Goal: Information Seeking & Learning: Learn about a topic

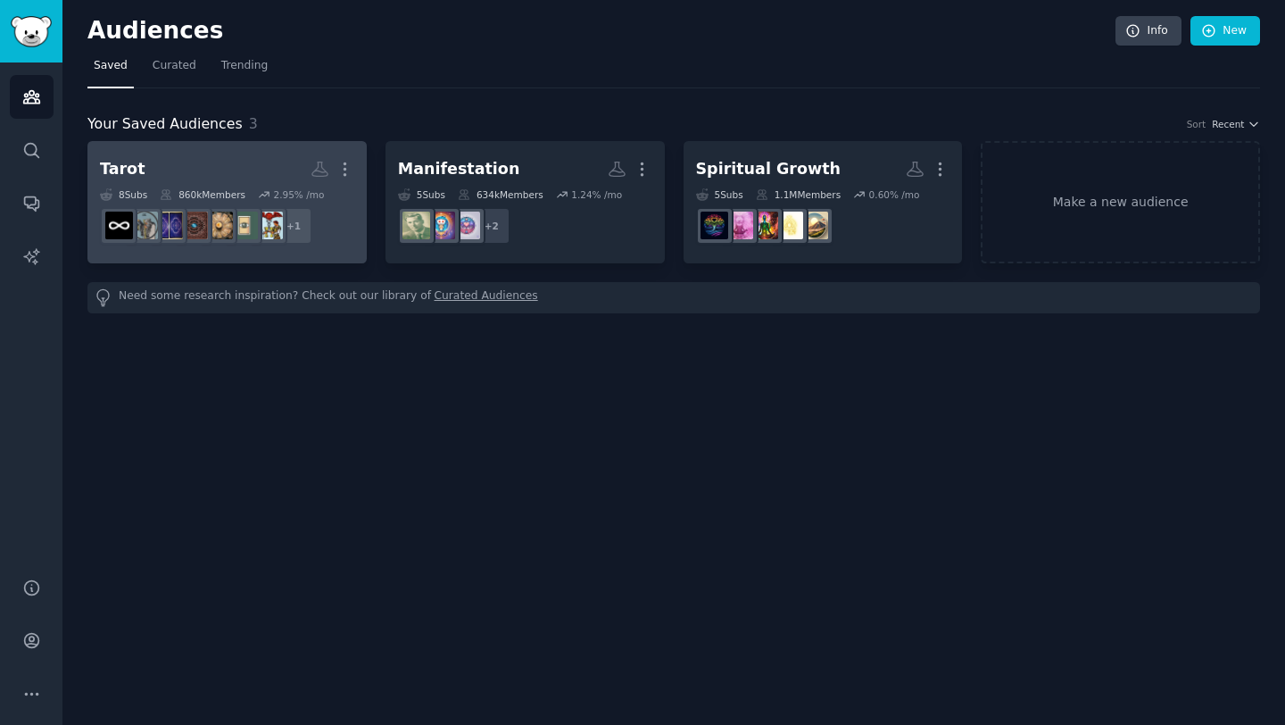
click at [202, 169] on h2 "Tarot More" at bounding box center [227, 168] width 254 height 31
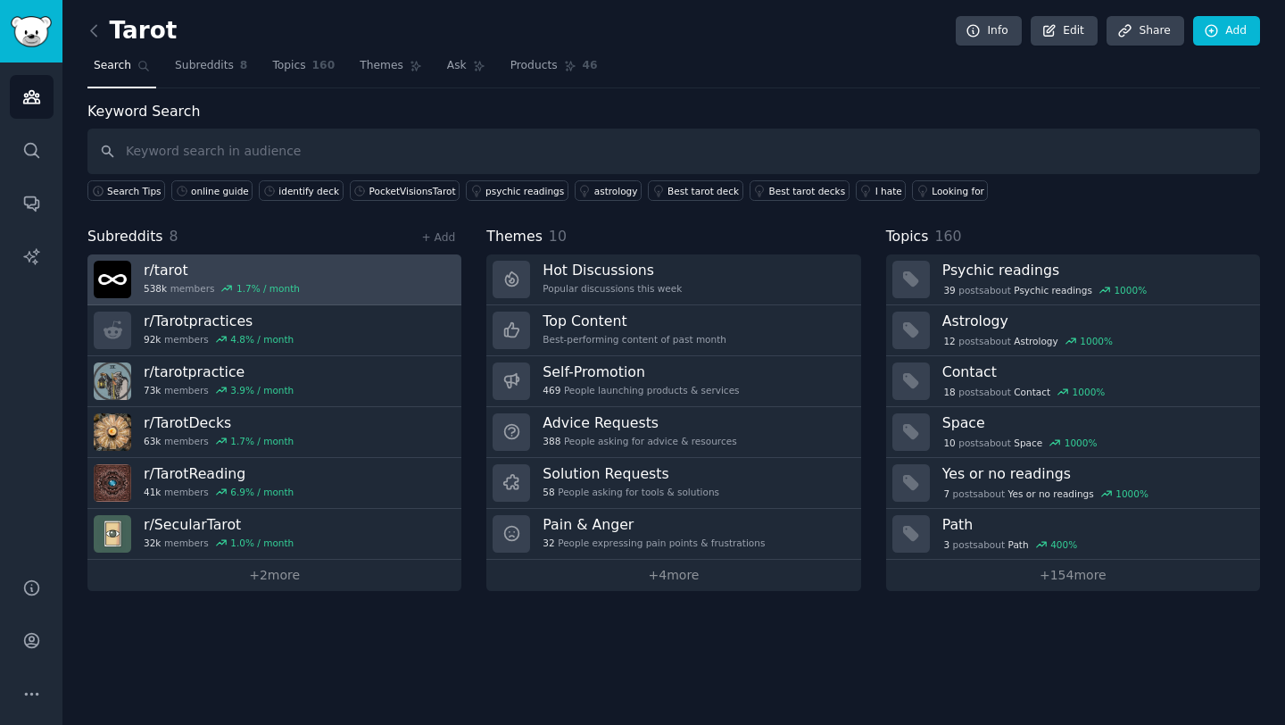
click at [193, 274] on h3 "r/ tarot" at bounding box center [222, 270] width 156 height 19
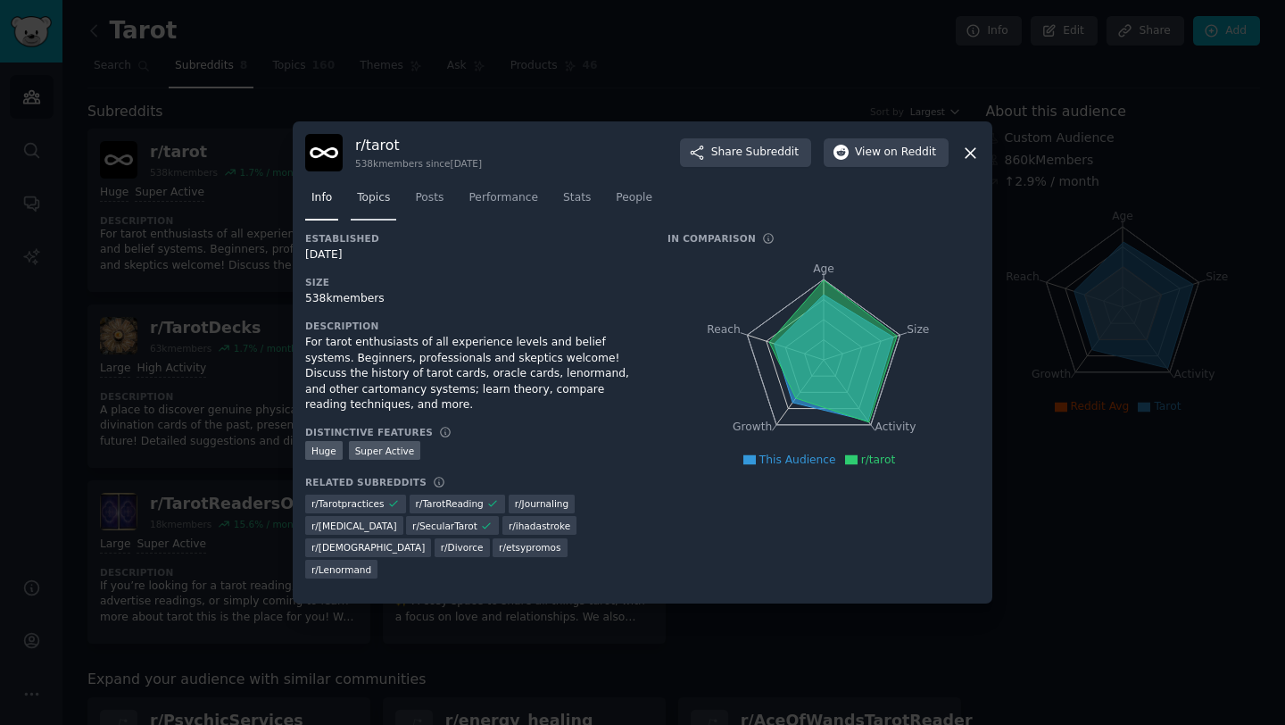
click at [377, 203] on span "Topics" at bounding box center [373, 198] width 33 height 16
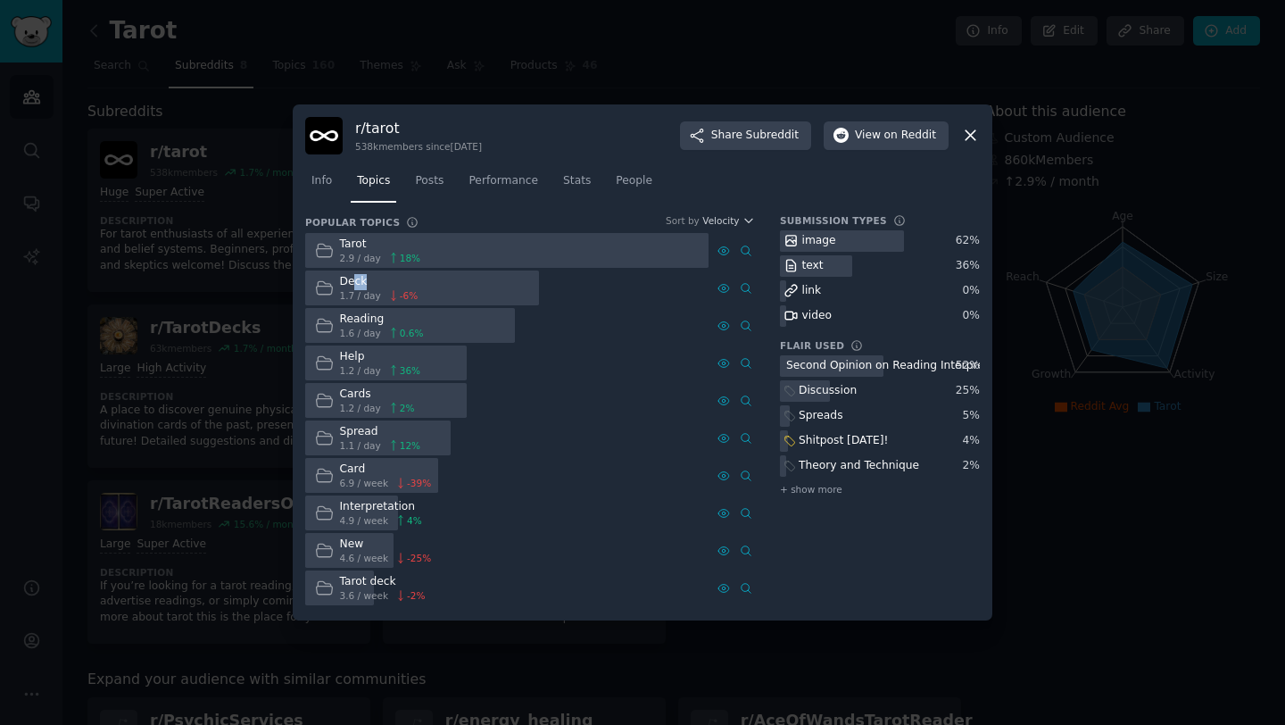
drag, startPoint x: 352, startPoint y: 283, endPoint x: 383, endPoint y: 282, distance: 31.2
click at [383, 282] on div "Deck" at bounding box center [379, 282] width 79 height 16
drag, startPoint x: 341, startPoint y: 278, endPoint x: 413, endPoint y: 369, distance: 116.9
click at [413, 369] on div "Tarot 2.9 / day 18 % Deck 1.7 / day -6 % Reading 1.6 / day 0.6 % Help 1.2 / day…" at bounding box center [530, 419] width 450 height 372
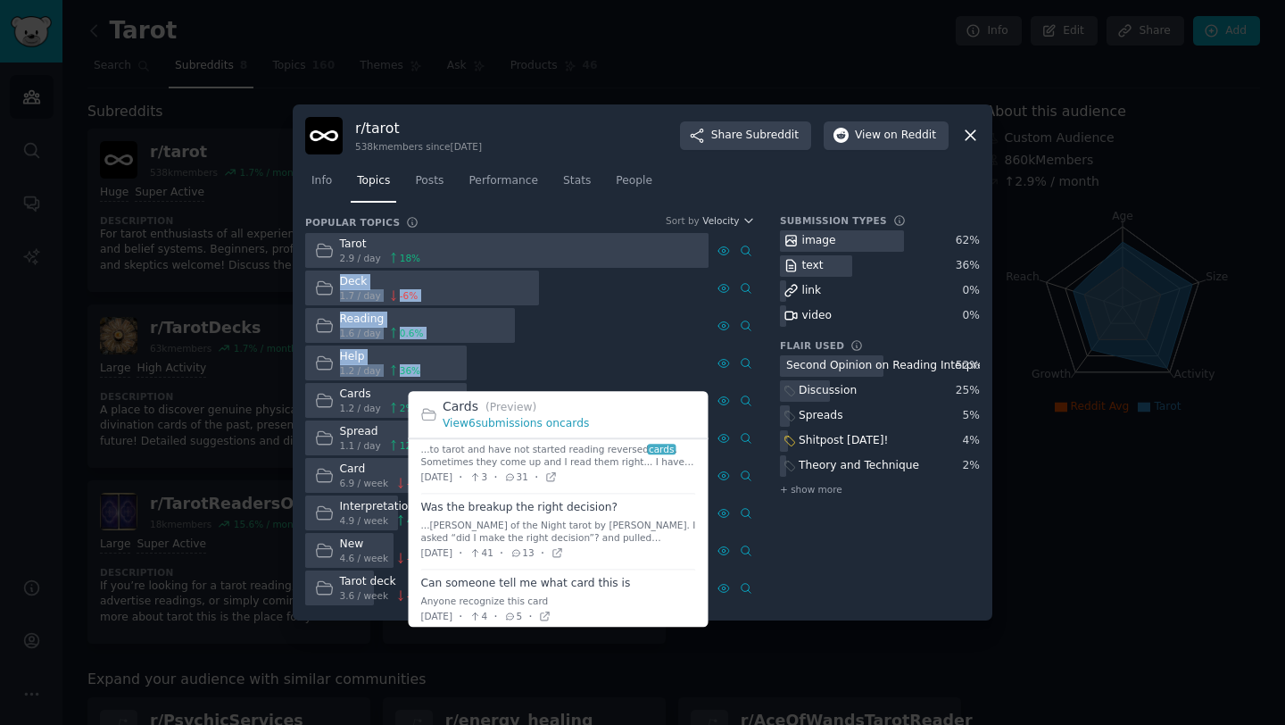
scroll to position [238, 0]
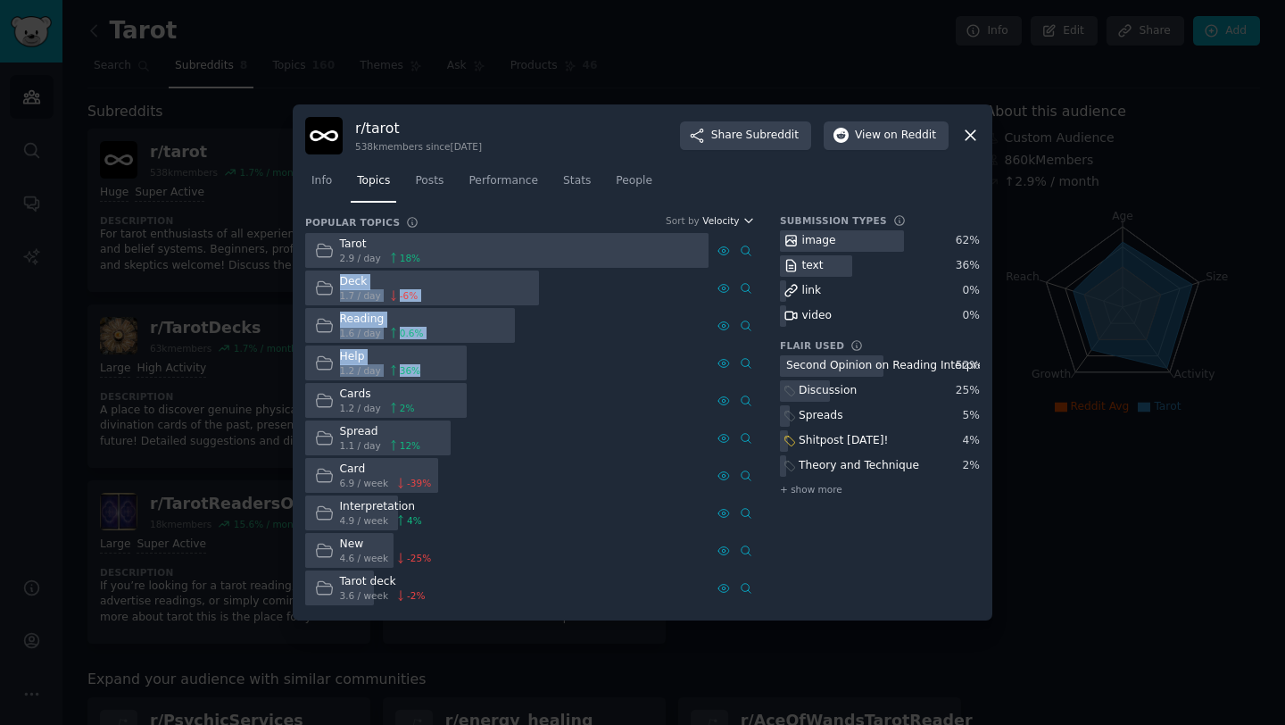
click at [737, 220] on span "Velocity" at bounding box center [720, 220] width 37 height 12
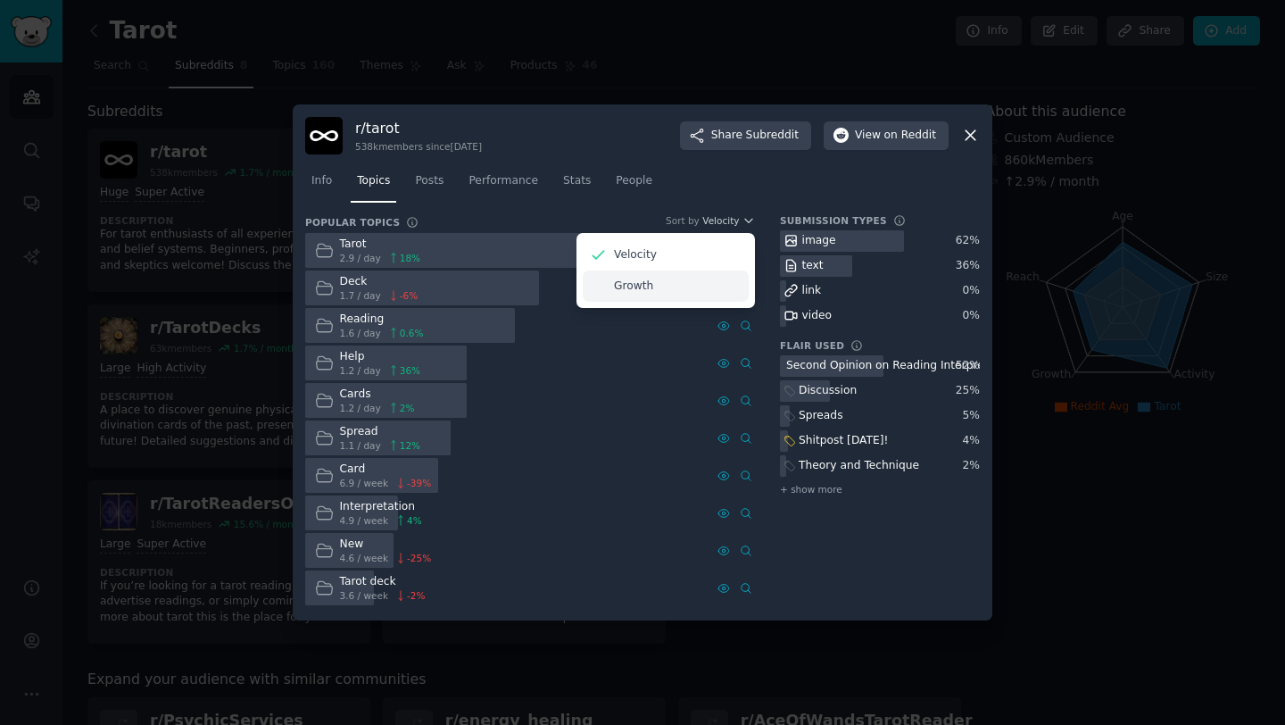
click at [625, 286] on p "Growth" at bounding box center [633, 286] width 39 height 16
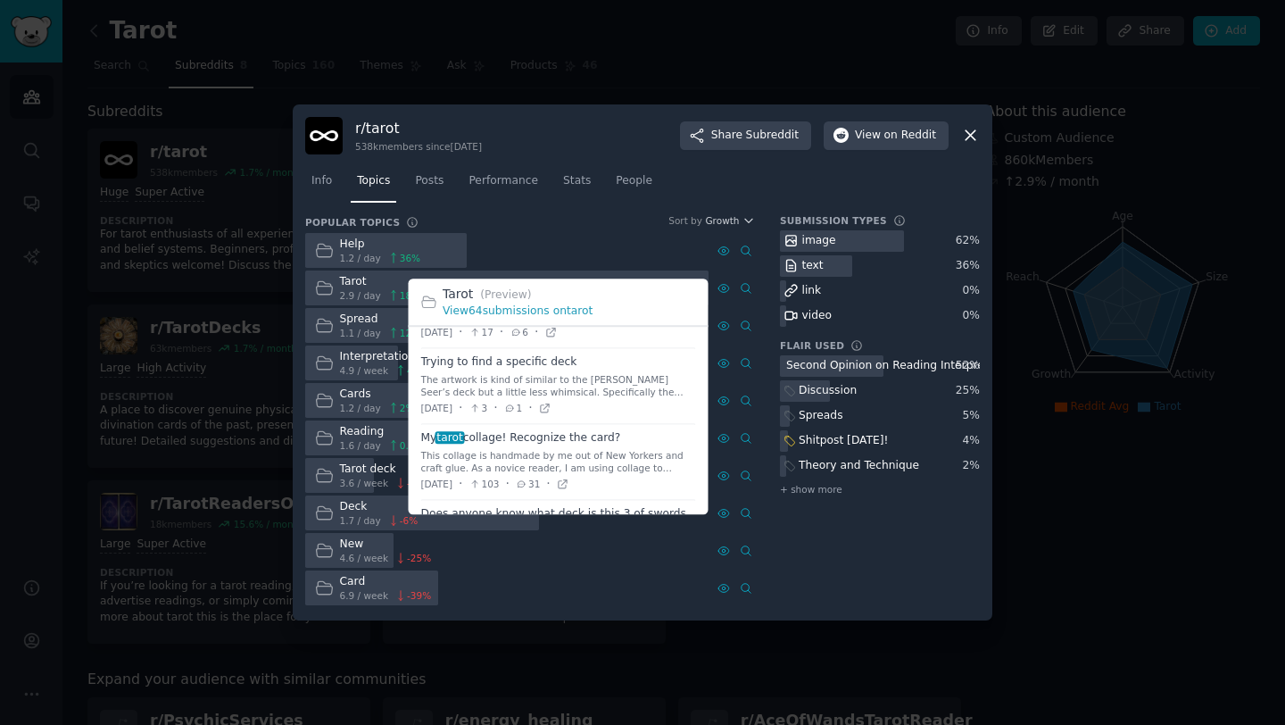
scroll to position [1578, 0]
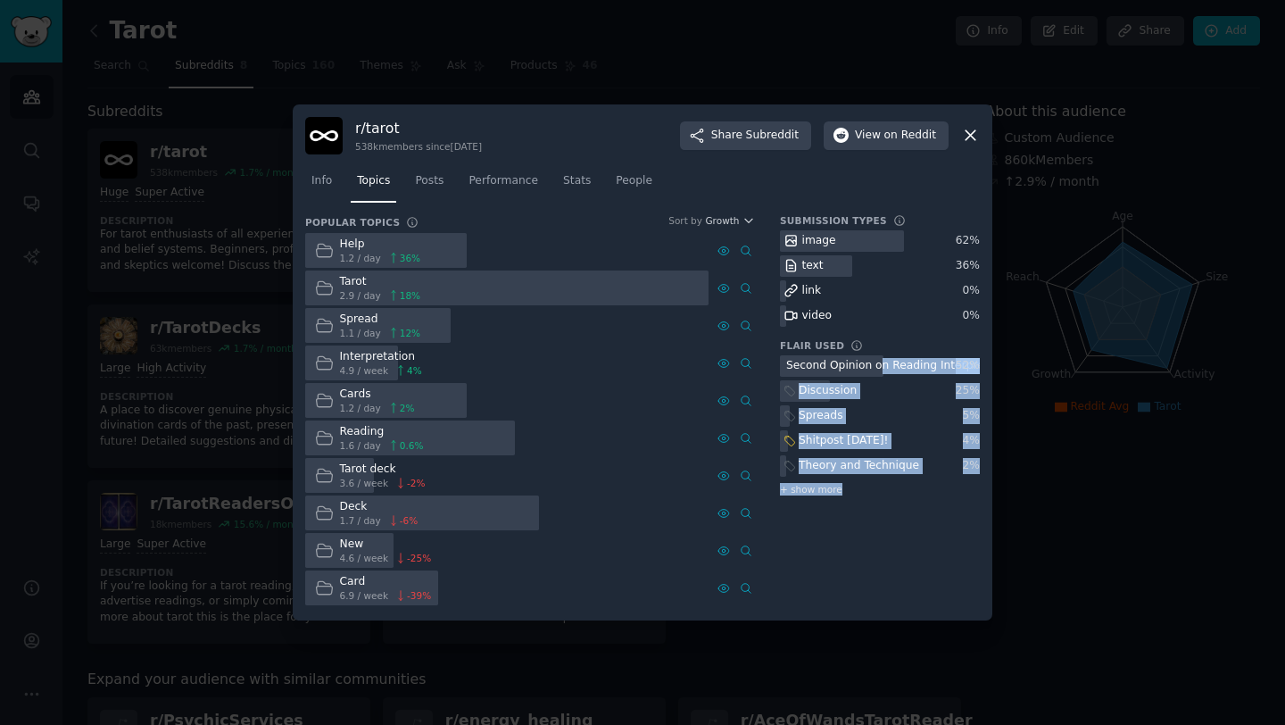
drag, startPoint x: 878, startPoint y: 370, endPoint x: 893, endPoint y: 485, distance: 115.2
click at [893, 485] on div "Second Opinion on Reading Interpretation Only 52 % Discussion 25 % Spreads 5 % …" at bounding box center [880, 427] width 200 height 144
click at [844, 524] on div "Submission Types Types of content that users post to this subreddit image 62 % …" at bounding box center [880, 411] width 200 height 394
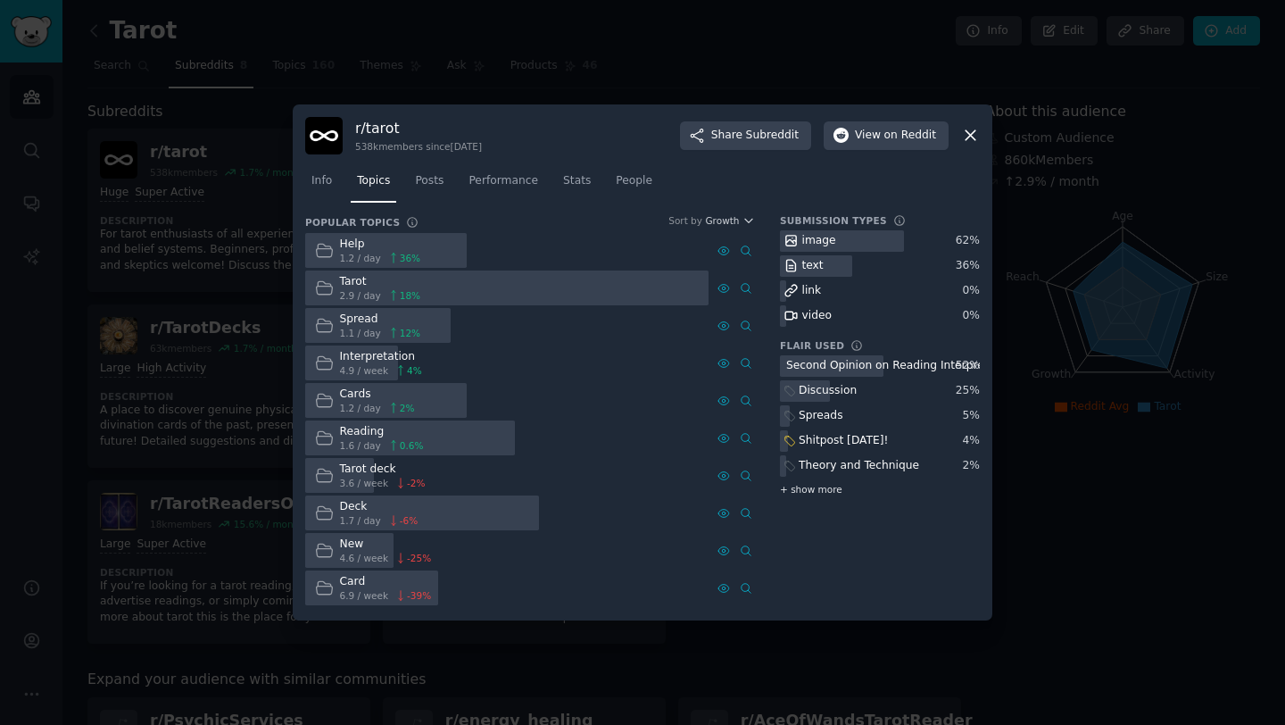
click at [816, 492] on span "+ show more" at bounding box center [811, 489] width 62 height 12
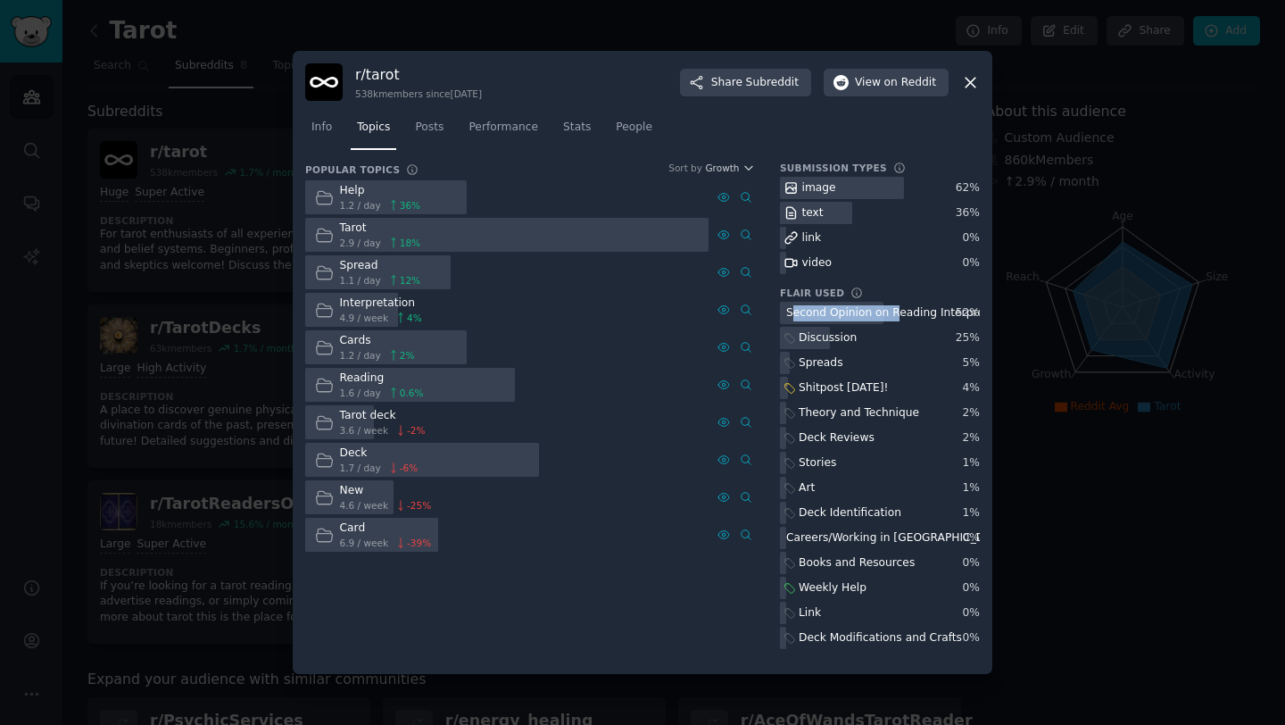
drag, startPoint x: 791, startPoint y: 313, endPoint x: 894, endPoint y: 313, distance: 103.5
click at [894, 313] on div "Second Opinion on Reading Interpretation Only" at bounding box center [915, 313] width 258 height 16
drag, startPoint x: 793, startPoint y: 335, endPoint x: 858, endPoint y: 356, distance: 68.6
click at [858, 356] on div "Second Opinion on Reading Interpretation Only 52 % Discussion 25 % Spreads 5 % …" at bounding box center [880, 475] width 200 height 347
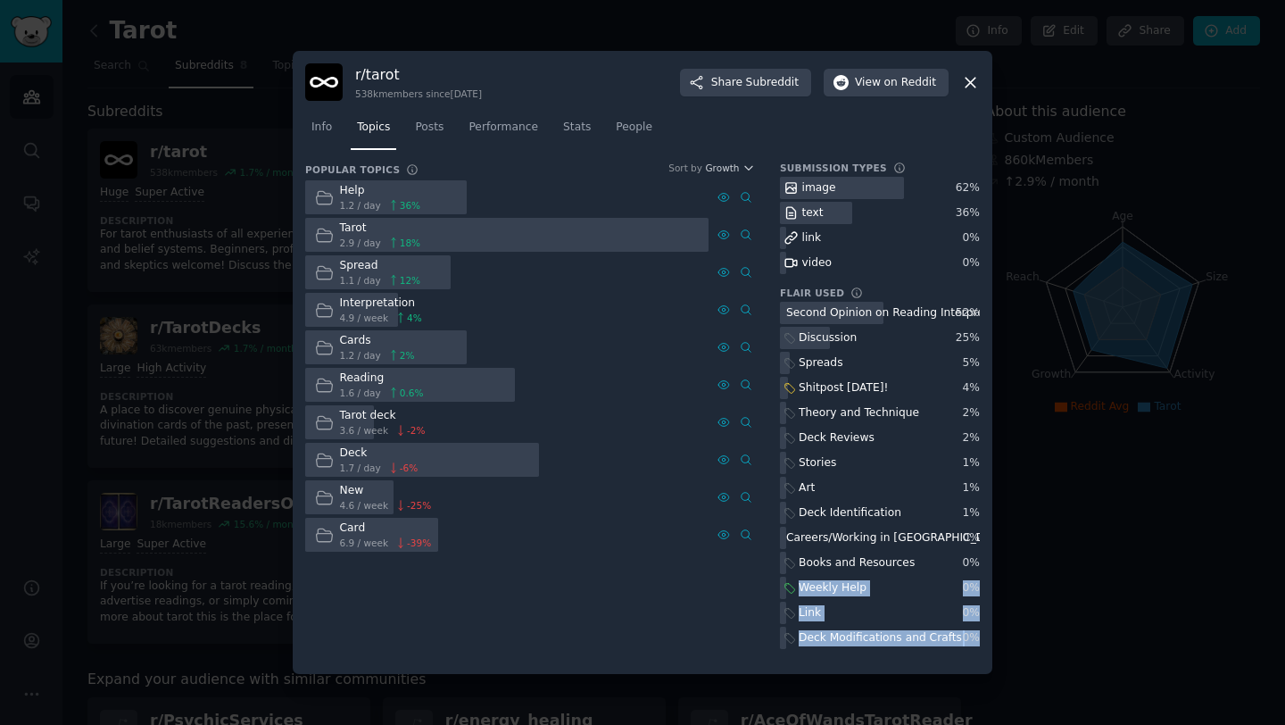
drag, startPoint x: 731, startPoint y: 529, endPoint x: 780, endPoint y: 576, distance: 67.5
click at [671, 597] on div "Popular Topics Common topics discussed in the most recent submissions in the su…" at bounding box center [530, 412] width 450 height 500
click at [790, 587] on icon at bounding box center [789, 588] width 12 height 12
click at [790, 386] on icon at bounding box center [789, 388] width 12 height 12
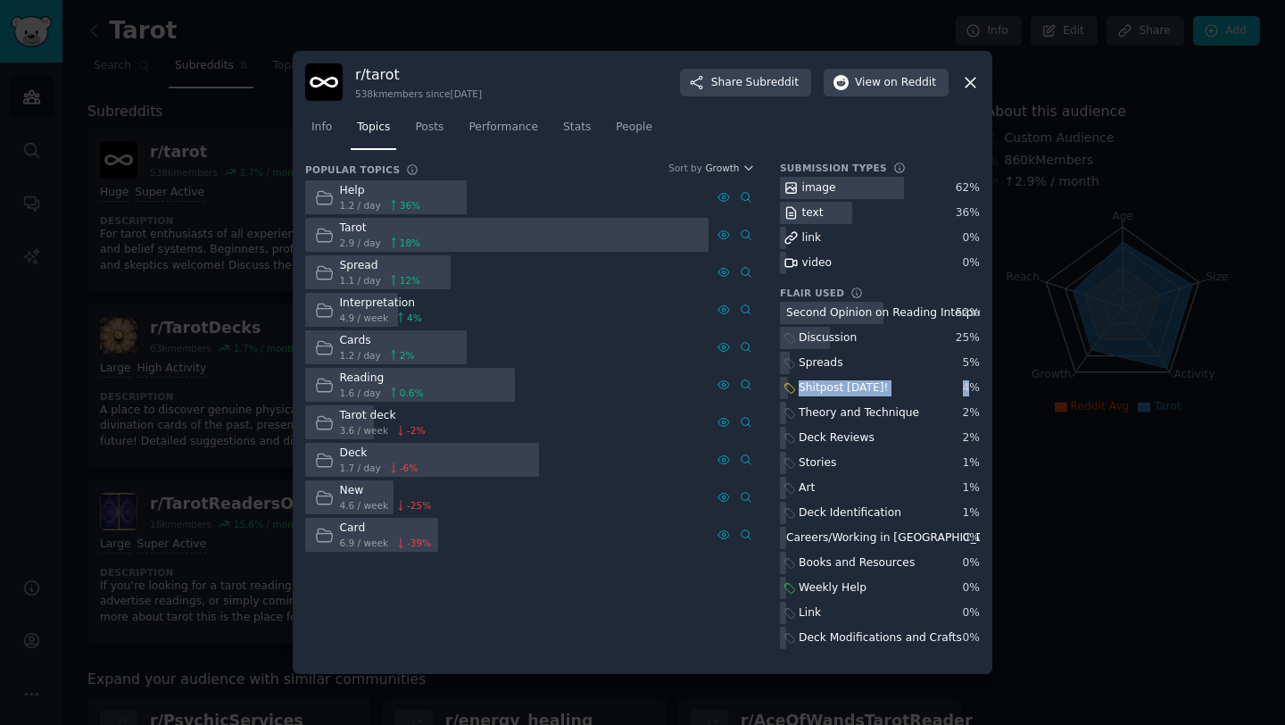
drag, startPoint x: 967, startPoint y: 386, endPoint x: 782, endPoint y: 386, distance: 185.6
click at [782, 386] on div "Shitpost [DATE]! 4 %" at bounding box center [880, 388] width 200 height 22
click at [392, 614] on div "Popular Topics Common topics discussed in the most recent submissions in the su…" at bounding box center [530, 412] width 450 height 500
click at [435, 125] on span "Posts" at bounding box center [429, 128] width 29 height 16
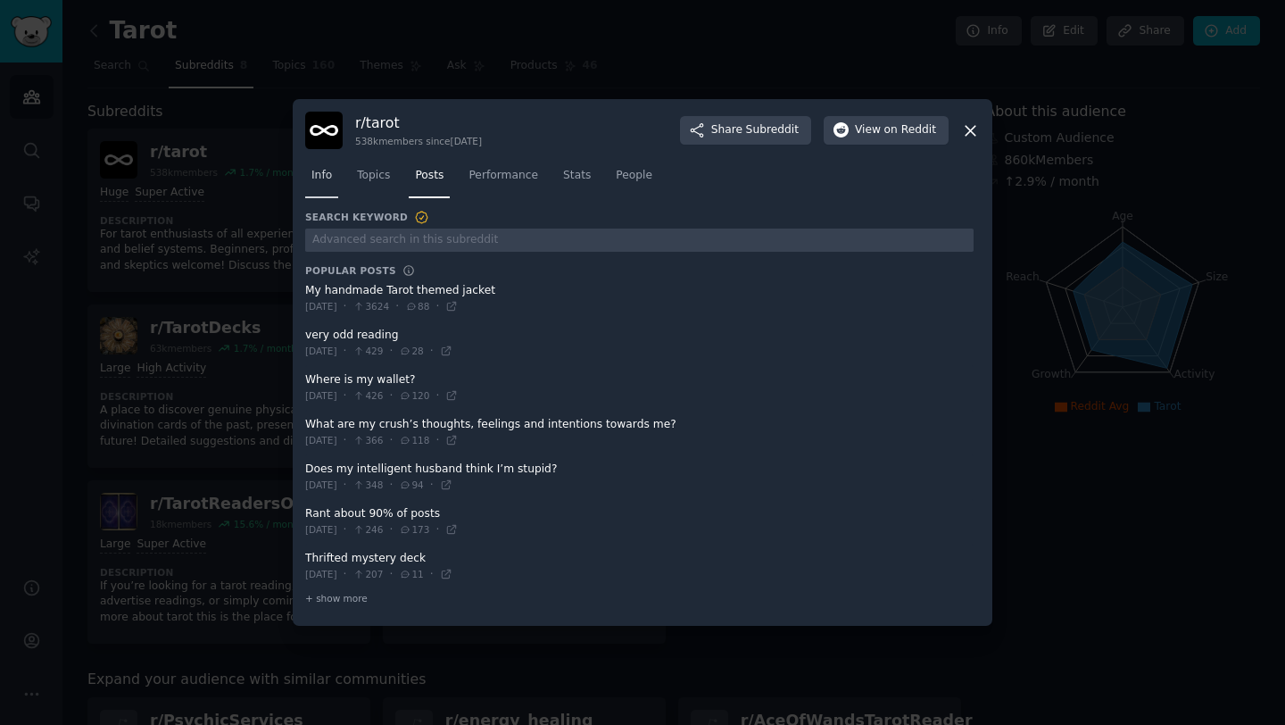
click at [331, 171] on link "Info" at bounding box center [321, 180] width 33 height 37
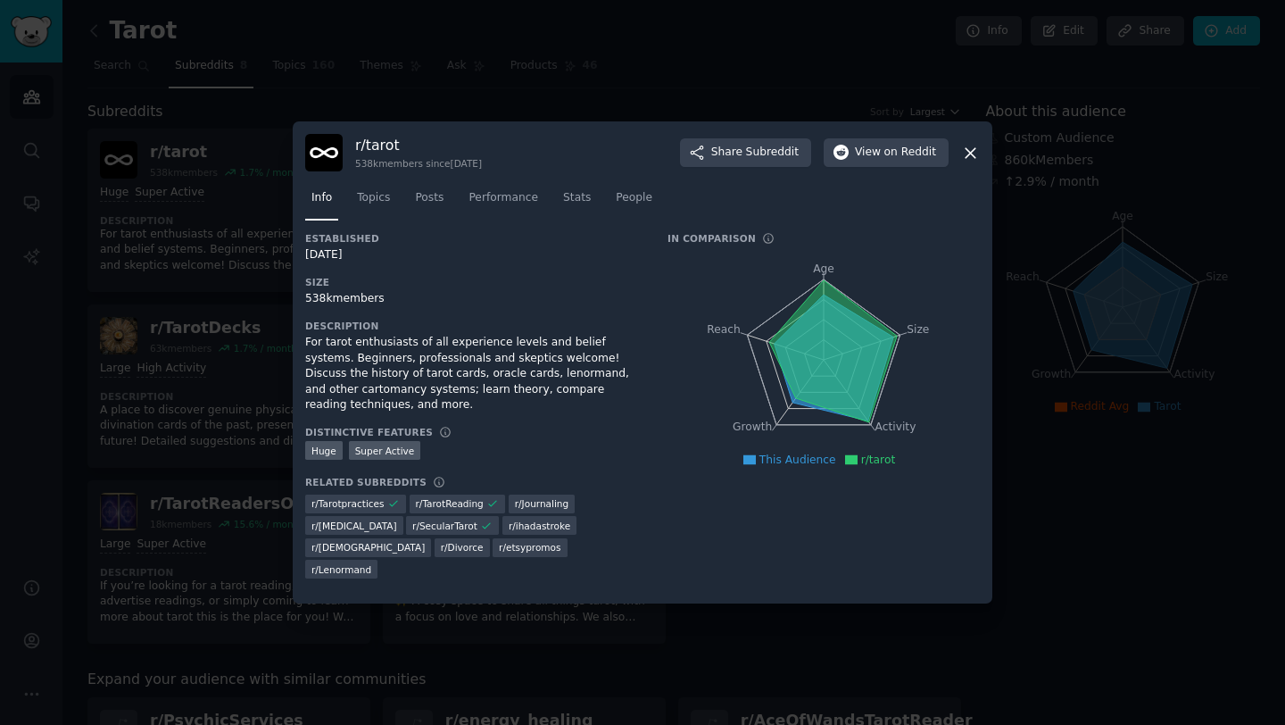
click at [242, 369] on div at bounding box center [642, 362] width 1285 height 725
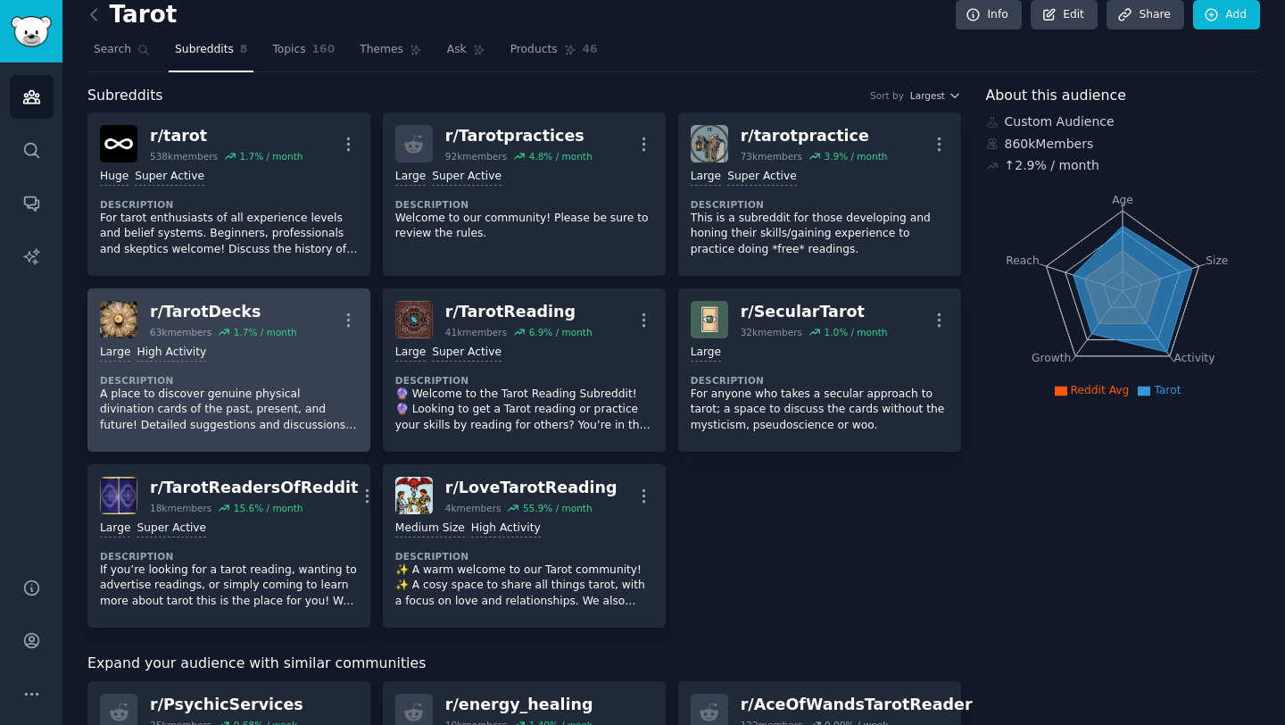
scroll to position [15, 0]
click at [260, 365] on div "Large High Activity Description A place to discover genuine physical divination…" at bounding box center [229, 389] width 258 height 101
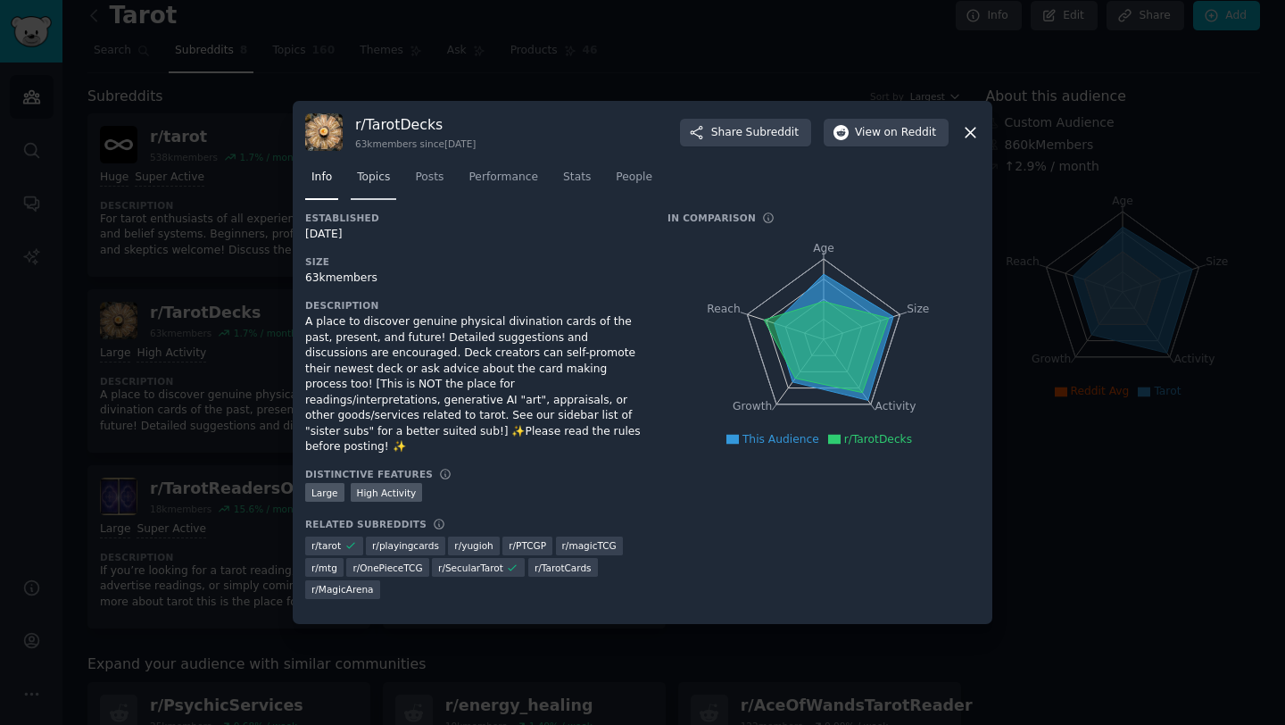
click at [377, 177] on span "Topics" at bounding box center [373, 178] width 33 height 16
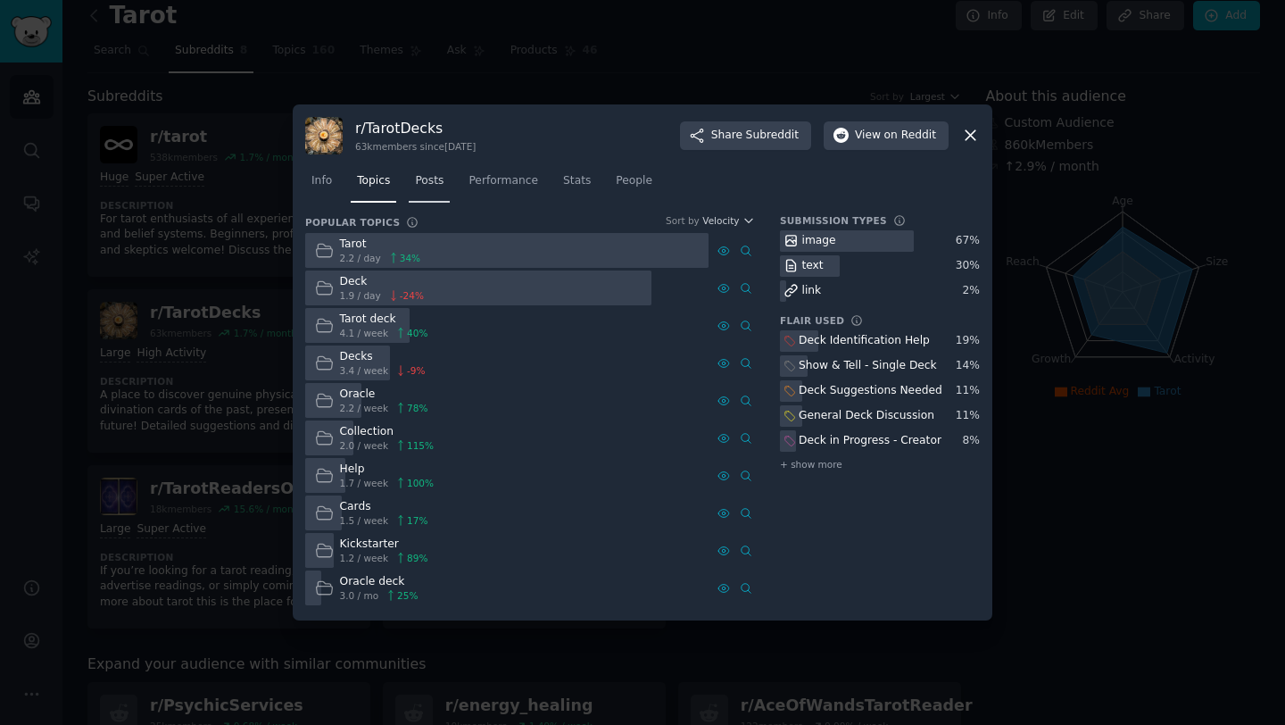
click at [424, 176] on span "Posts" at bounding box center [429, 181] width 29 height 16
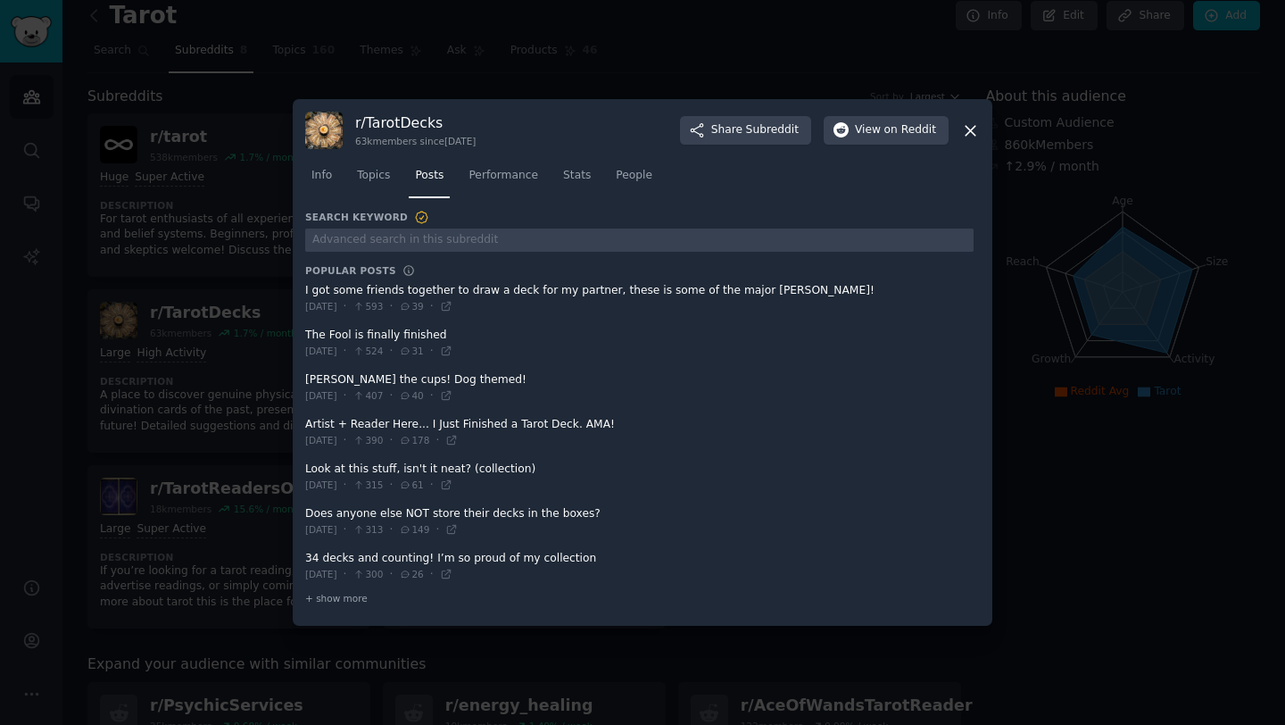
click at [191, 326] on div at bounding box center [642, 362] width 1285 height 725
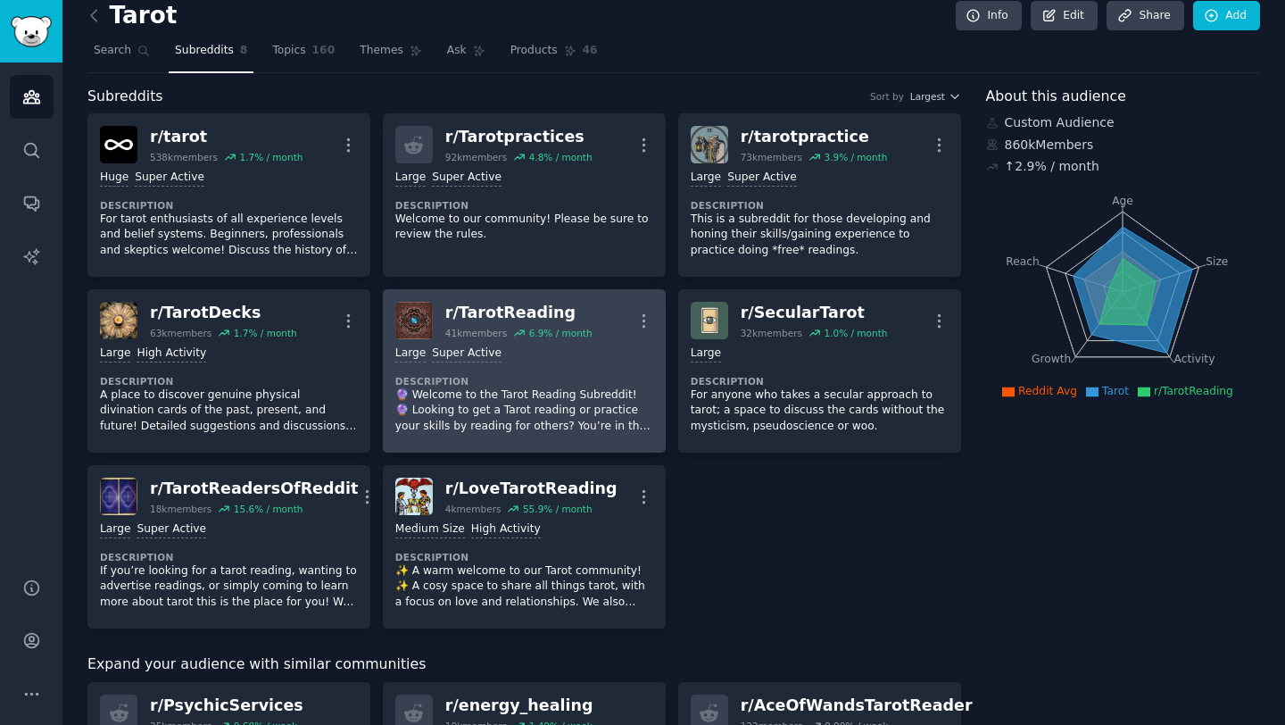
click at [561, 390] on p "🔮 Welcome to the Tarot Reading Subreddit! 🔮 Looking to get a Tarot reading or p…" at bounding box center [524, 410] width 258 height 47
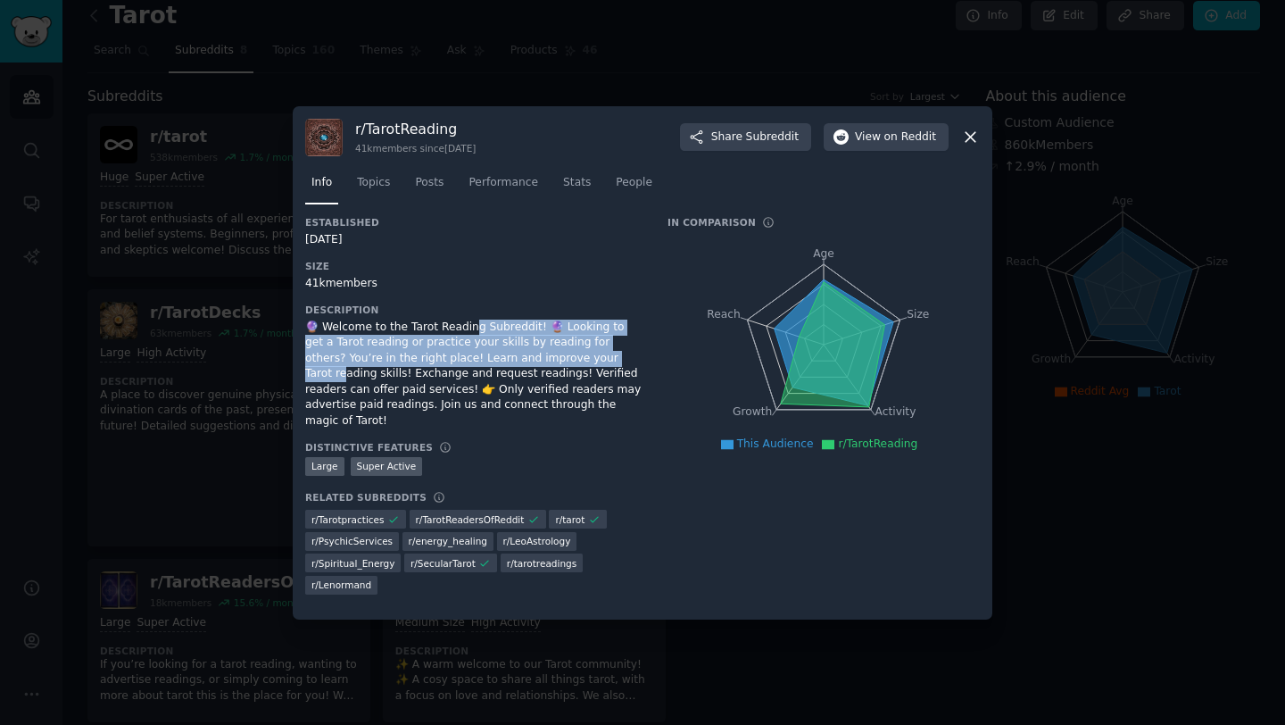
drag, startPoint x: 558, startPoint y: 369, endPoint x: 468, endPoint y: 341, distance: 94.3
click at [468, 341] on div "🔮 Welcome to the Tarot Reading Subreddit! 🔮 Looking to get a Tarot reading or p…" at bounding box center [473, 374] width 337 height 110
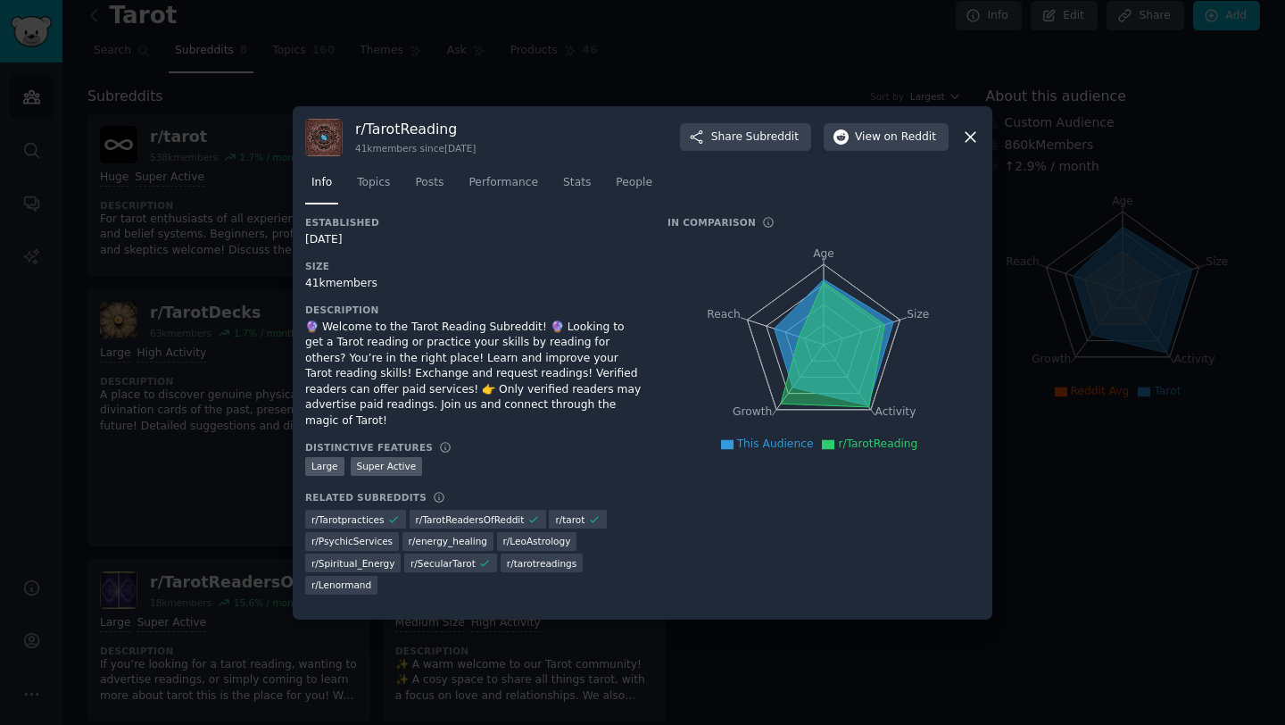
click at [436, 379] on div "🔮 Welcome to the Tarot Reading Subreddit! 🔮 Looking to get a Tarot reading or p…" at bounding box center [473, 374] width 337 height 110
click at [427, 191] on span "Posts" at bounding box center [429, 183] width 29 height 16
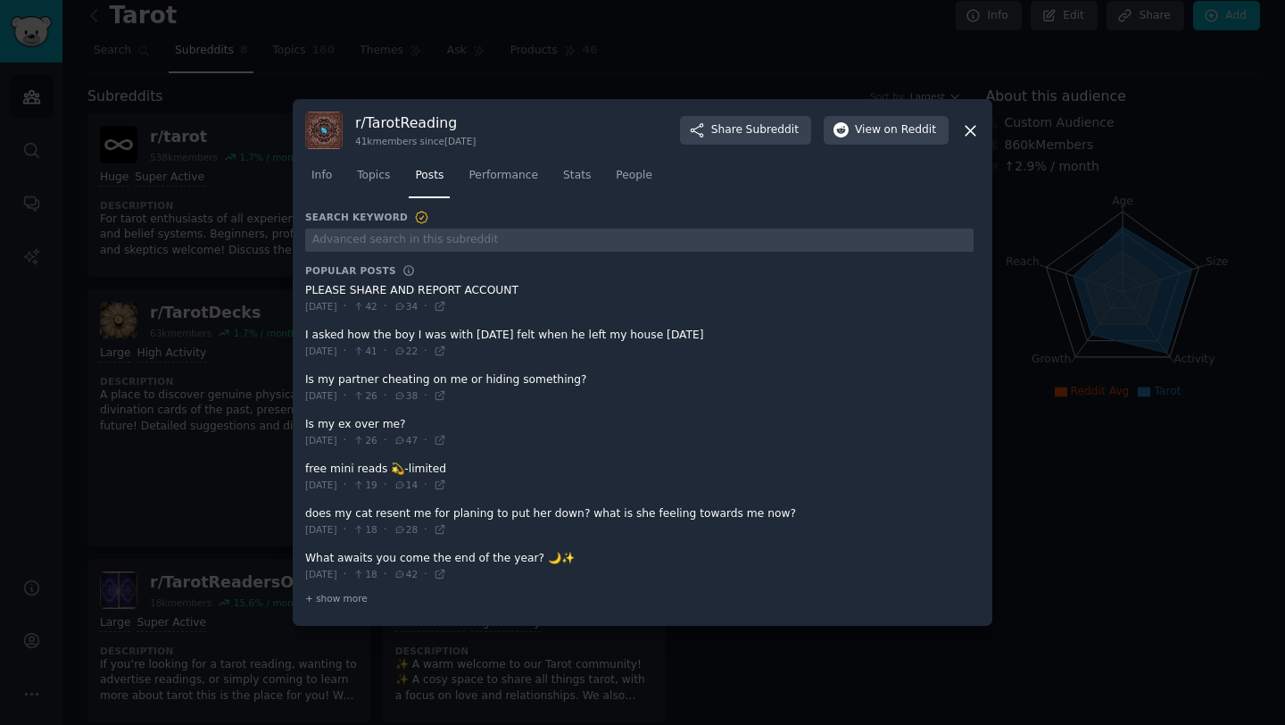
click at [252, 338] on div at bounding box center [642, 362] width 1285 height 725
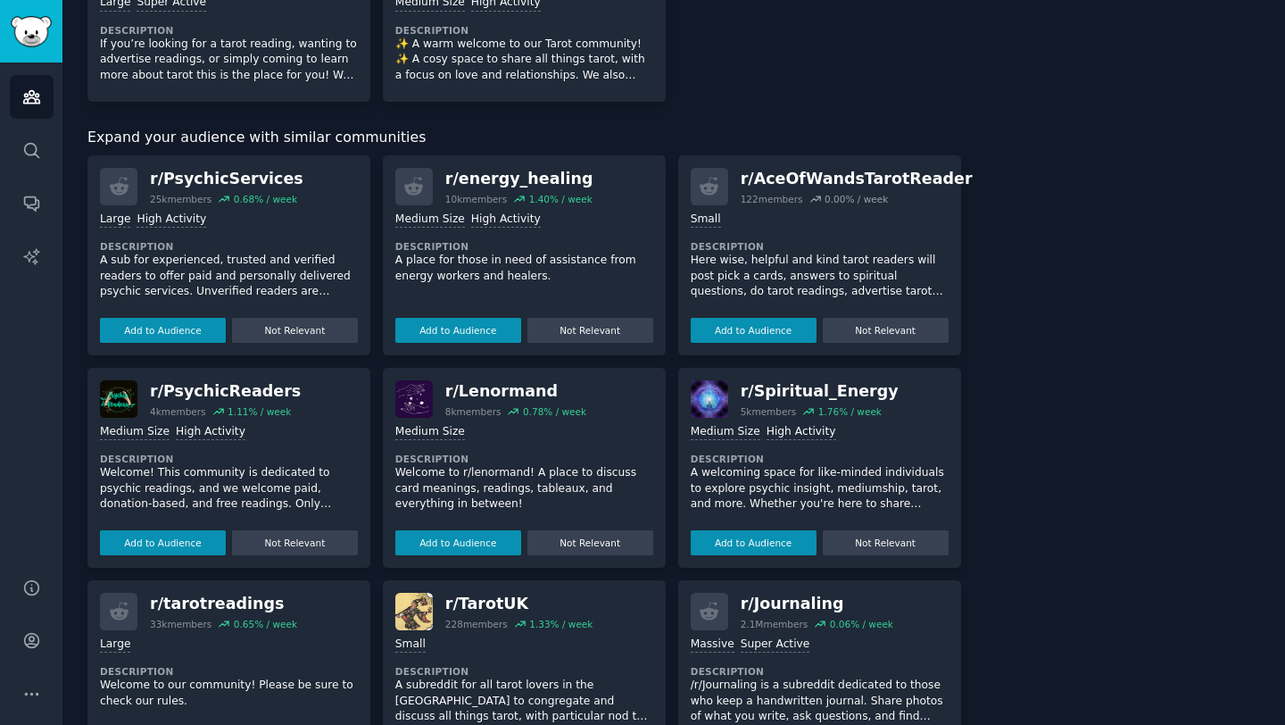
scroll to position [582, 0]
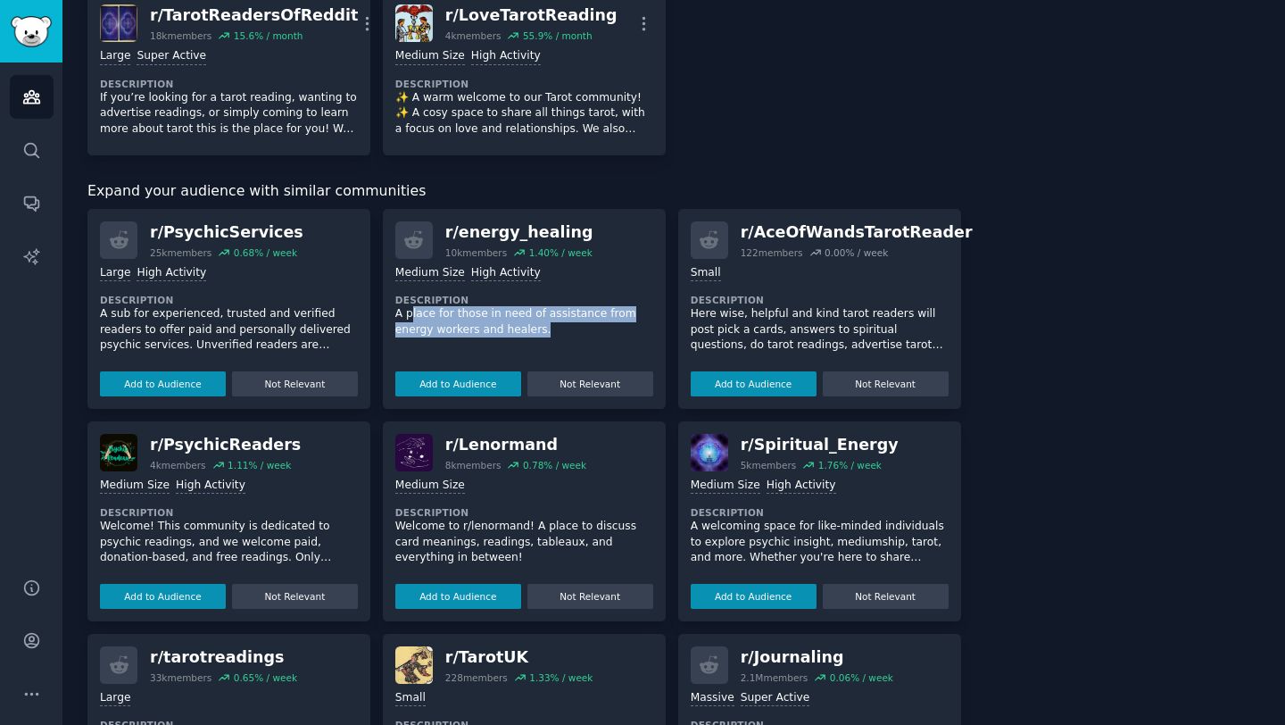
drag, startPoint x: 408, startPoint y: 298, endPoint x: 536, endPoint y: 327, distance: 131.6
click at [536, 327] on div "Medium Size High Activity Description A place for those in need of assistance f…" at bounding box center [524, 327] width 258 height 137
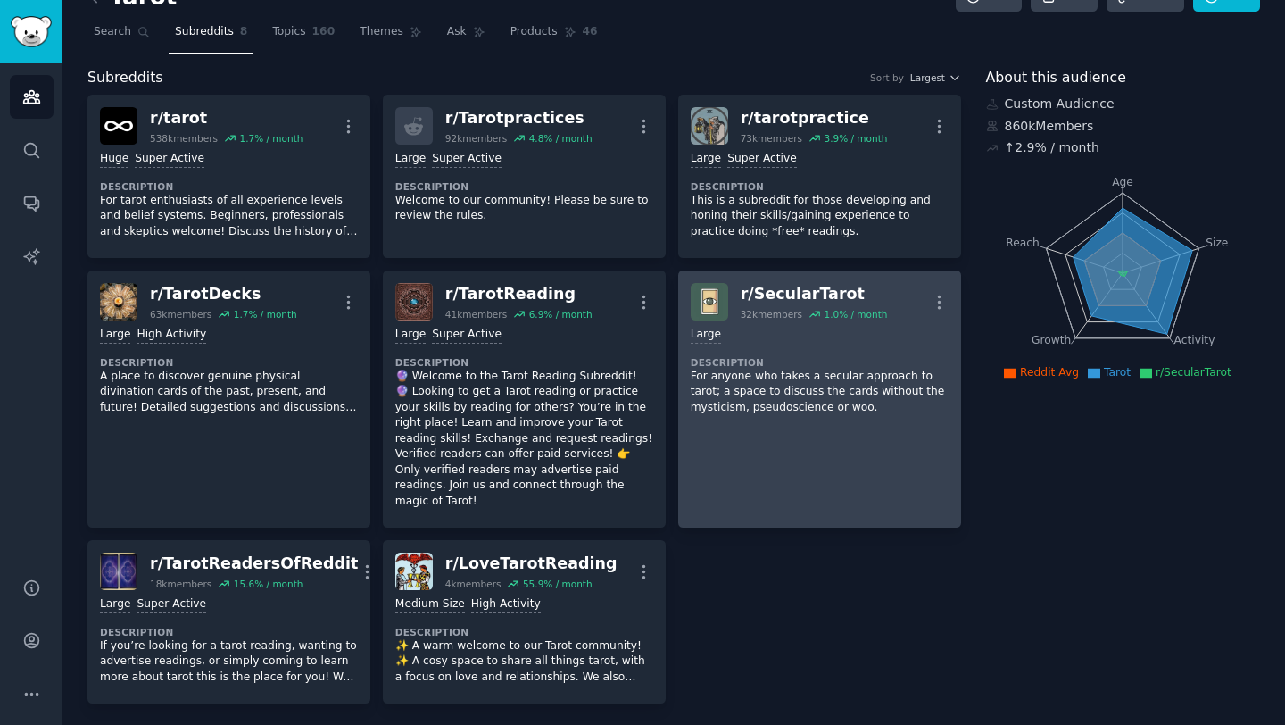
scroll to position [13, 0]
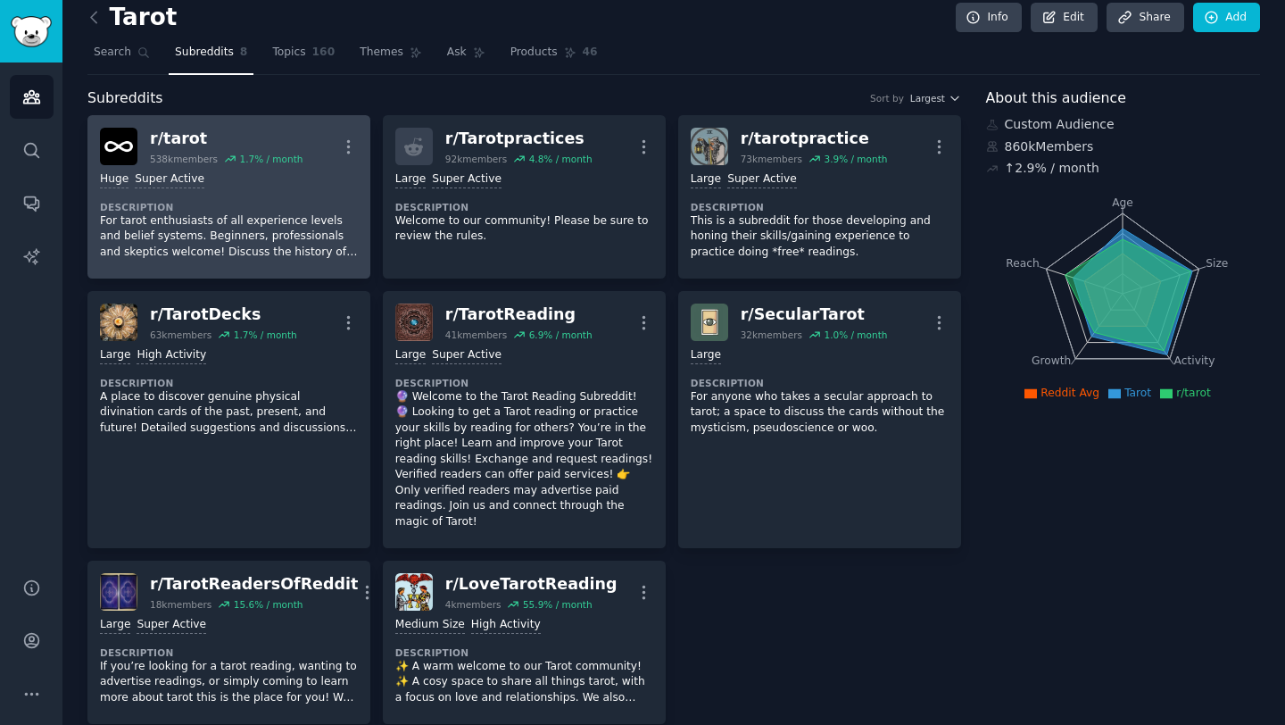
click at [310, 230] on p "For tarot enthusiasts of all experience levels and belief systems. Beginners, p…" at bounding box center [229, 236] width 258 height 47
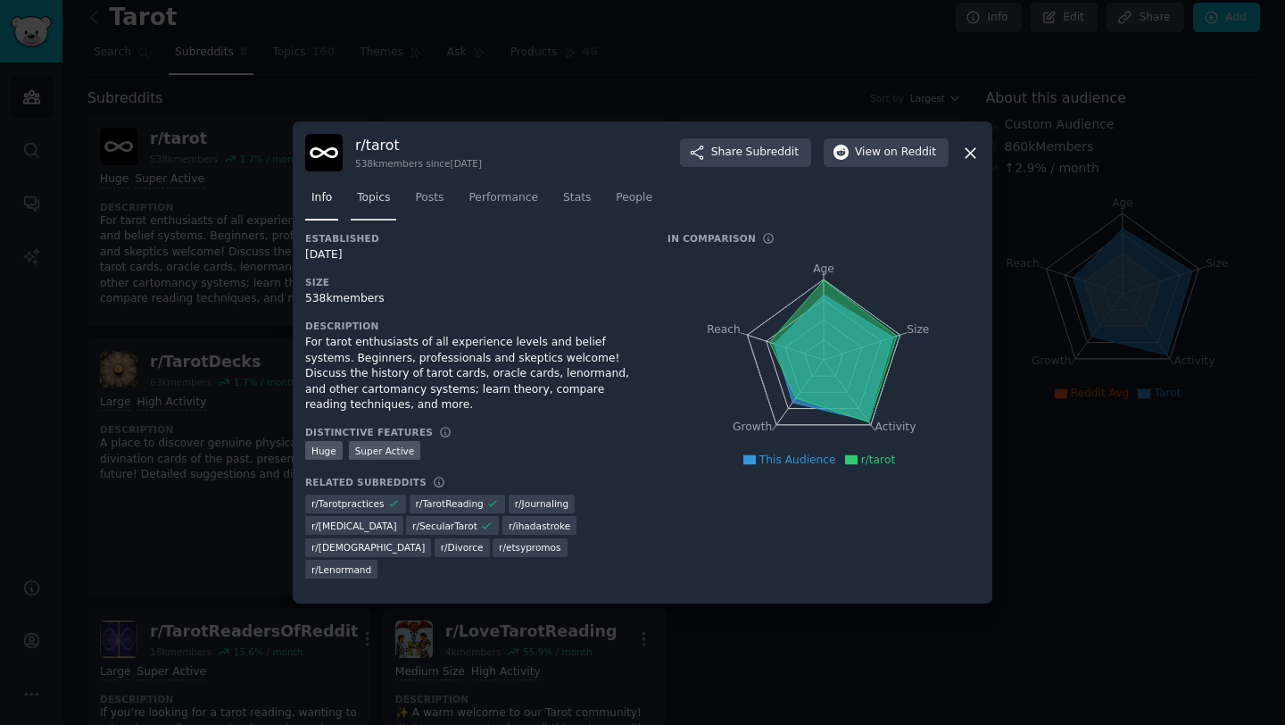
click at [383, 198] on span "Topics" at bounding box center [373, 198] width 33 height 16
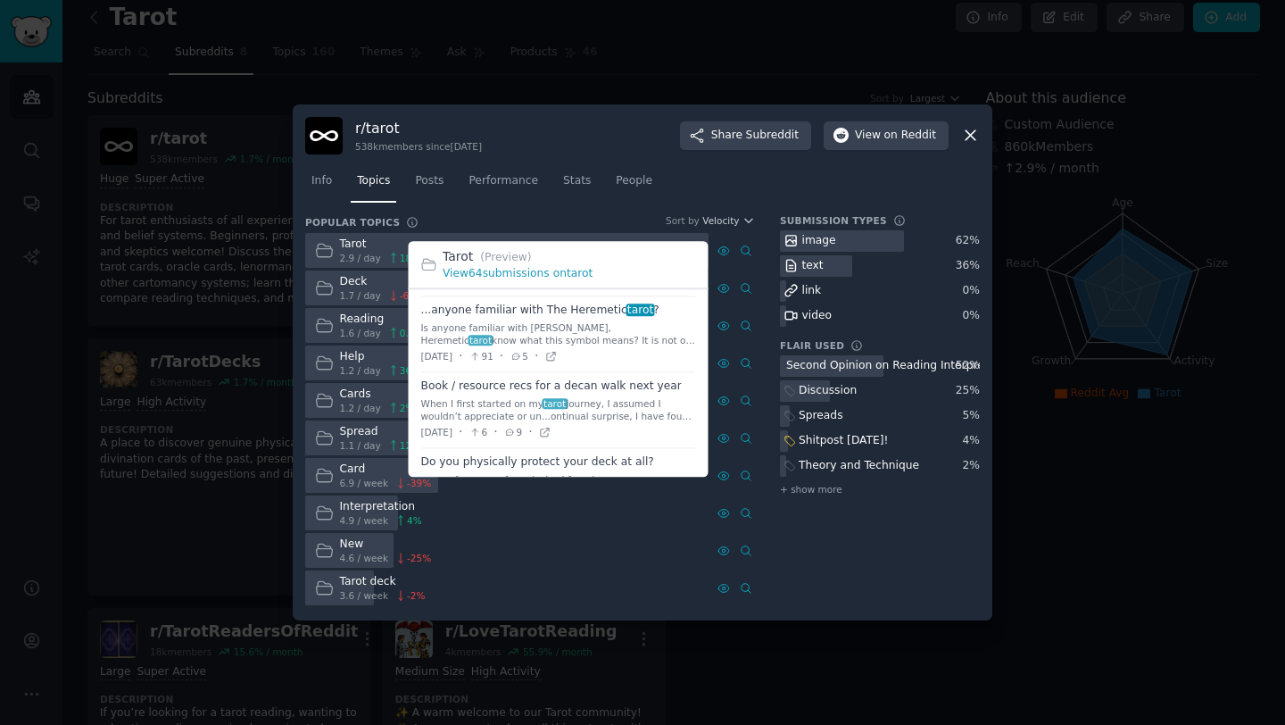
scroll to position [482, 0]
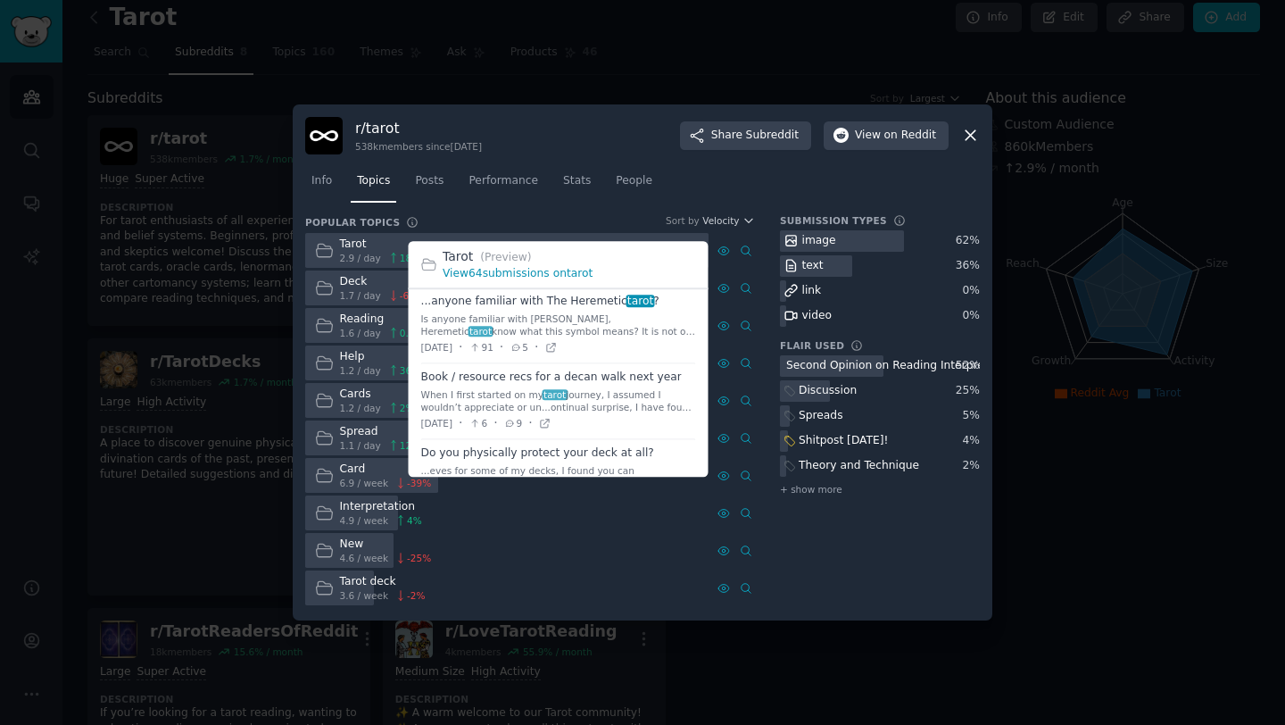
click at [516, 275] on link "View 64 submissions on tarot" at bounding box center [518, 273] width 150 height 12
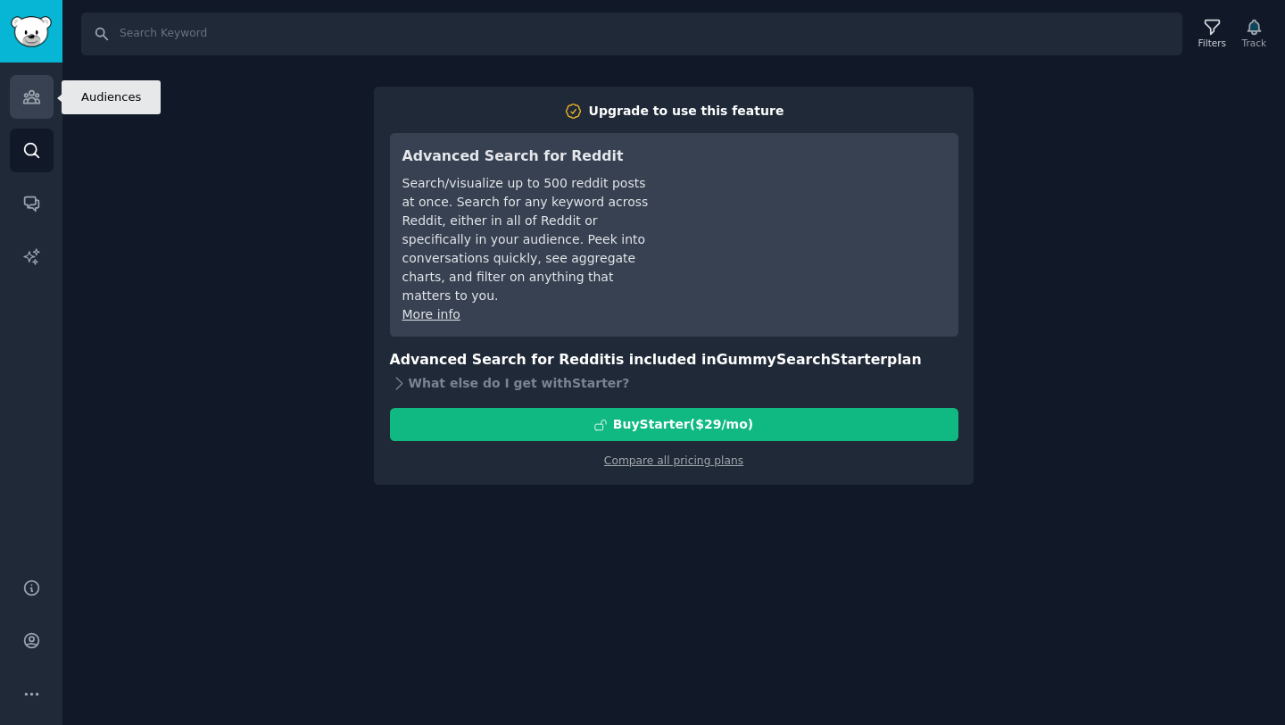
click at [40, 102] on icon "Sidebar" at bounding box center [31, 96] width 19 height 19
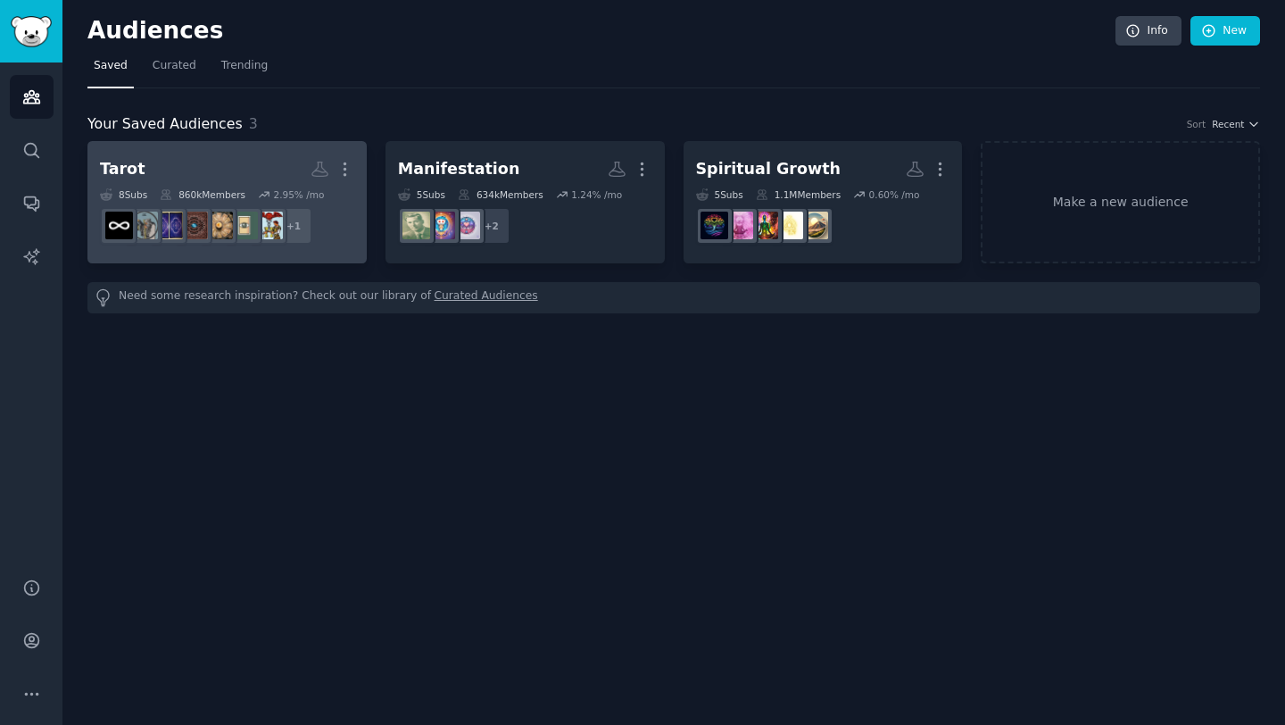
click at [237, 175] on h2 "Tarot More" at bounding box center [227, 168] width 254 height 31
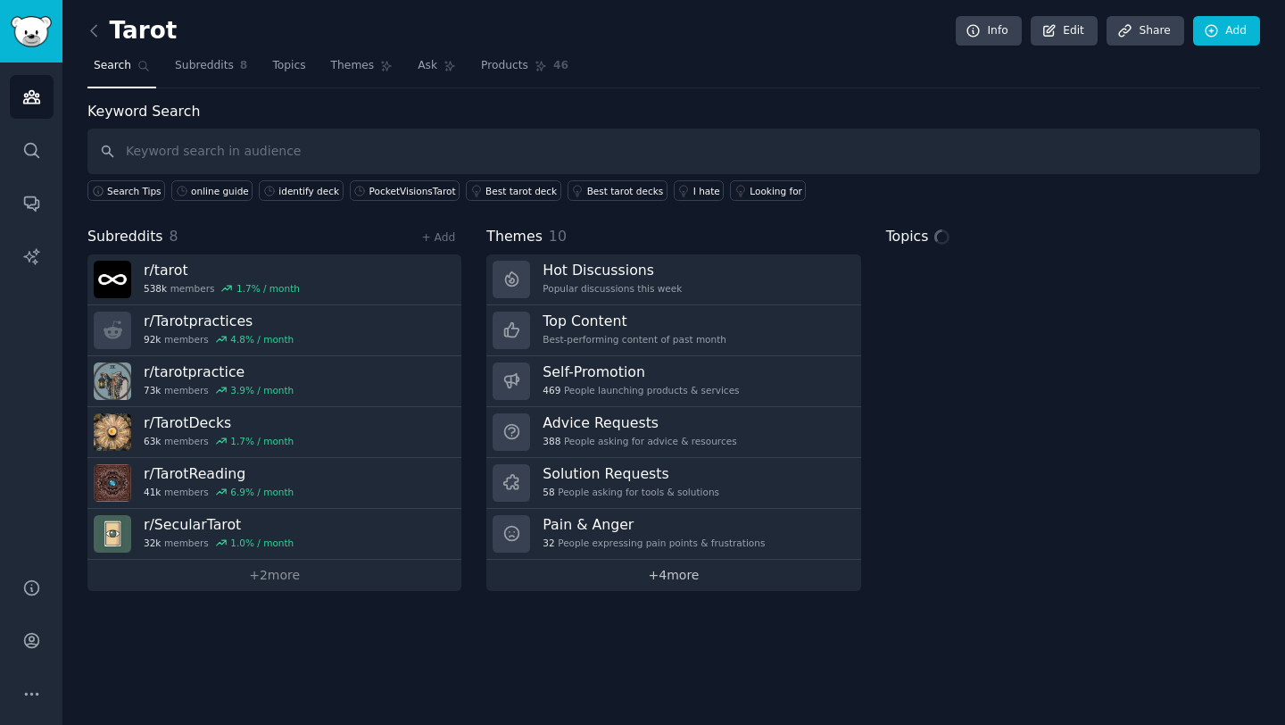
click at [643, 584] on link "+ 4 more" at bounding box center [673, 574] width 374 height 31
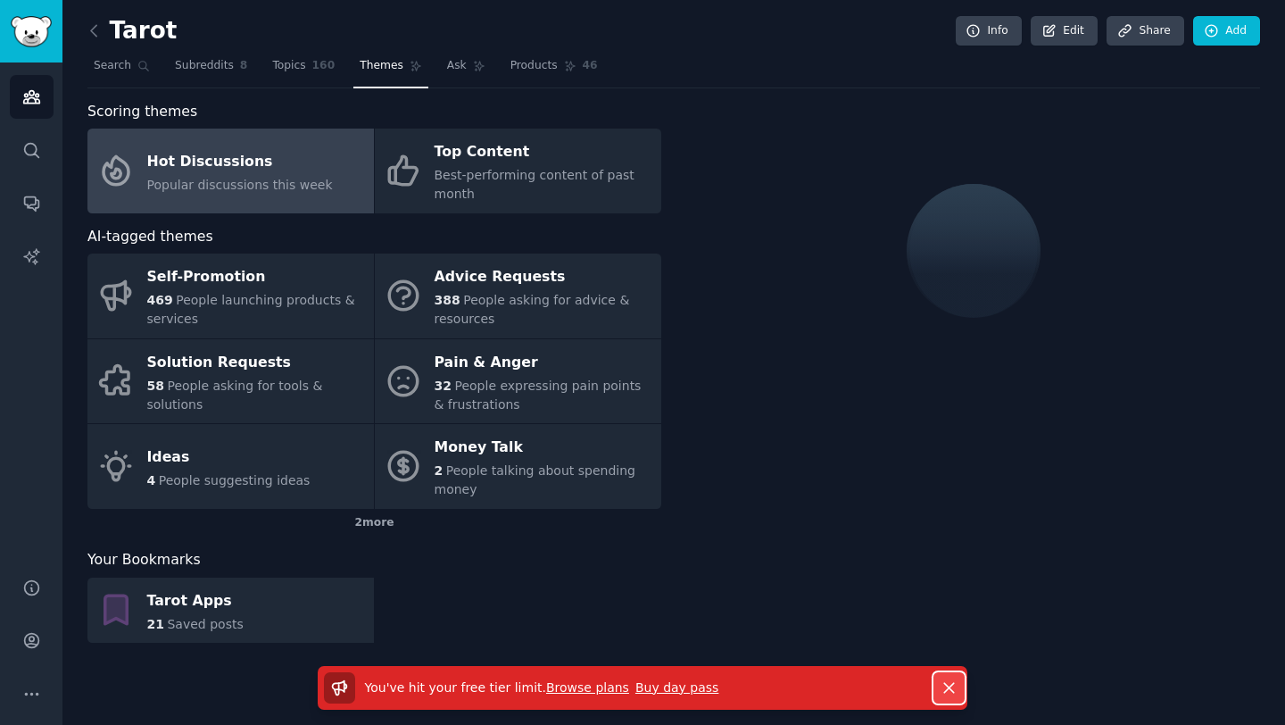
click at [949, 682] on icon "button" at bounding box center [949, 687] width 19 height 19
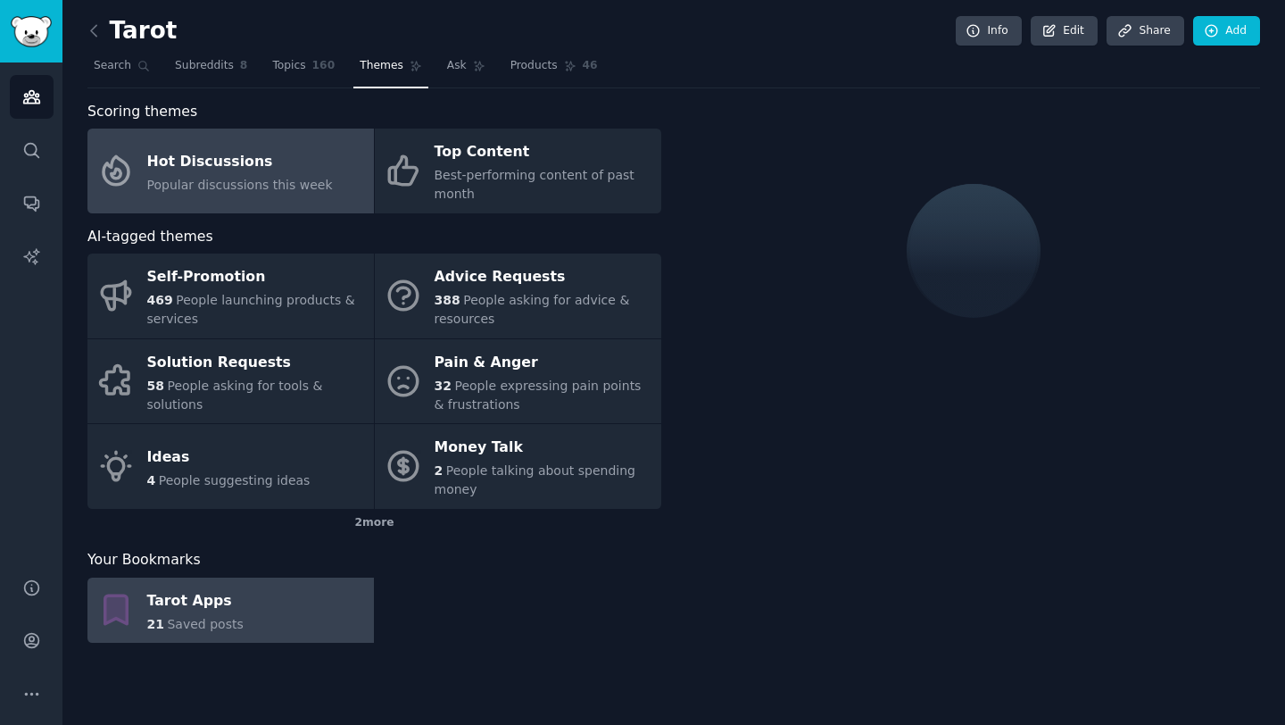
click at [261, 618] on link "Tarot Apps 21 Saved posts" at bounding box center [230, 610] width 286 height 66
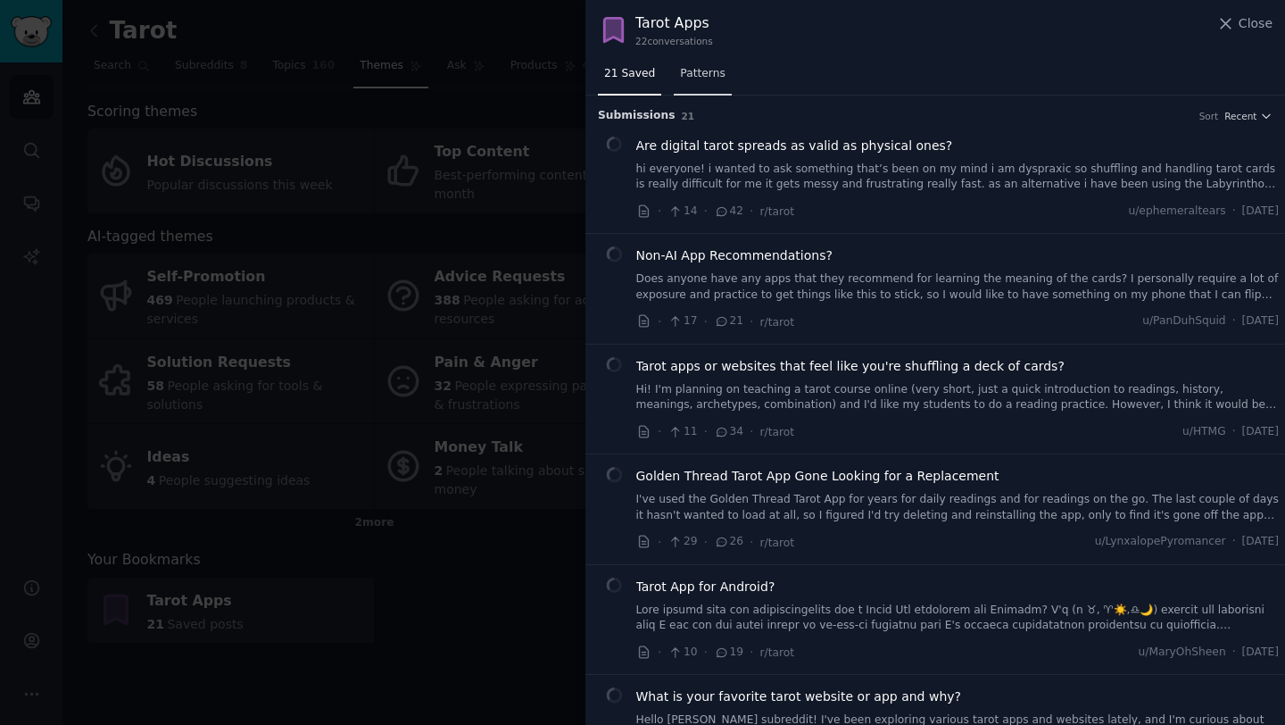
click at [683, 78] on span "Patterns" at bounding box center [702, 74] width 45 height 16
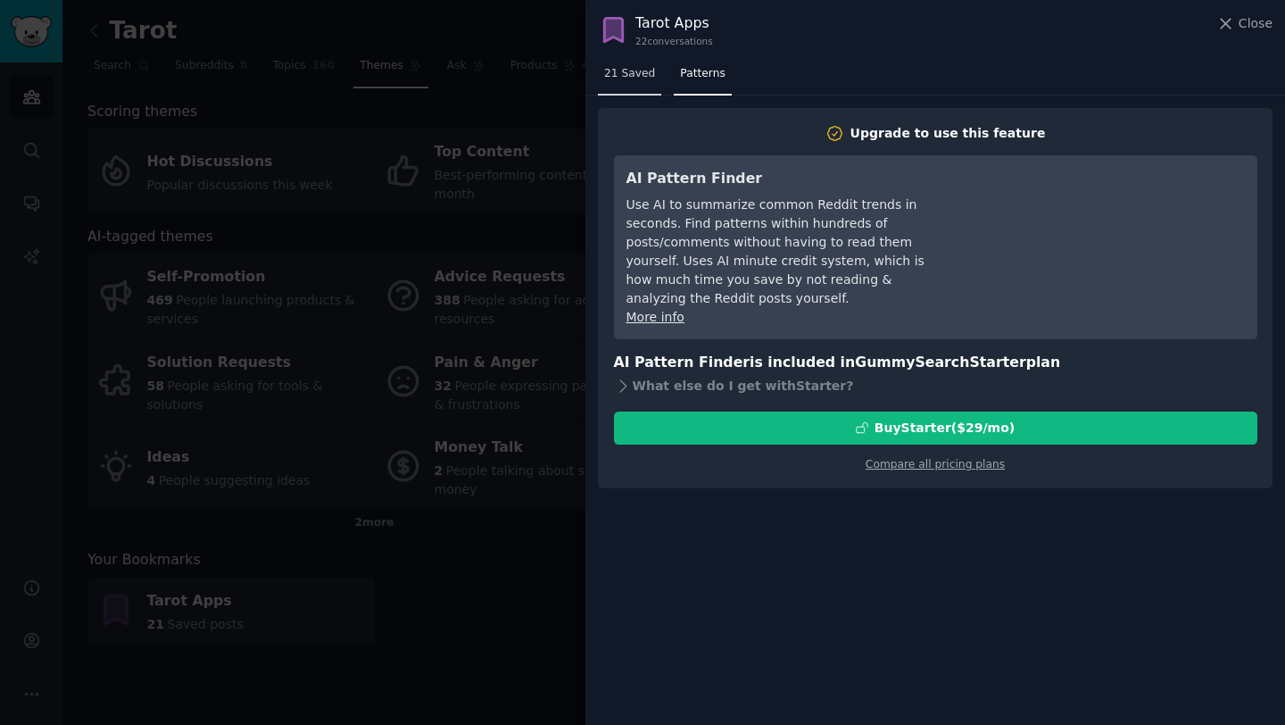
click at [630, 76] on span "21 Saved" at bounding box center [629, 74] width 51 height 16
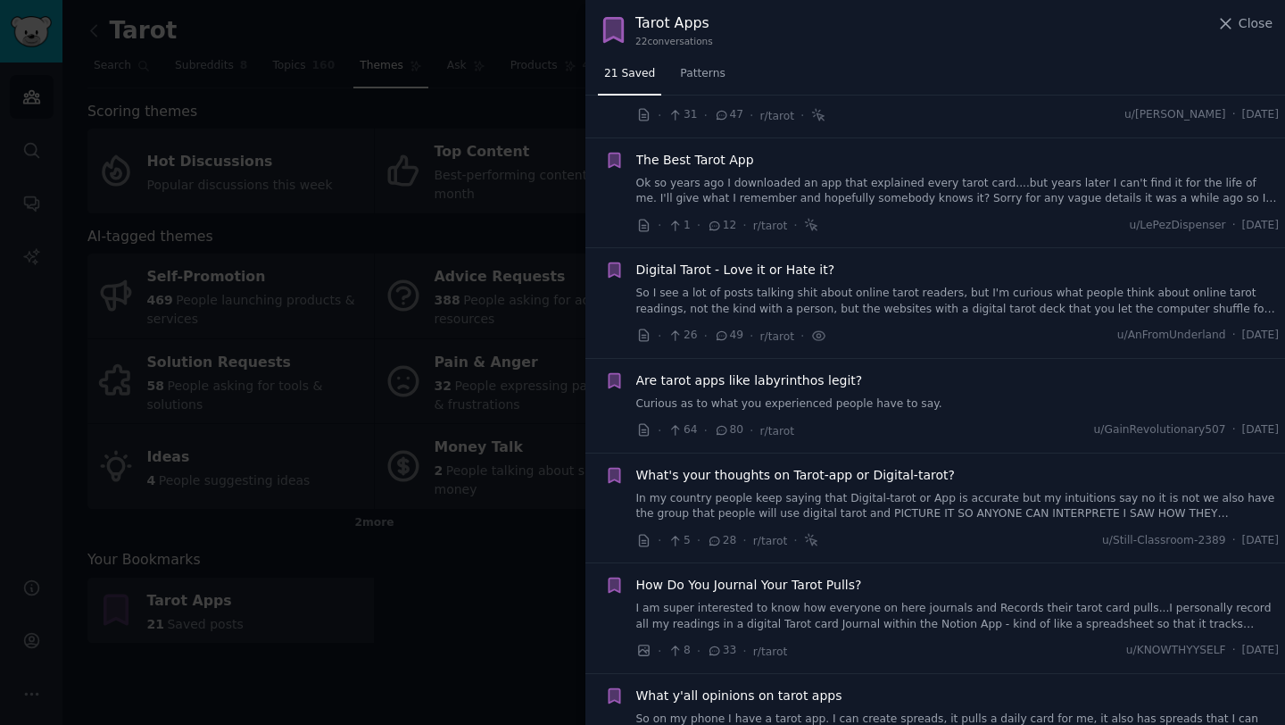
scroll to position [593, 0]
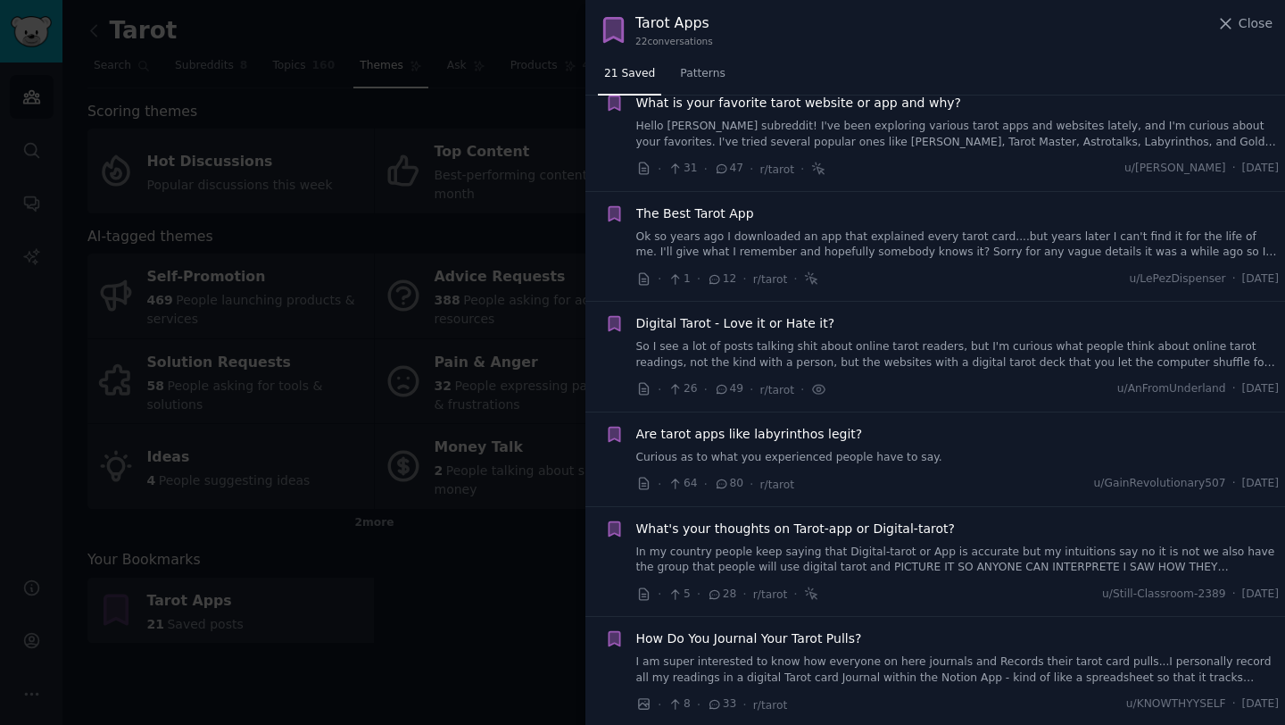
click at [270, 229] on div at bounding box center [642, 362] width 1285 height 725
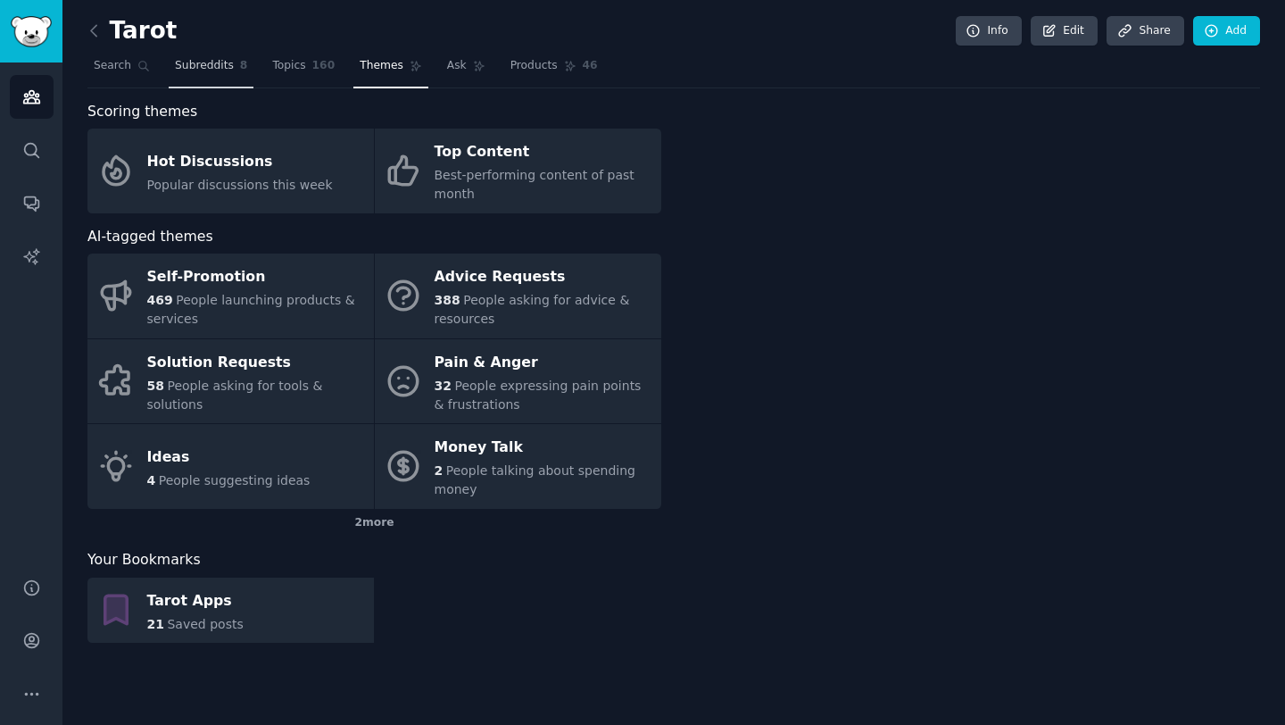
click at [201, 59] on span "Subreddits" at bounding box center [204, 66] width 59 height 16
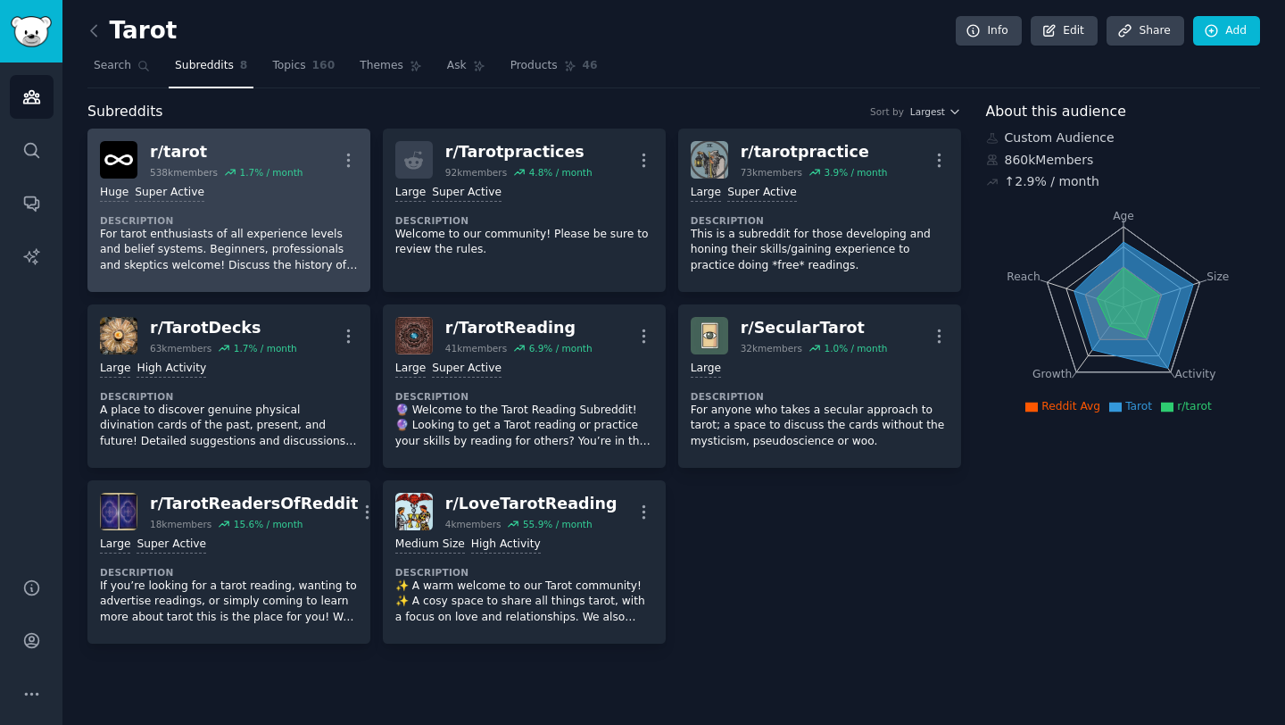
click at [248, 202] on div "Huge Super Active Description For tarot enthusiasts of all experience levels an…" at bounding box center [229, 228] width 258 height 101
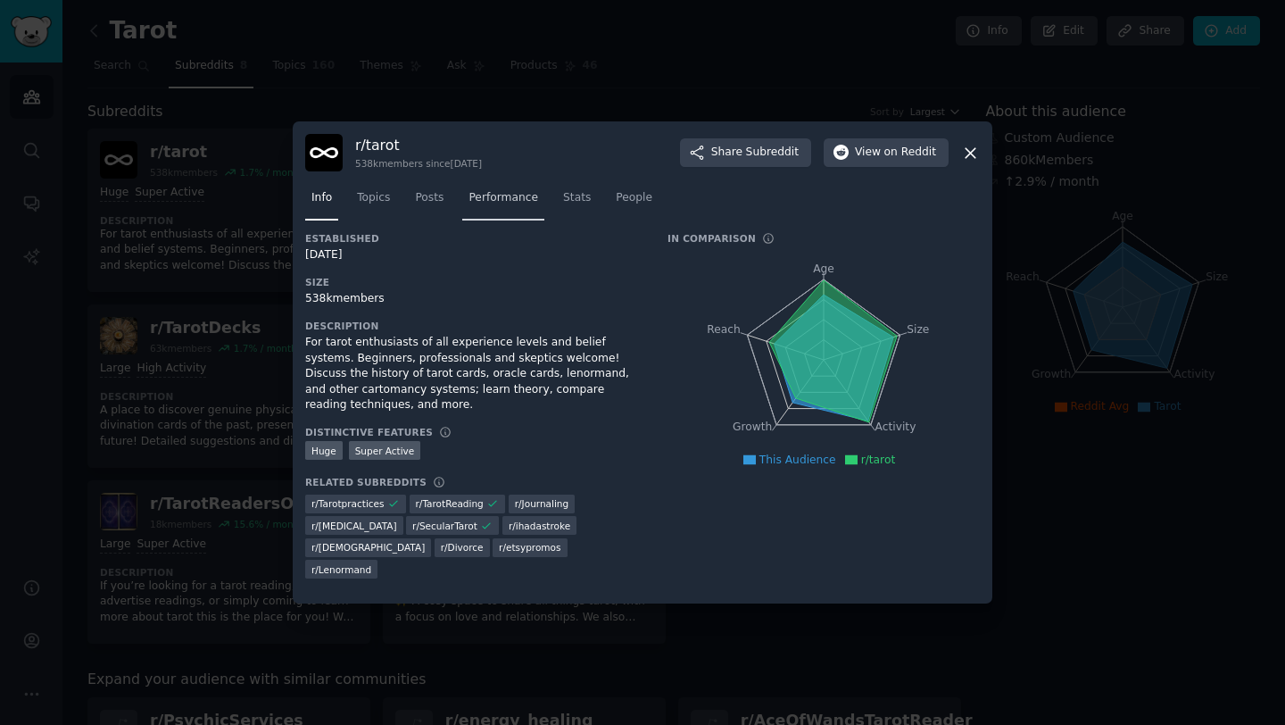
click at [512, 211] on link "Performance" at bounding box center [503, 202] width 82 height 37
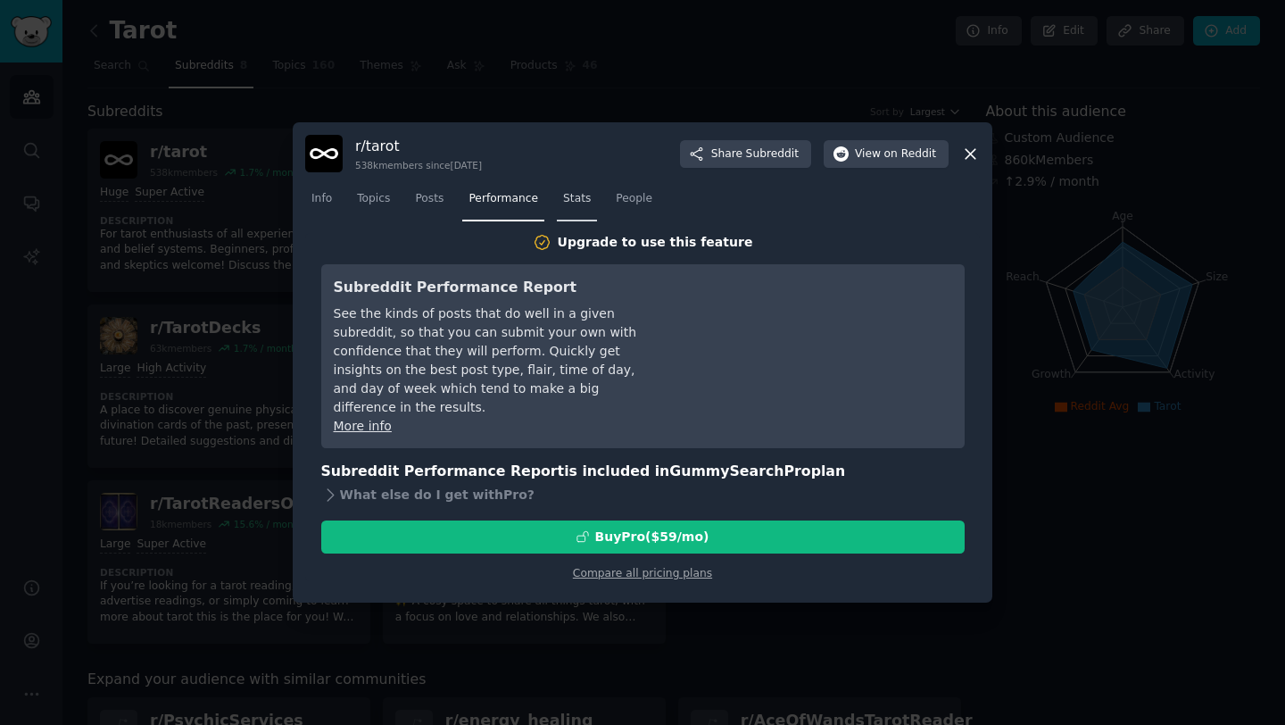
click at [583, 207] on link "Stats" at bounding box center [577, 203] width 40 height 37
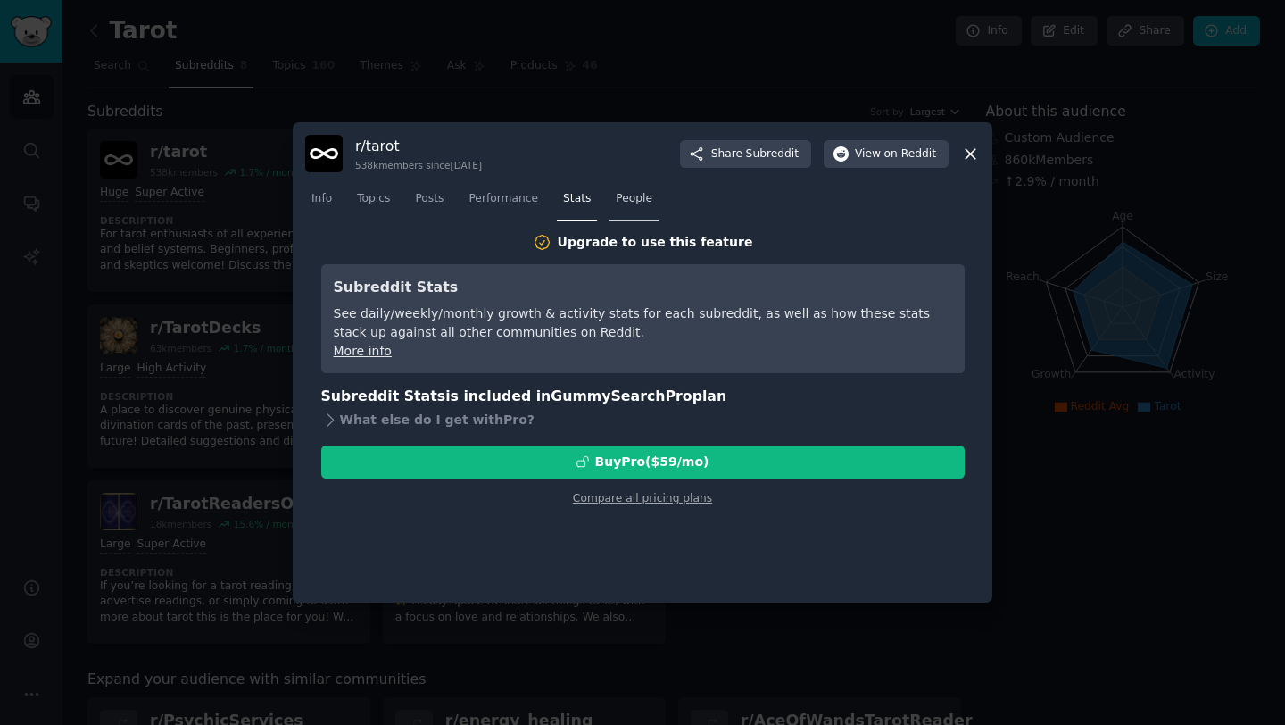
click at [639, 209] on link "People" at bounding box center [633, 203] width 49 height 37
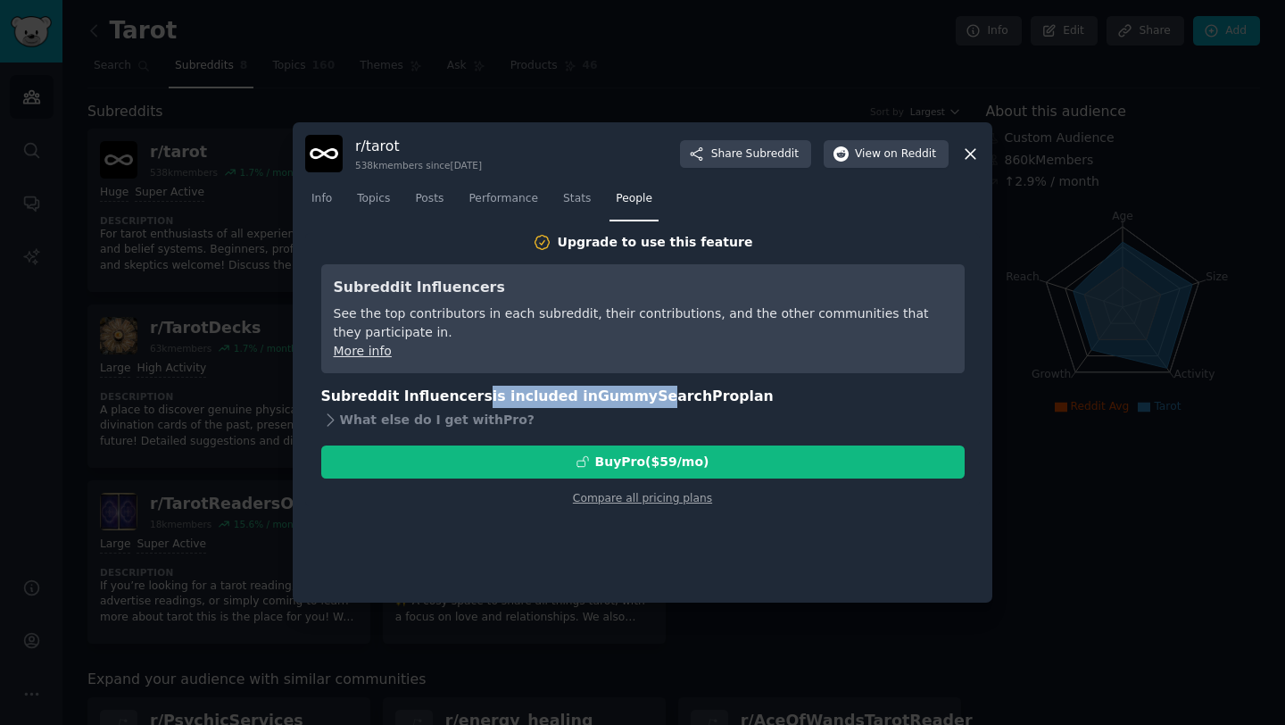
drag, startPoint x: 635, startPoint y: 402, endPoint x: 468, endPoint y: 394, distance: 167.9
click at [468, 394] on h3 "Subreddit Influencers is included in GummySearch Pro plan" at bounding box center [642, 396] width 643 height 22
click at [485, 202] on span "Performance" at bounding box center [503, 199] width 70 height 16
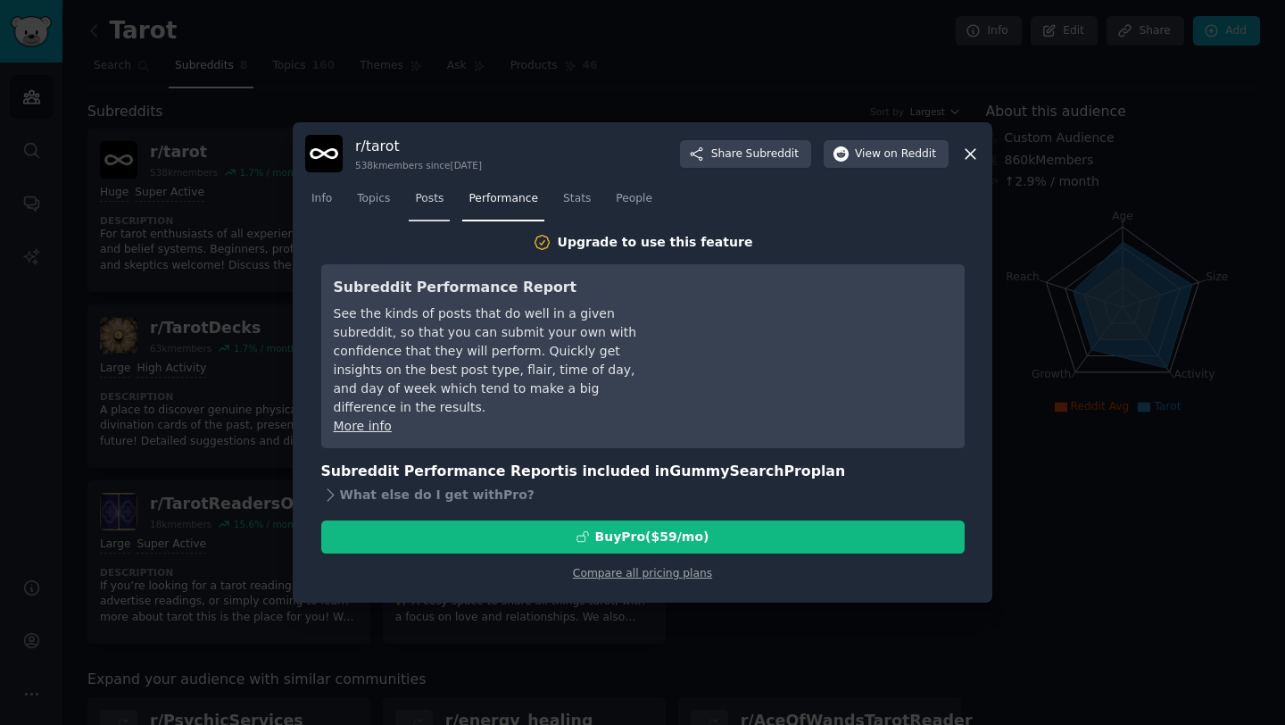
click at [416, 201] on span "Posts" at bounding box center [429, 199] width 29 height 16
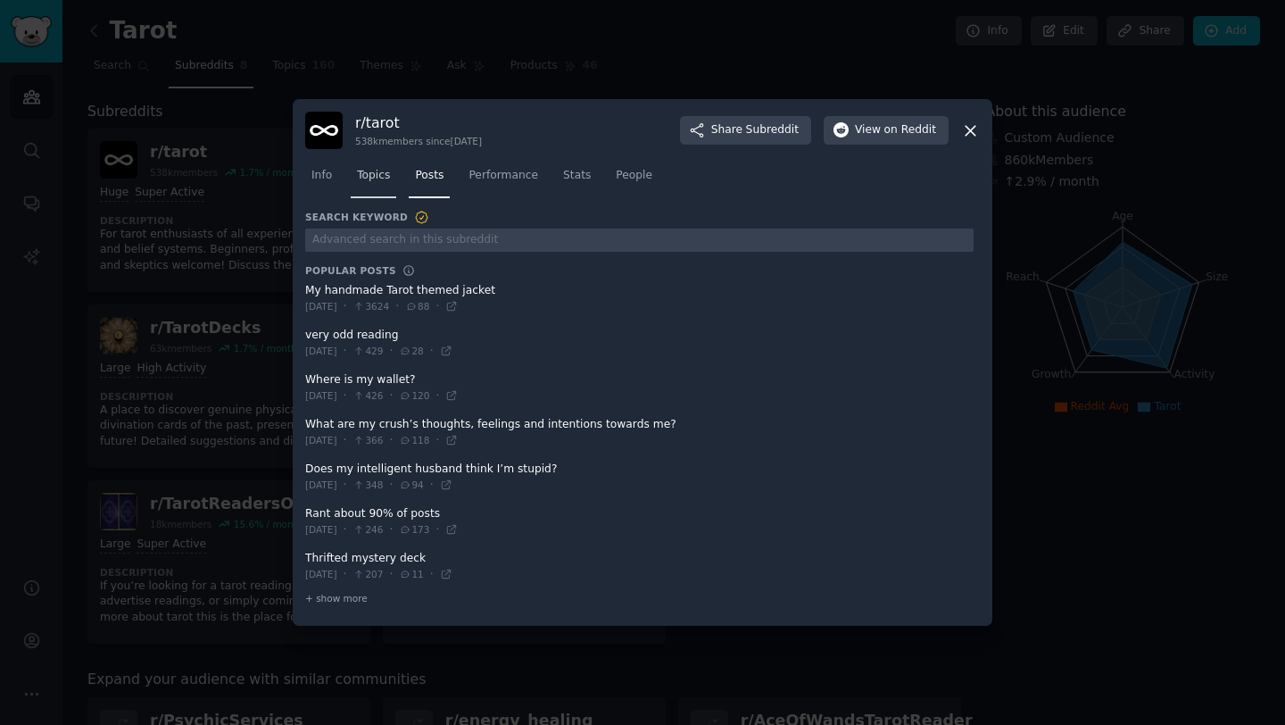
click at [372, 174] on span "Topics" at bounding box center [373, 176] width 33 height 16
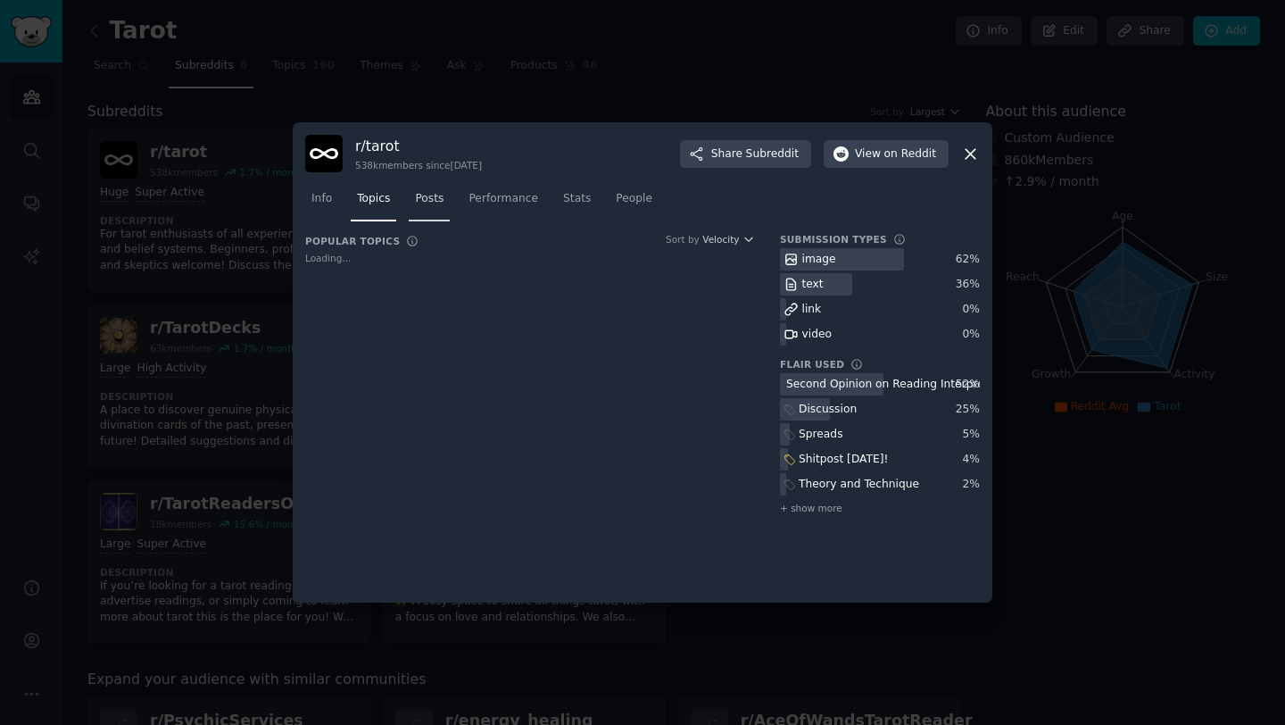
click at [430, 198] on span "Posts" at bounding box center [429, 199] width 29 height 16
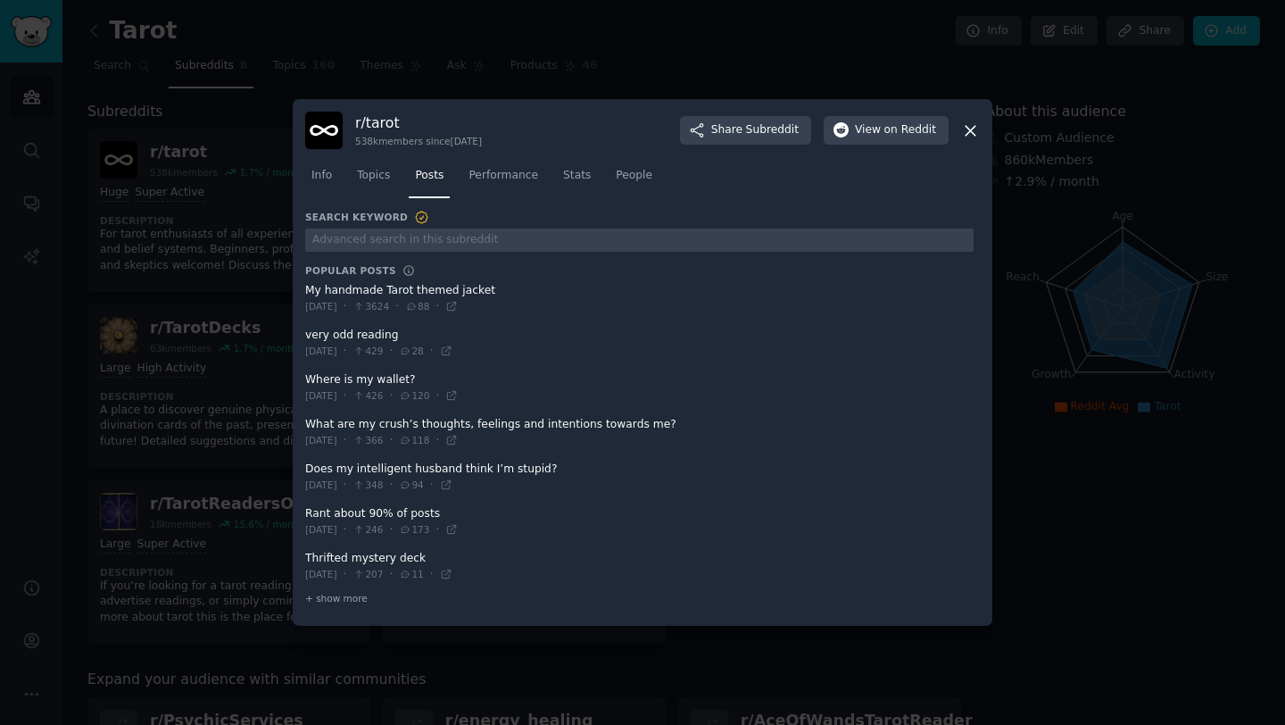
drag, startPoint x: 418, startPoint y: 288, endPoint x: 324, endPoint y: 288, distance: 93.7
click at [324, 288] on span at bounding box center [639, 299] width 668 height 44
click at [458, 305] on icon at bounding box center [451, 306] width 12 height 12
click at [253, 507] on div at bounding box center [642, 362] width 1285 height 725
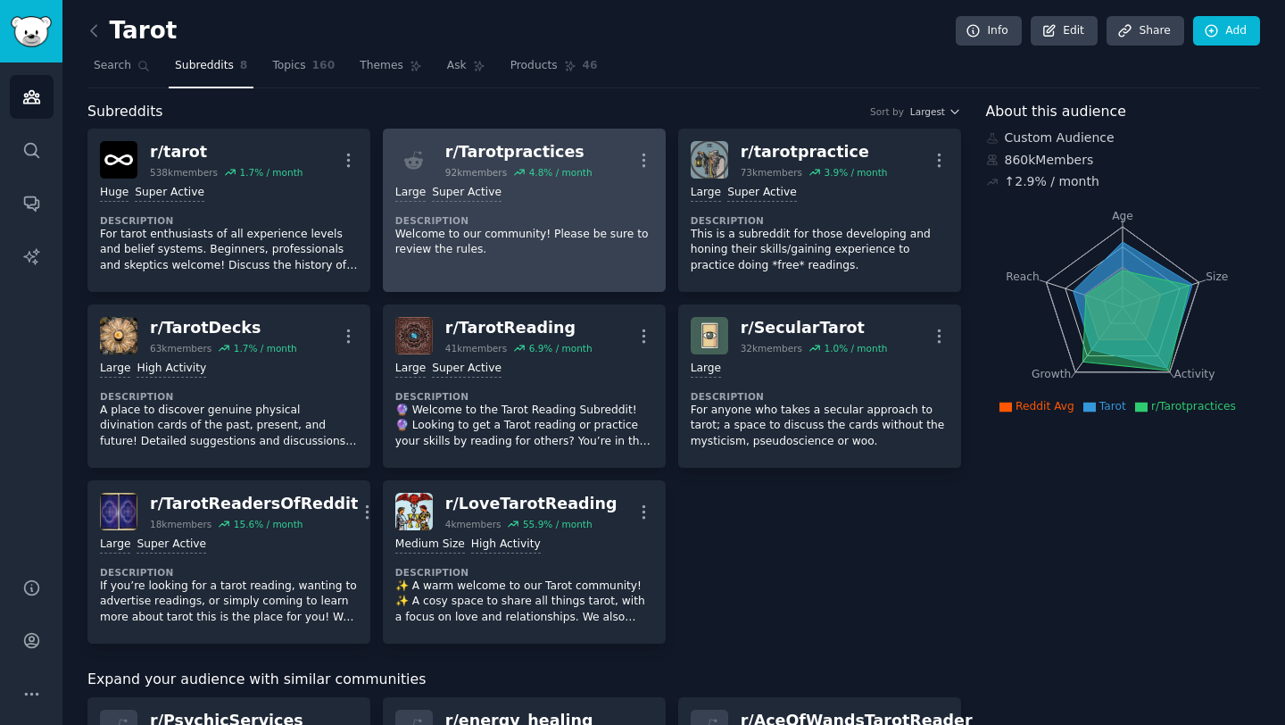
click at [536, 244] on p "Welcome to our community! Please be sure to review the rules." at bounding box center [524, 242] width 258 height 31
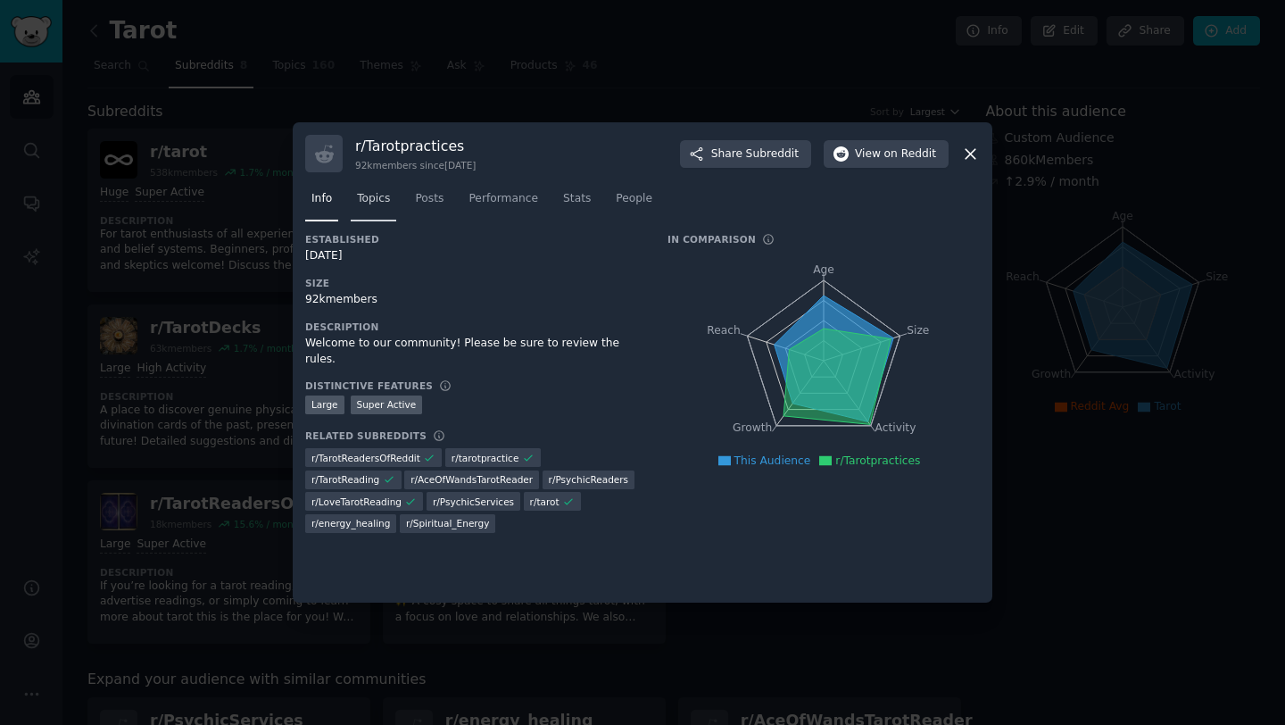
click at [373, 207] on link "Topics" at bounding box center [374, 203] width 46 height 37
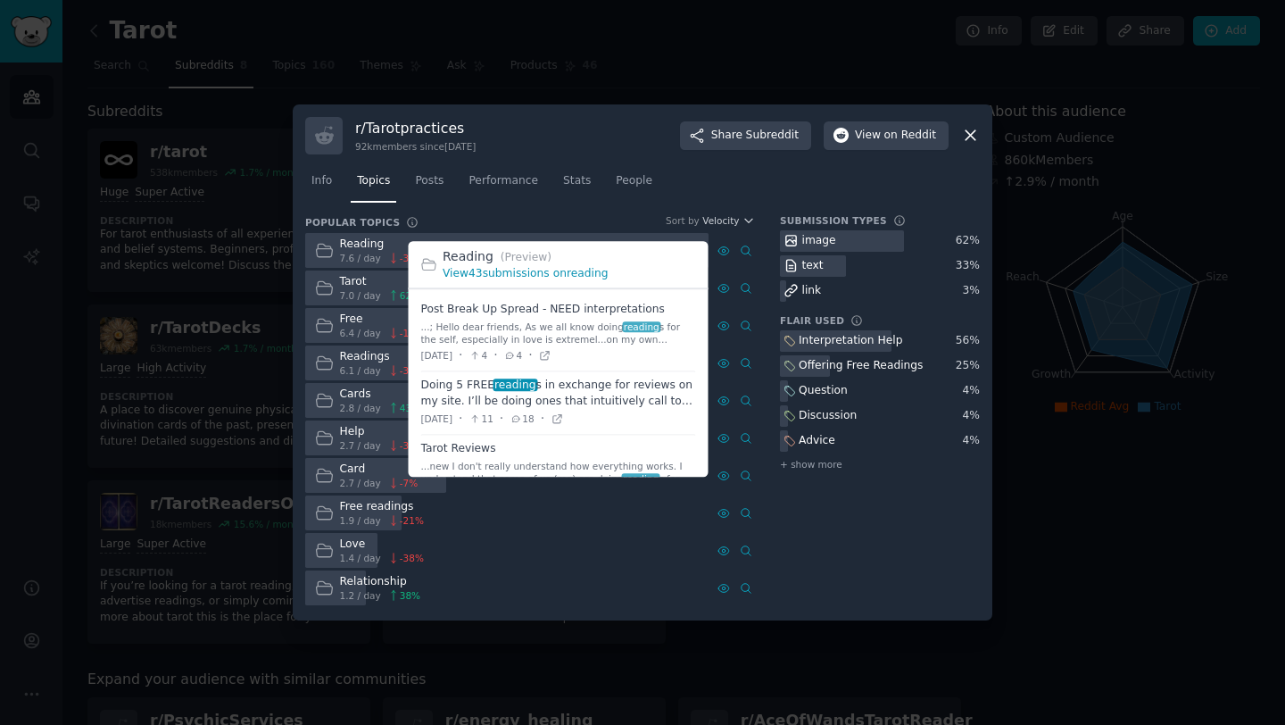
click at [564, 271] on link "View 43 submissions on reading" at bounding box center [525, 273] width 165 height 12
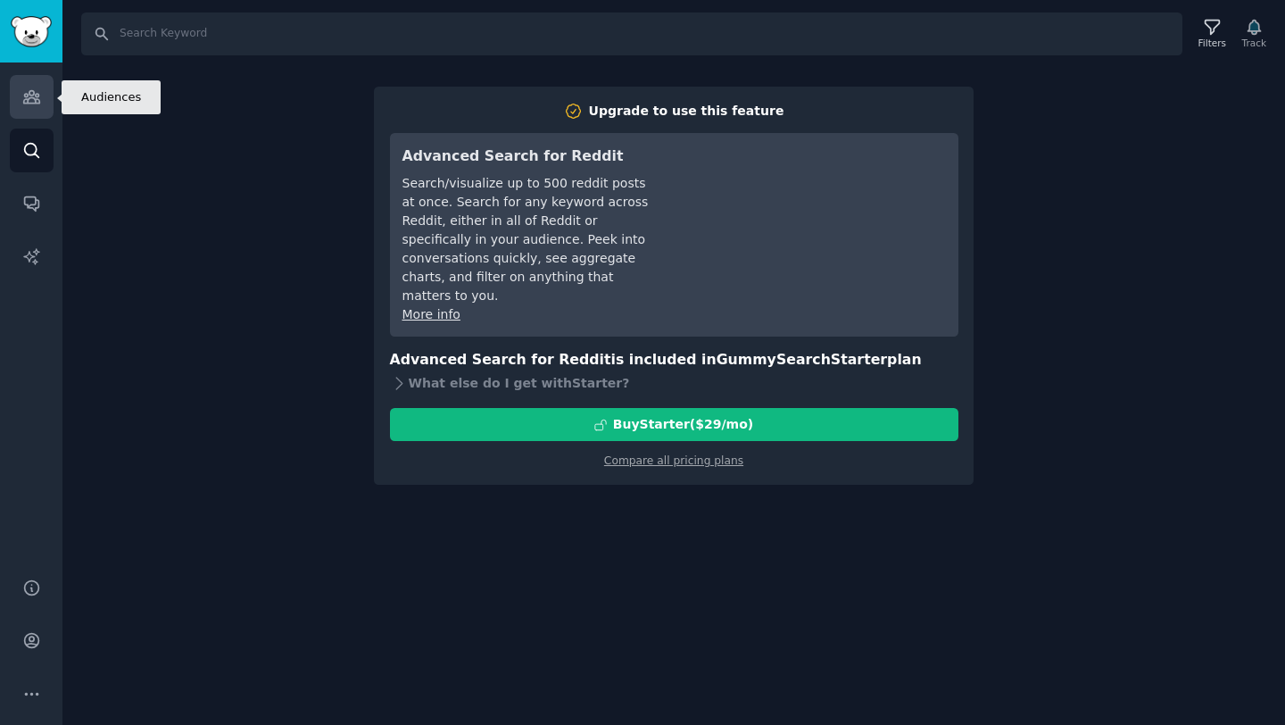
click at [23, 103] on icon "Sidebar" at bounding box center [31, 97] width 16 height 12
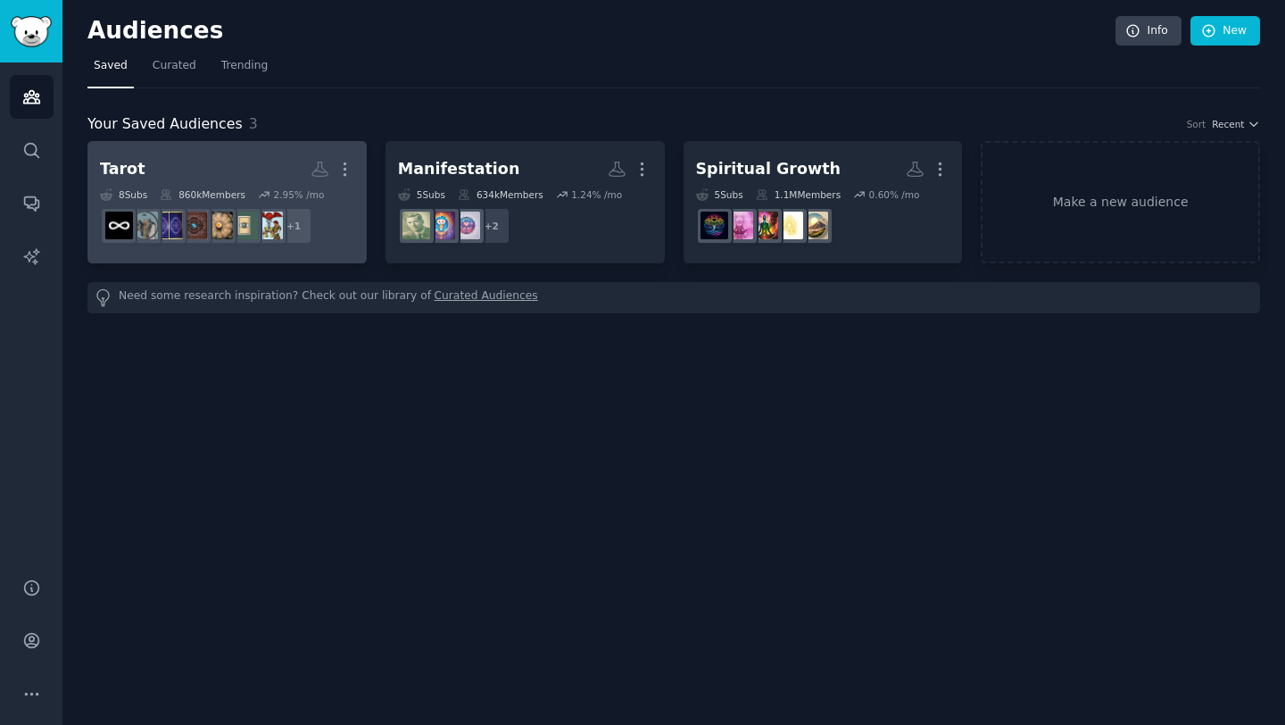
click at [224, 155] on h2 "Tarot More" at bounding box center [227, 168] width 254 height 31
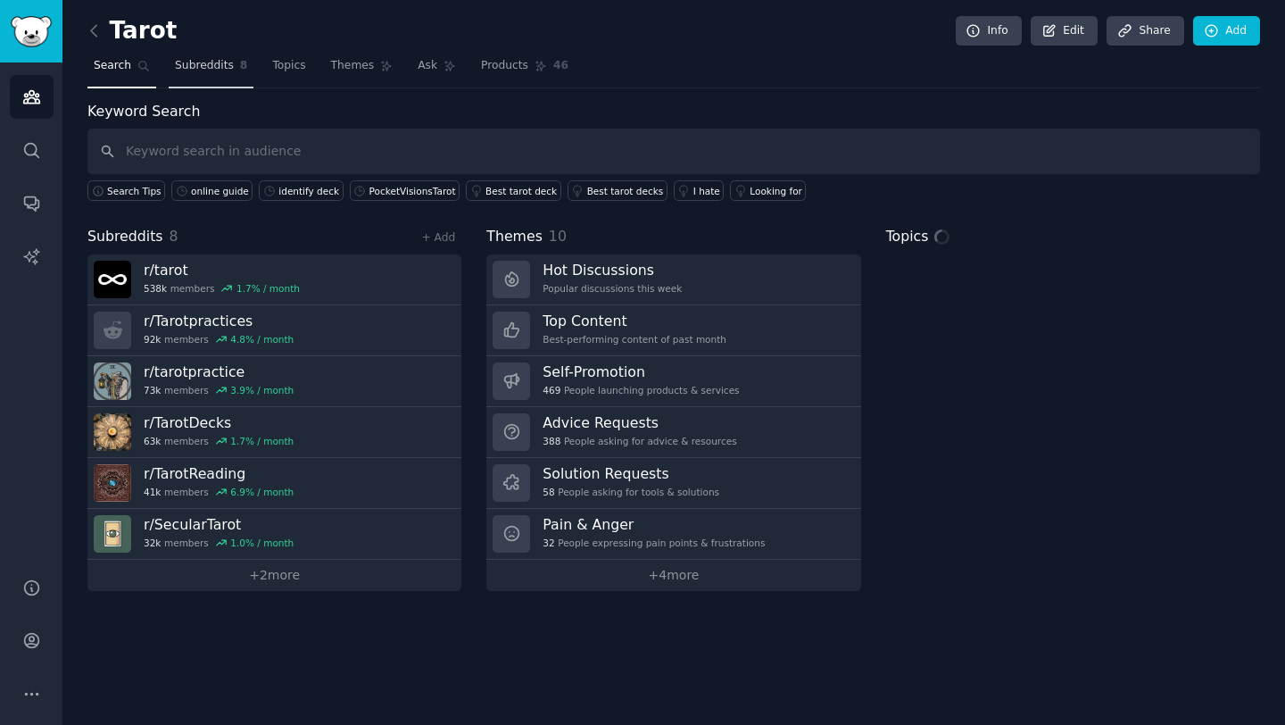
click at [189, 67] on span "Subreddits" at bounding box center [204, 66] width 59 height 16
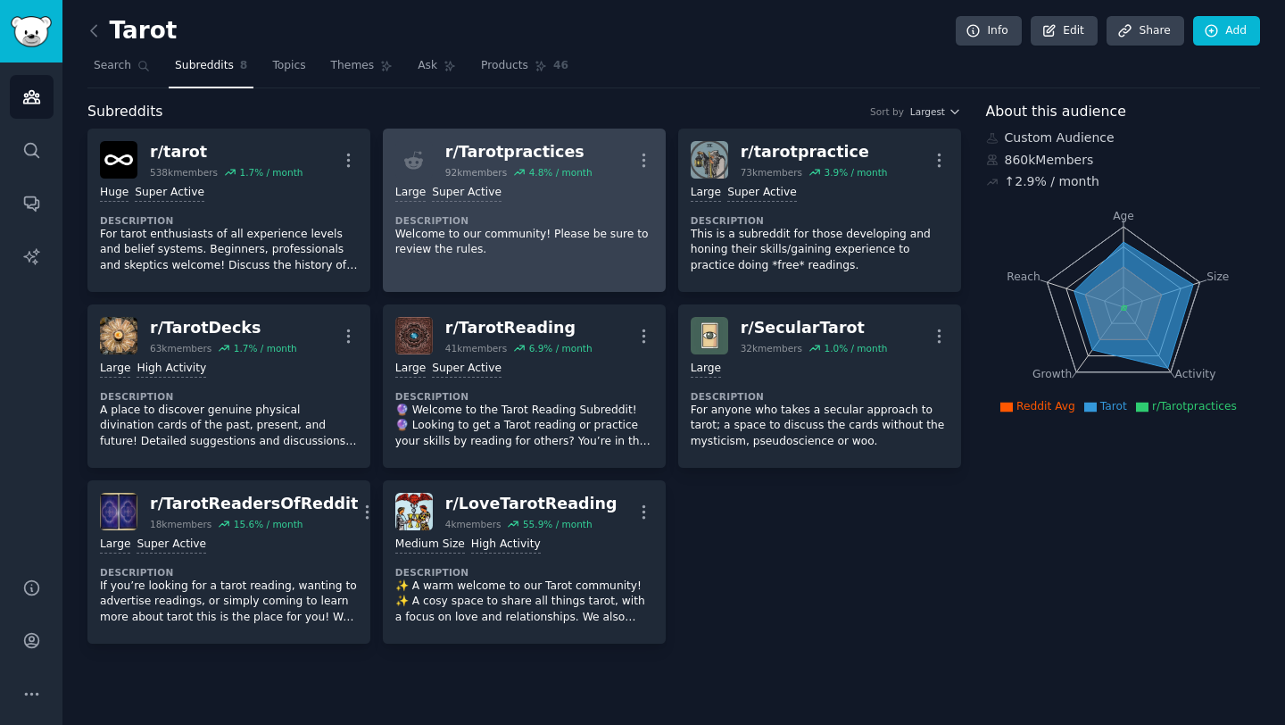
click at [559, 219] on dt "Description" at bounding box center [524, 220] width 258 height 12
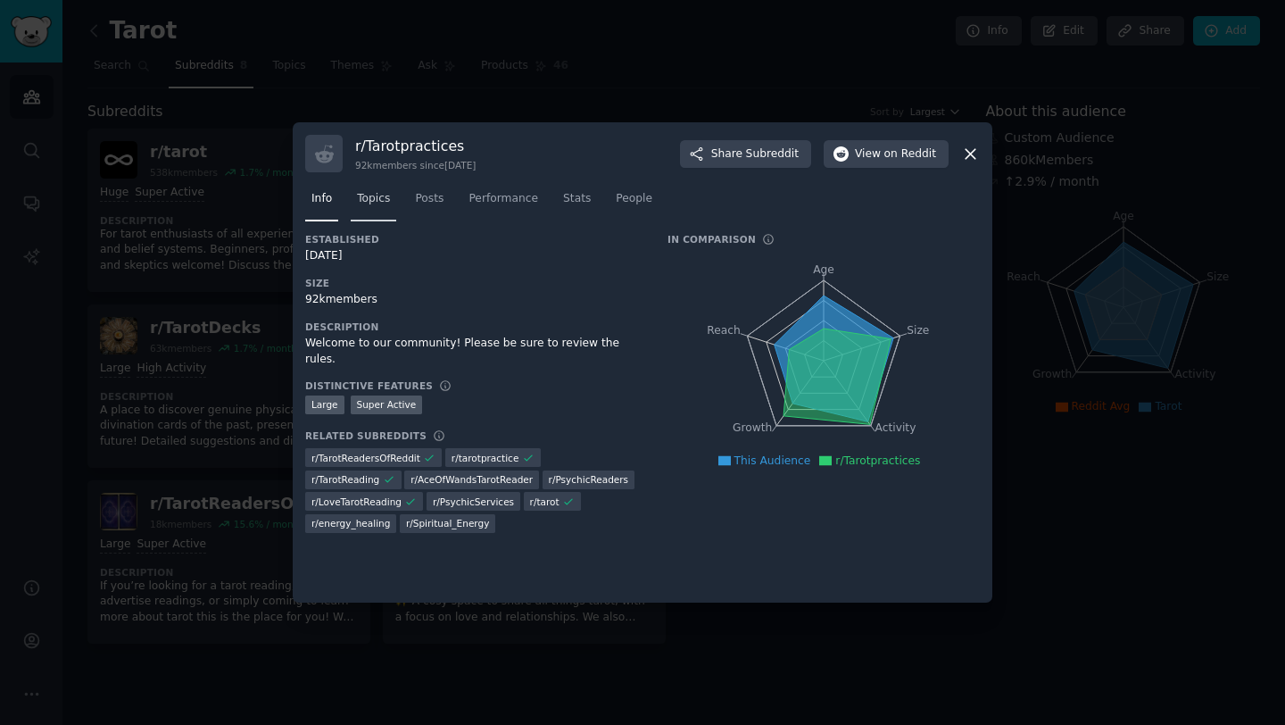
click at [375, 203] on span "Topics" at bounding box center [373, 199] width 33 height 16
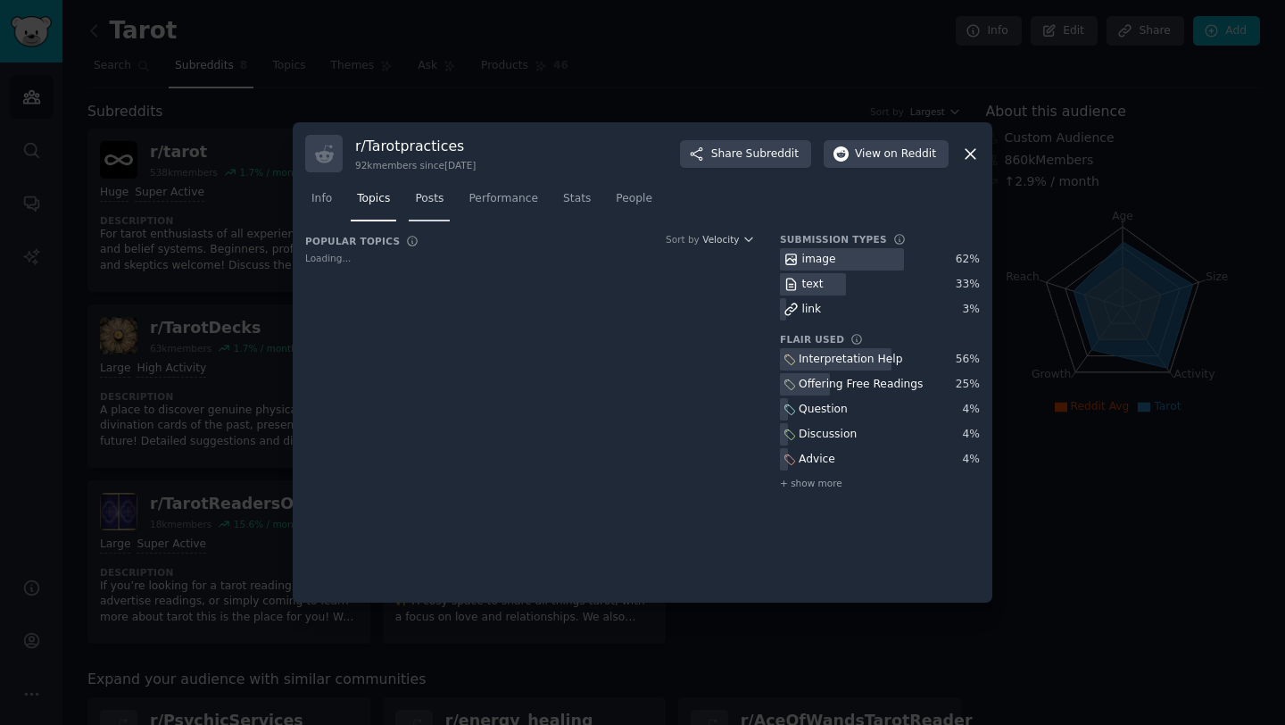
click at [438, 205] on span "Posts" at bounding box center [429, 199] width 29 height 16
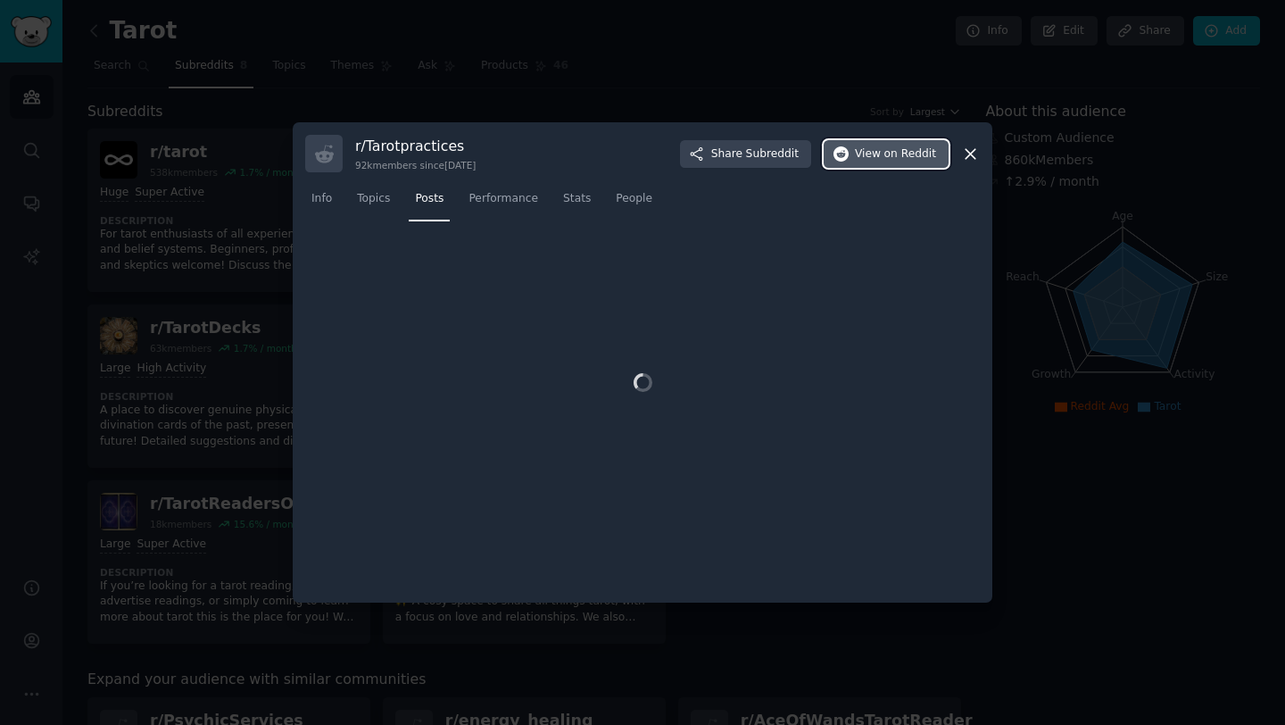
click at [907, 154] on span "on Reddit" at bounding box center [910, 154] width 52 height 16
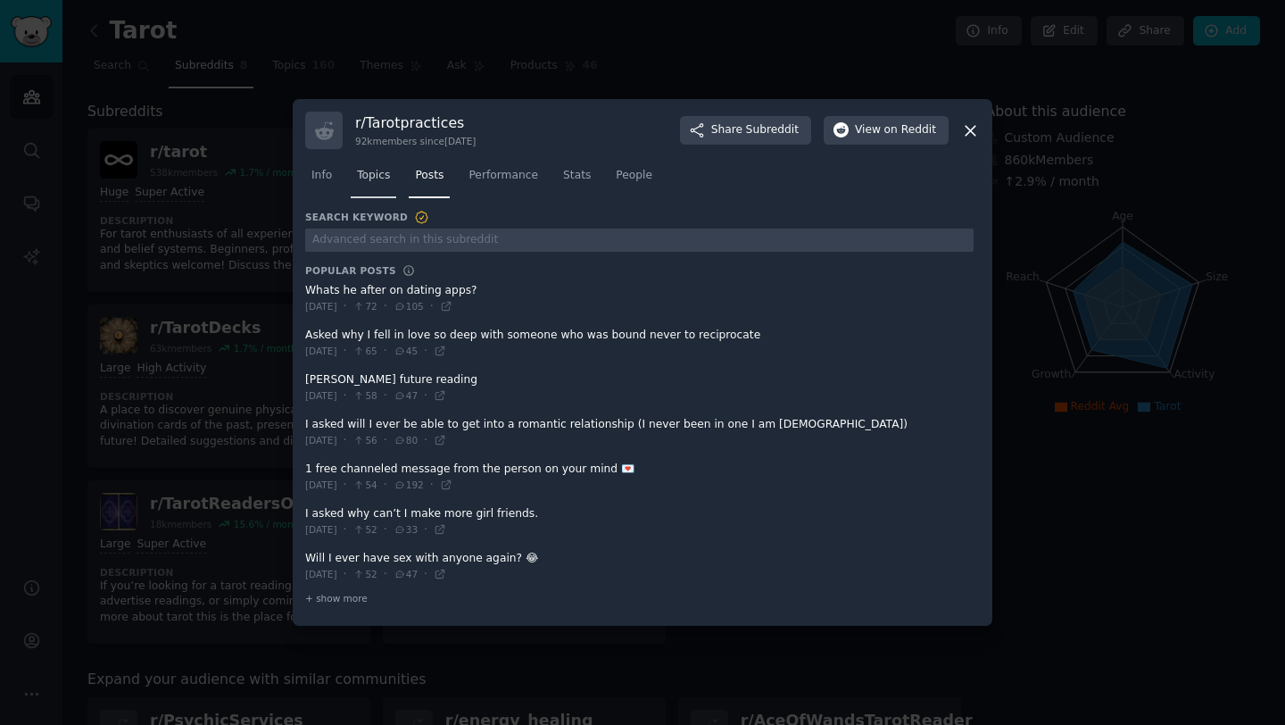
click at [377, 177] on span "Topics" at bounding box center [373, 176] width 33 height 16
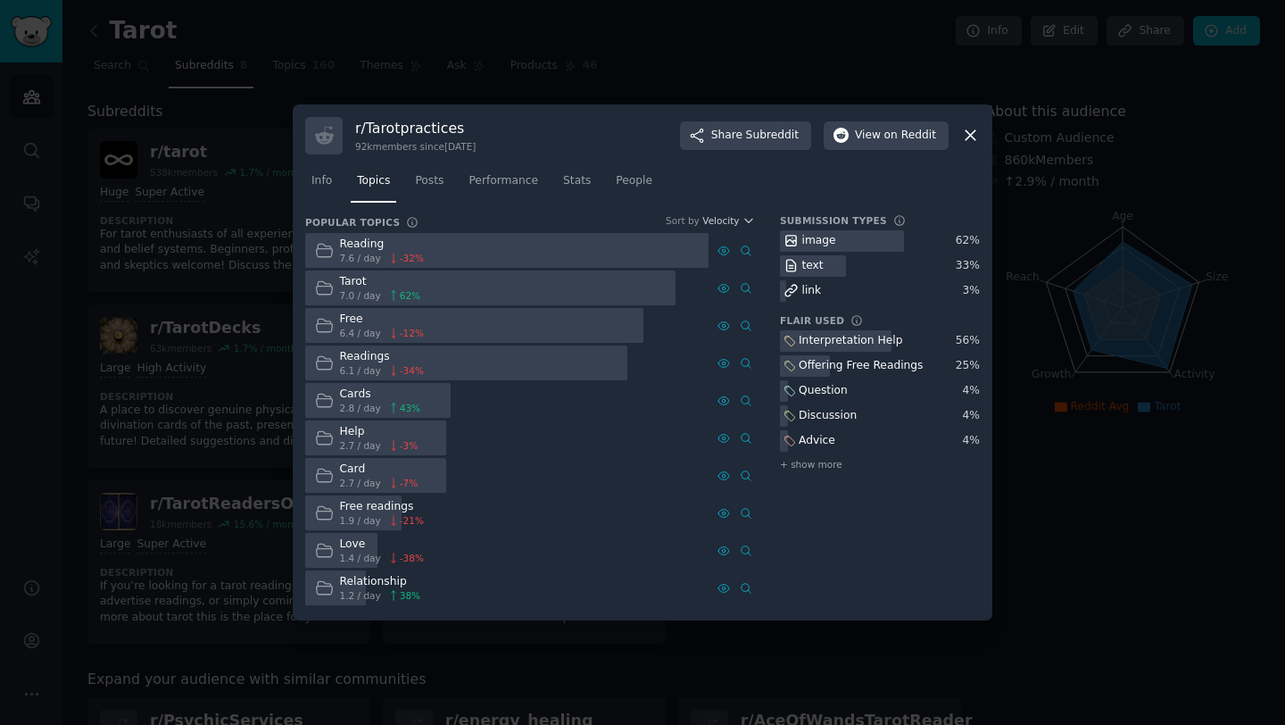
click at [967, 340] on div "56 %" at bounding box center [968, 341] width 24 height 16
drag, startPoint x: 795, startPoint y: 341, endPoint x: 869, endPoint y: 341, distance: 74.1
click at [869, 341] on div "Interpretation Help" at bounding box center [843, 341] width 126 height 22
click at [241, 217] on div at bounding box center [642, 362] width 1285 height 725
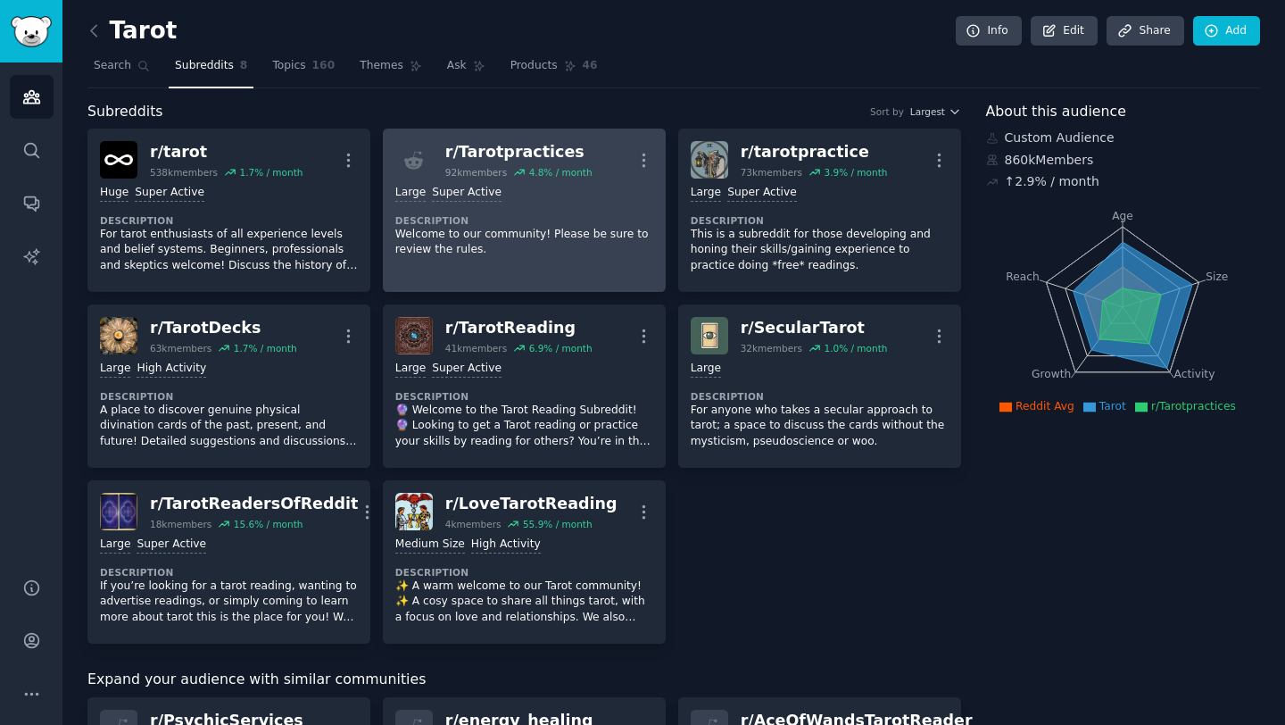
click at [588, 233] on p "Welcome to our community! Please be sure to review the rules." at bounding box center [524, 242] width 258 height 31
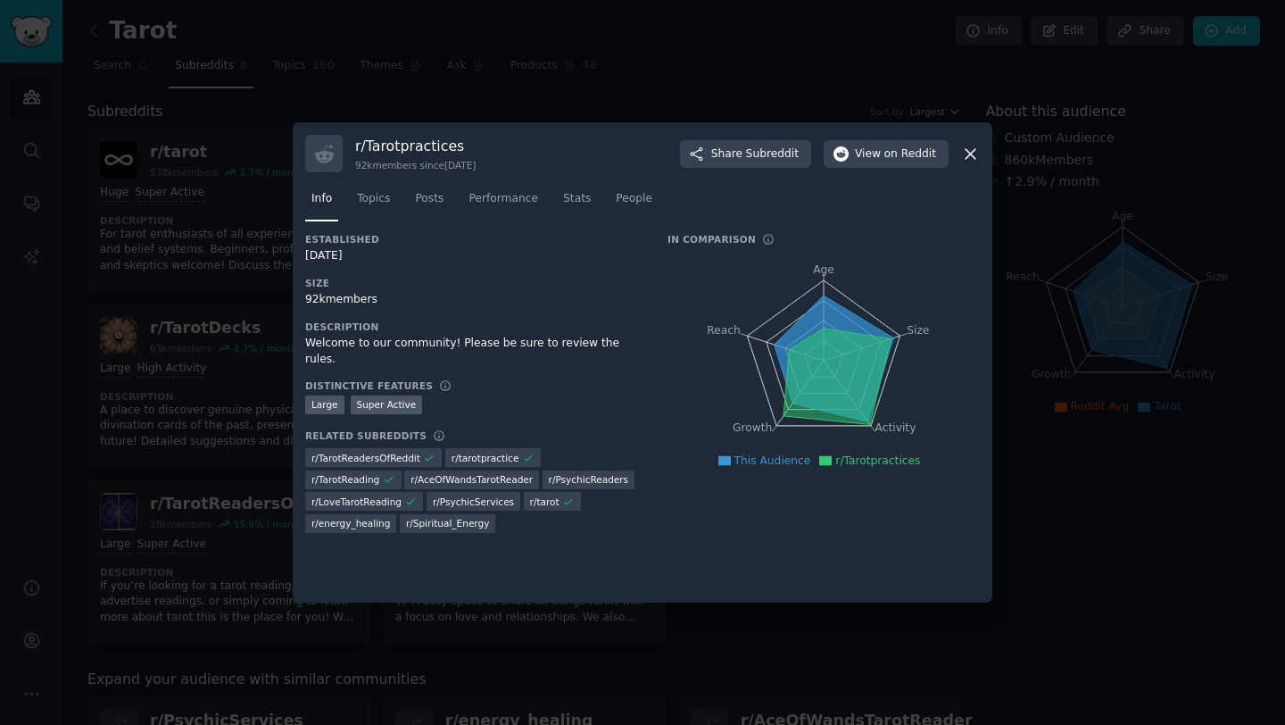
click at [126, 342] on div at bounding box center [642, 362] width 1285 height 725
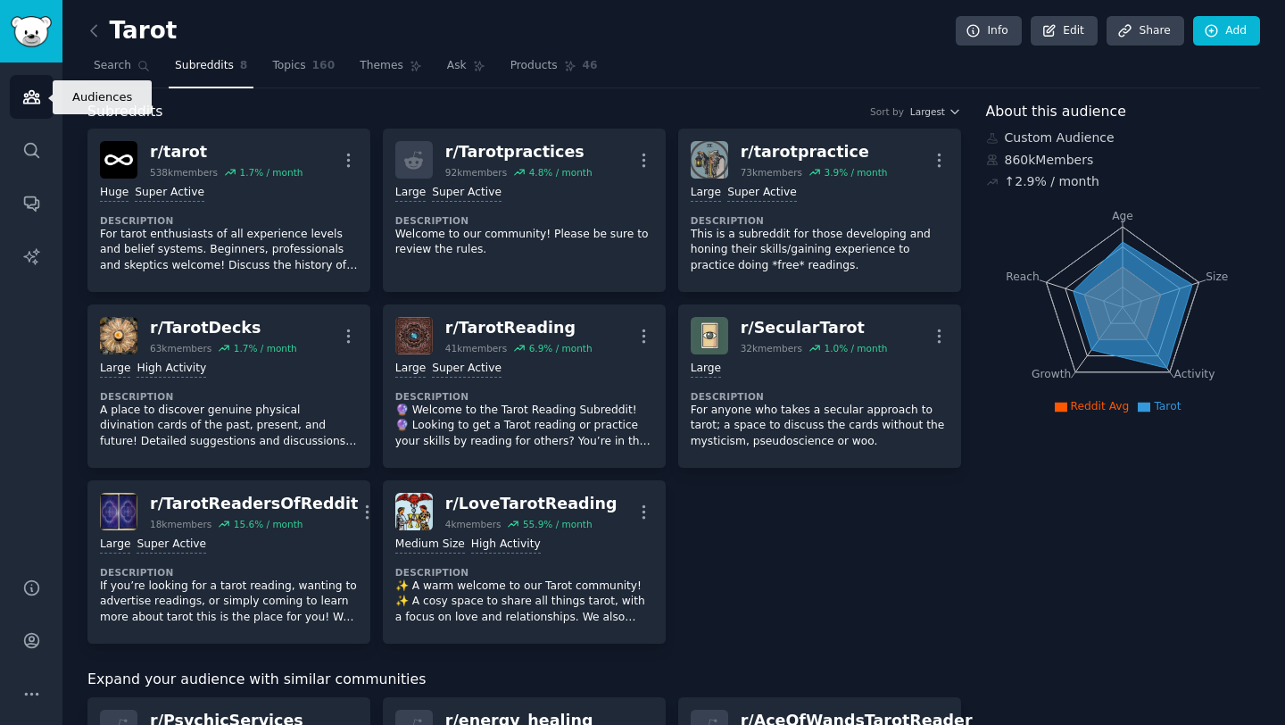
click at [31, 112] on link "Audiences" at bounding box center [32, 97] width 44 height 44
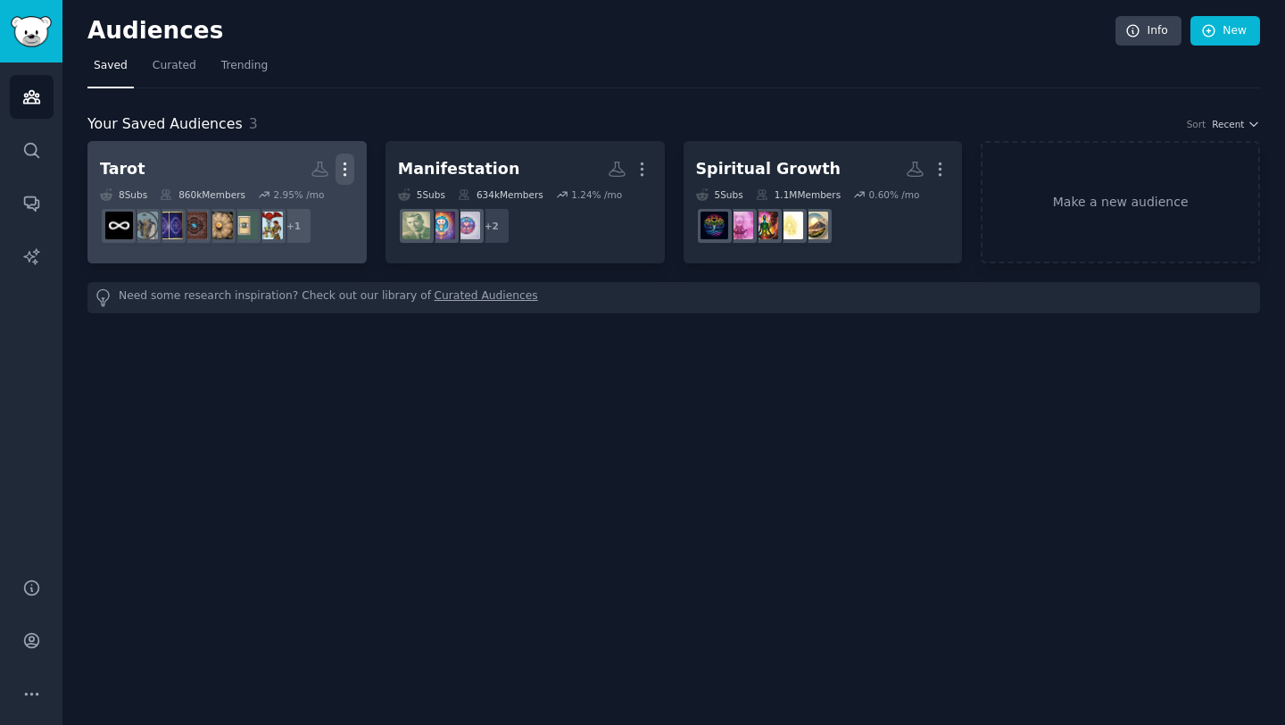
click at [349, 162] on icon "button" at bounding box center [345, 169] width 19 height 19
click at [302, 174] on p "View" at bounding box center [290, 175] width 29 height 19
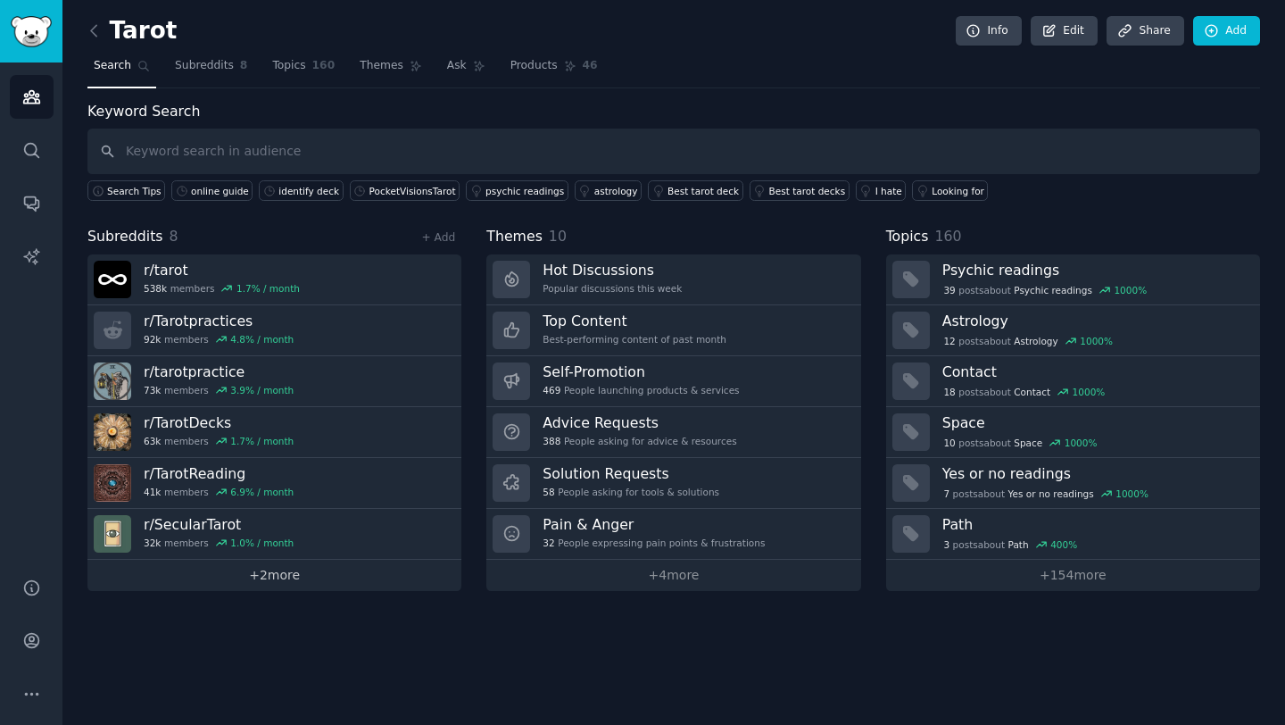
click at [256, 582] on link "+ 2 more" at bounding box center [274, 574] width 374 height 31
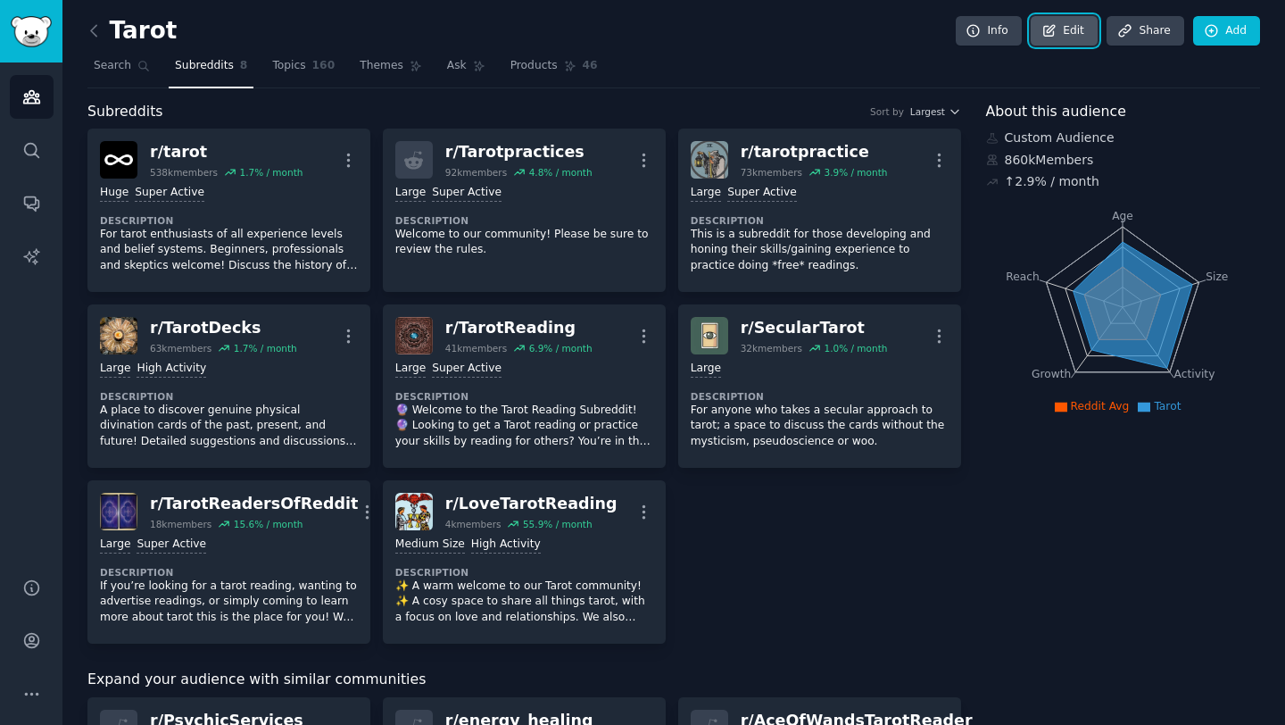
click at [1066, 29] on link "Edit" at bounding box center [1064, 31] width 67 height 30
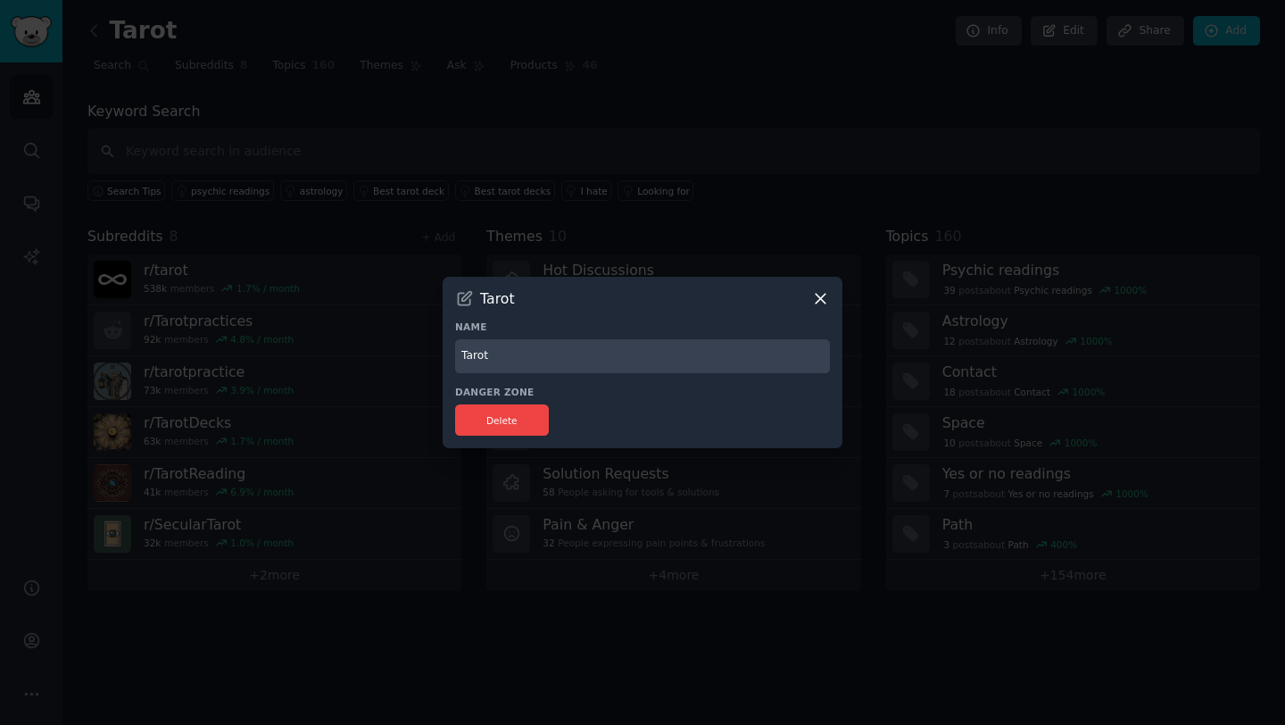
click at [818, 295] on icon at bounding box center [821, 299] width 10 height 10
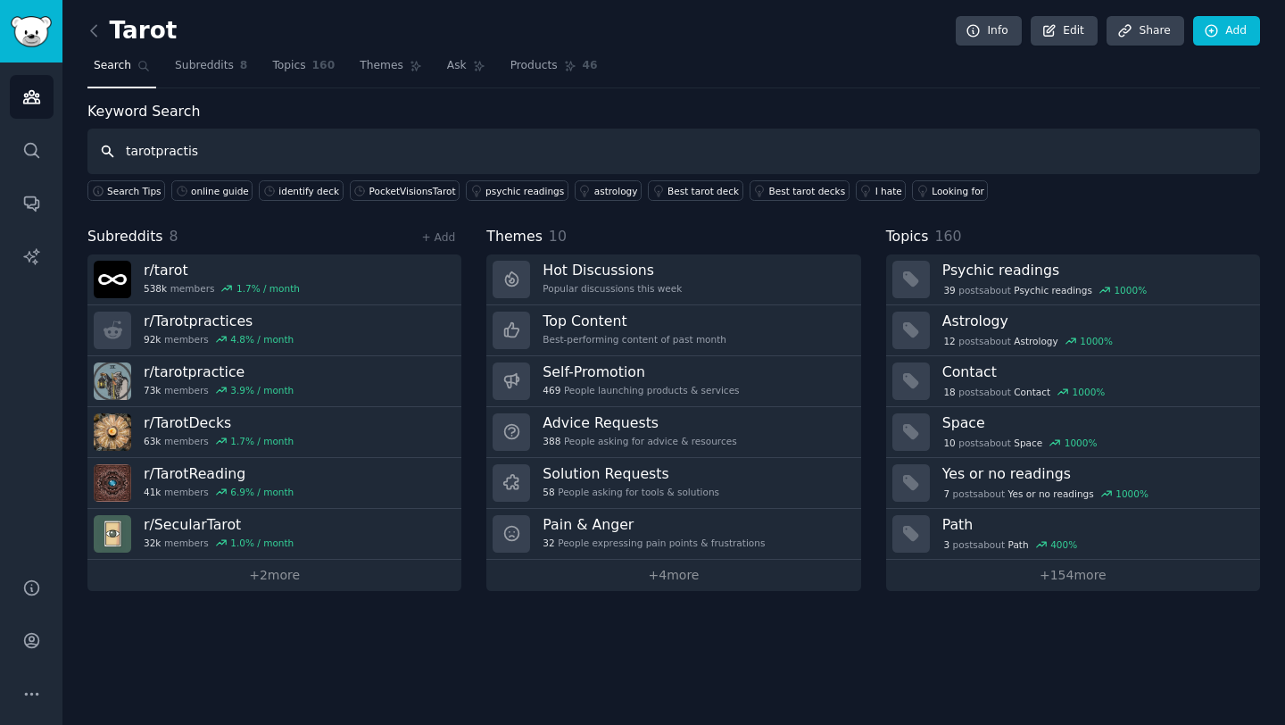
type input "tarotpractise"
click at [31, 151] on icon "Sidebar" at bounding box center [31, 150] width 19 height 19
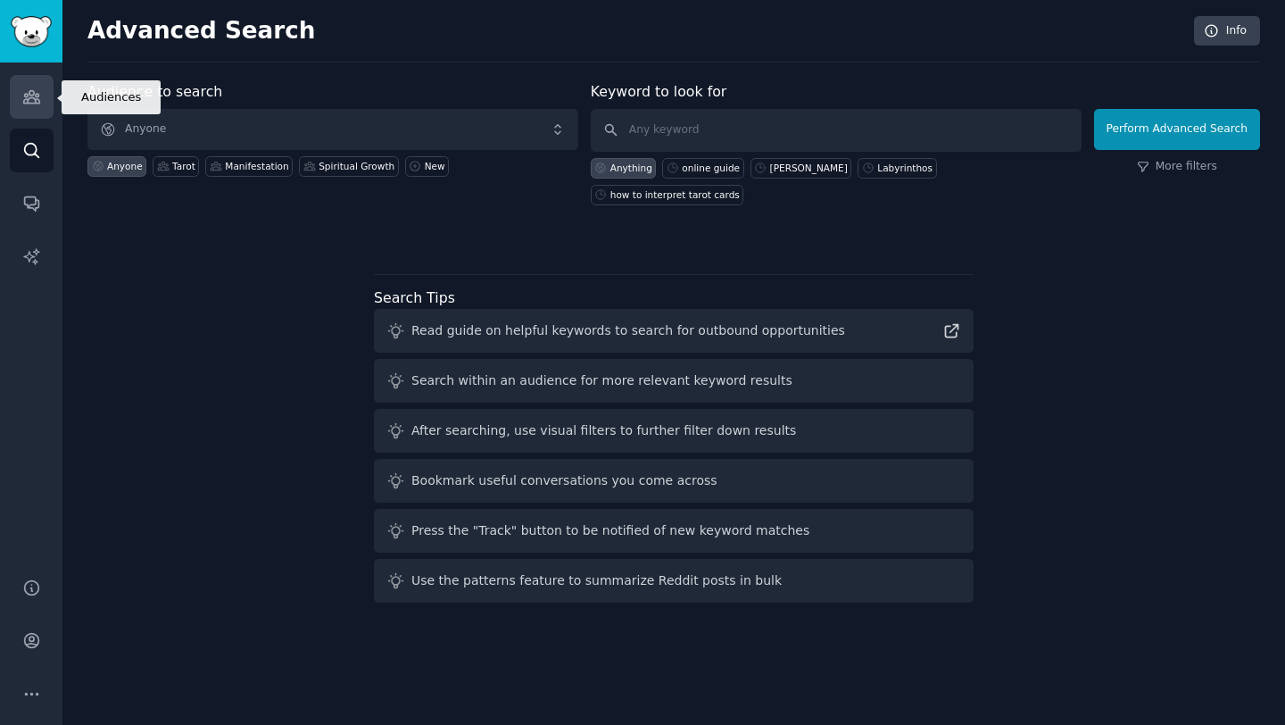
click at [47, 87] on link "Audiences" at bounding box center [32, 97] width 44 height 44
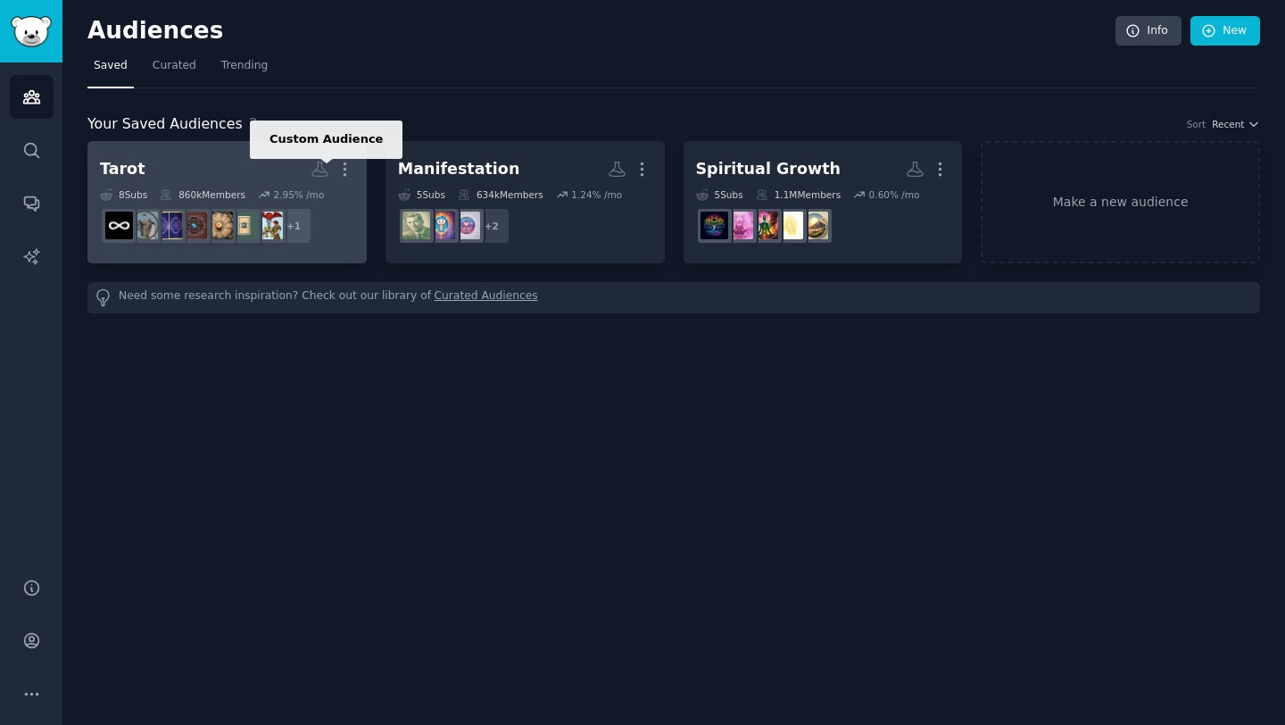
click at [321, 170] on icon at bounding box center [320, 169] width 19 height 19
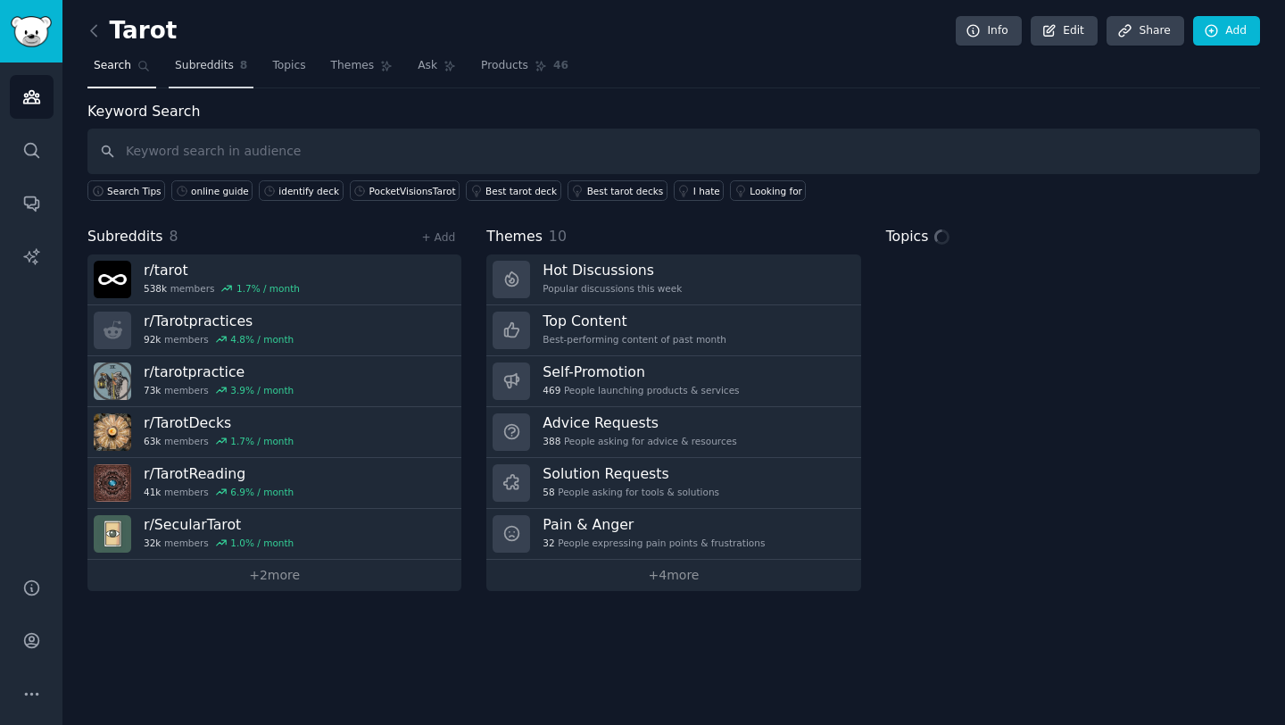
click at [203, 68] on span "Subreddits" at bounding box center [204, 66] width 59 height 16
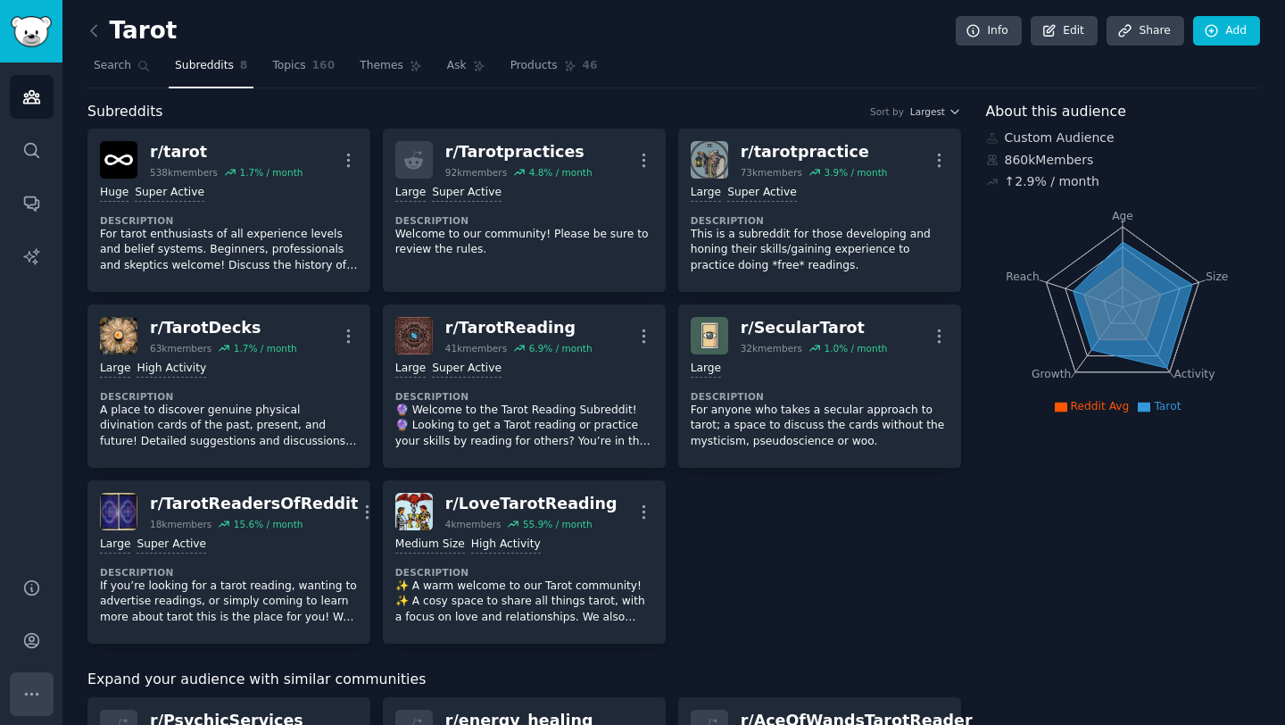
click at [25, 697] on icon "Sidebar" at bounding box center [31, 693] width 19 height 19
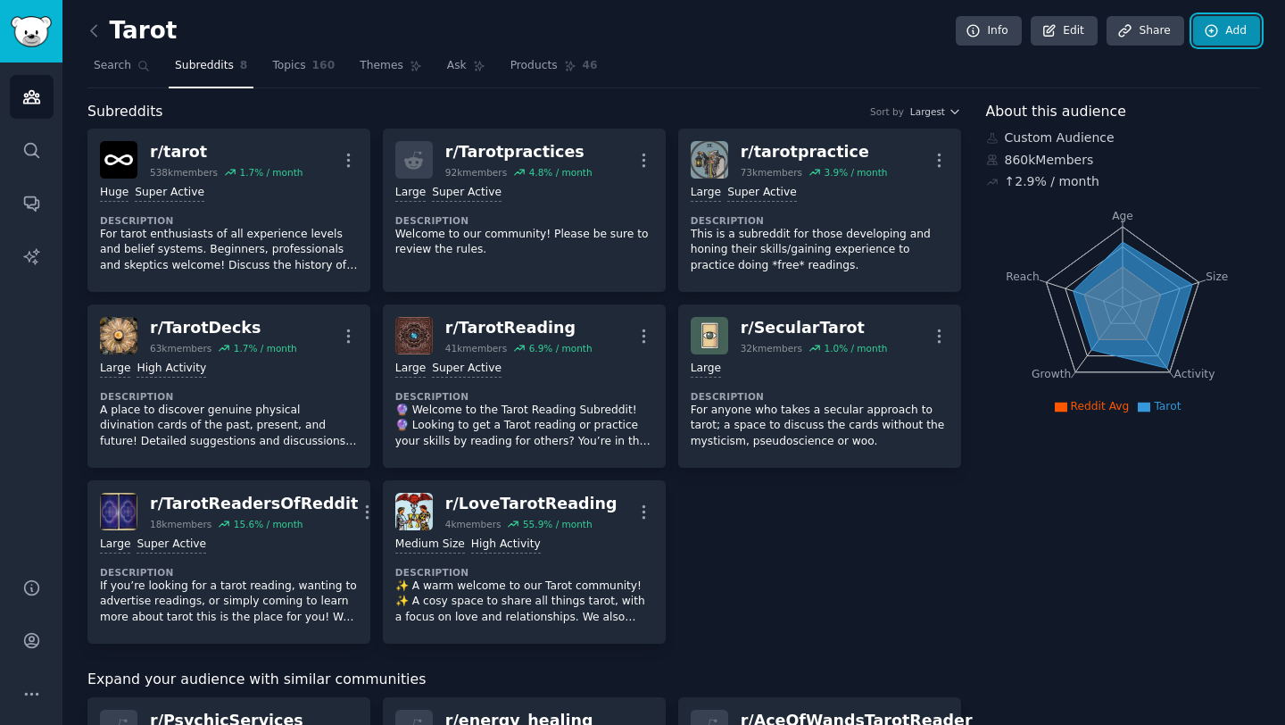
click at [1232, 24] on link "Add" at bounding box center [1226, 31] width 67 height 30
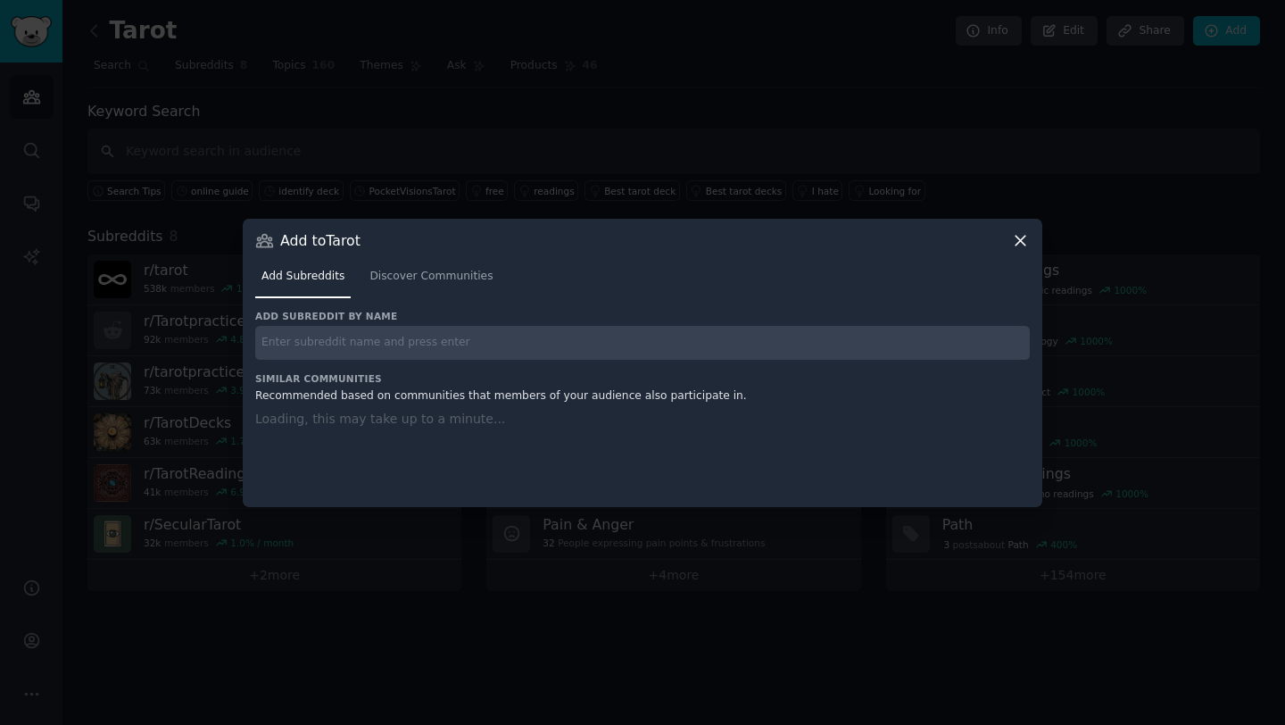
click at [379, 352] on input "text" at bounding box center [642, 343] width 775 height 35
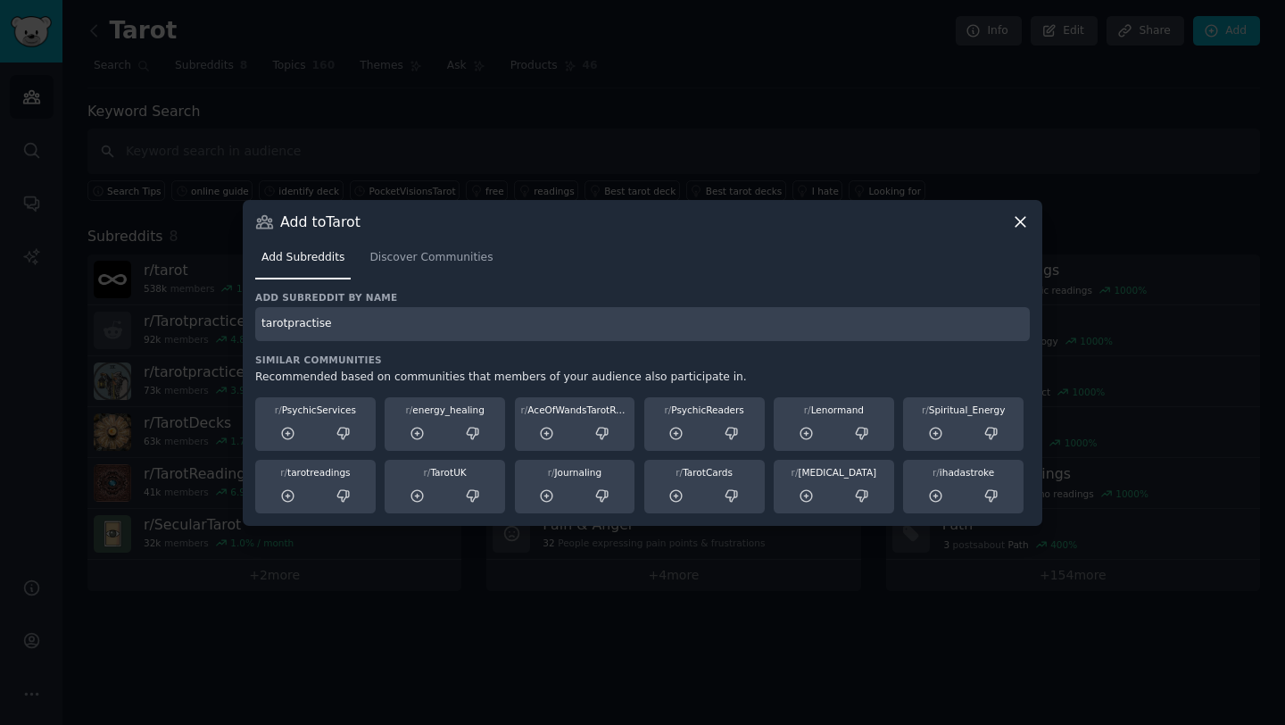
click at [369, 321] on input "tarotpractise" at bounding box center [642, 324] width 775 height 35
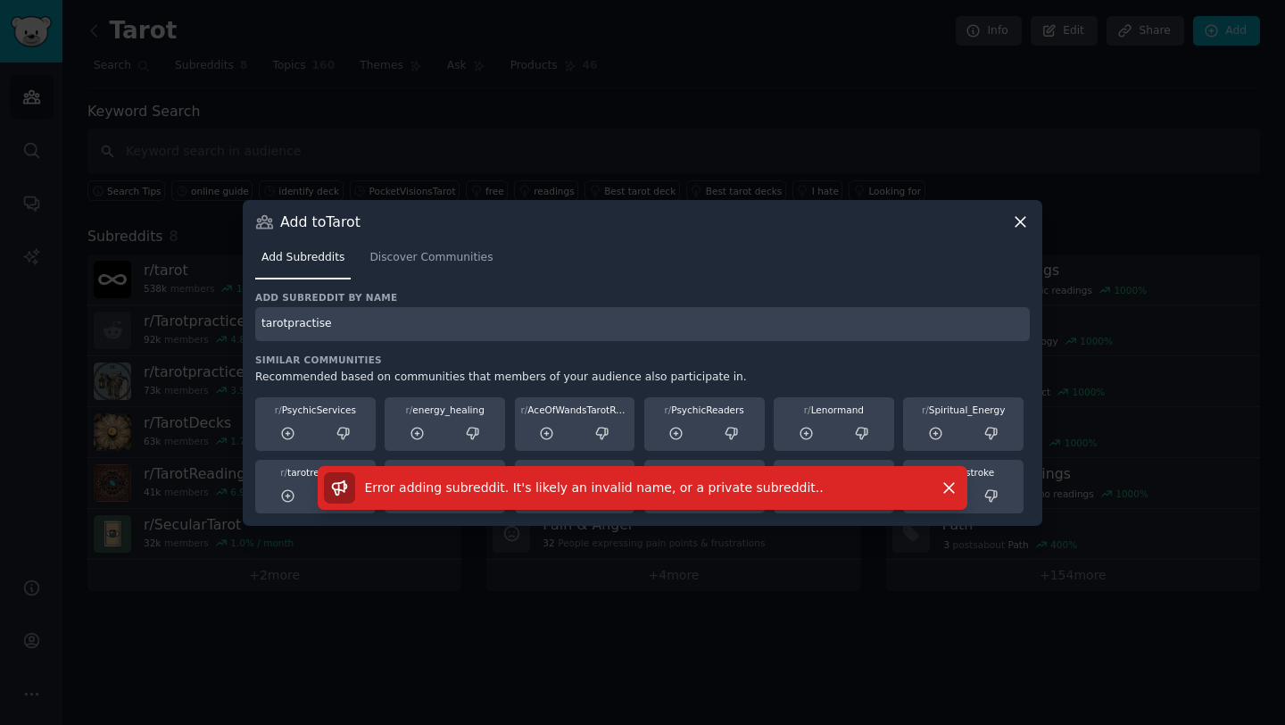
drag, startPoint x: 363, startPoint y: 333, endPoint x: 214, endPoint y: 320, distance: 149.5
click at [214, 320] on div "​ Add to Tarot Add Subreddits Discover Communities Add subreddit by name tarotp…" at bounding box center [642, 362] width 1272 height 725
paste input "c"
type input "tarotpractice"
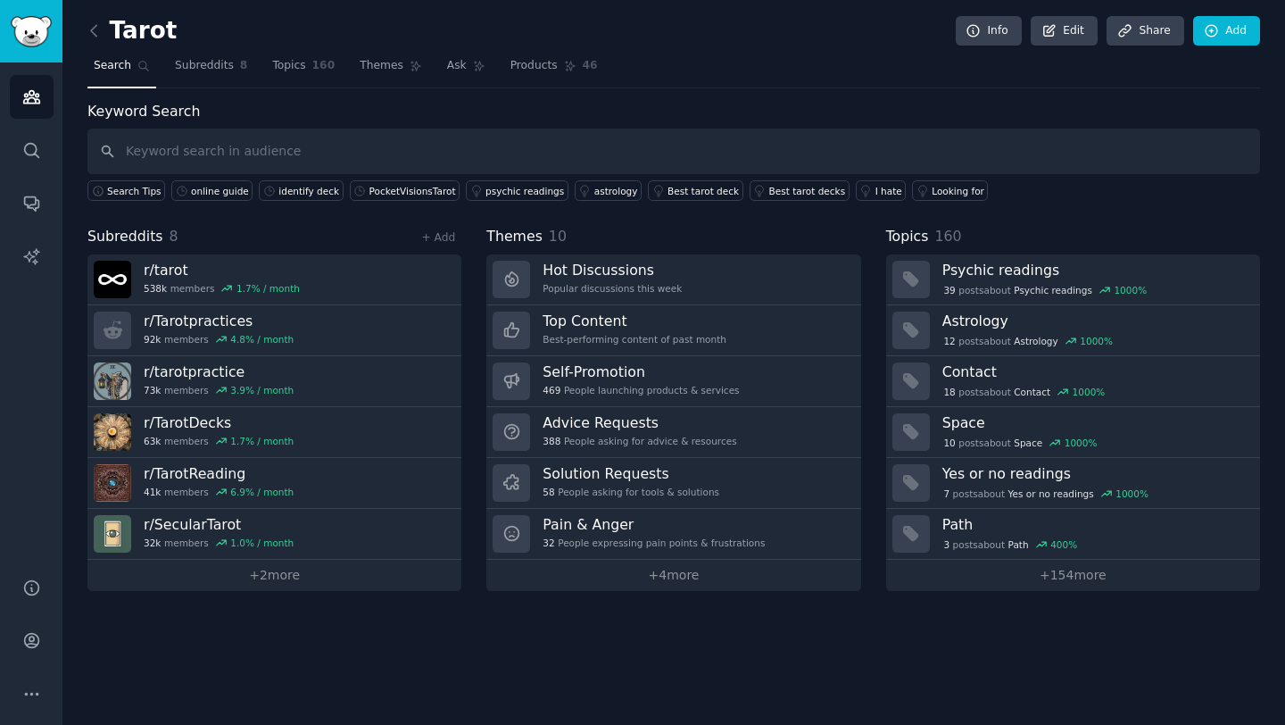
click at [298, 620] on div "Tarot Info Edit Share Add Search Subreddits 8 Topics 160 Themes Ask Products 46…" at bounding box center [673, 362] width 1222 height 725
click at [270, 573] on link "+ 2 more" at bounding box center [274, 574] width 374 height 31
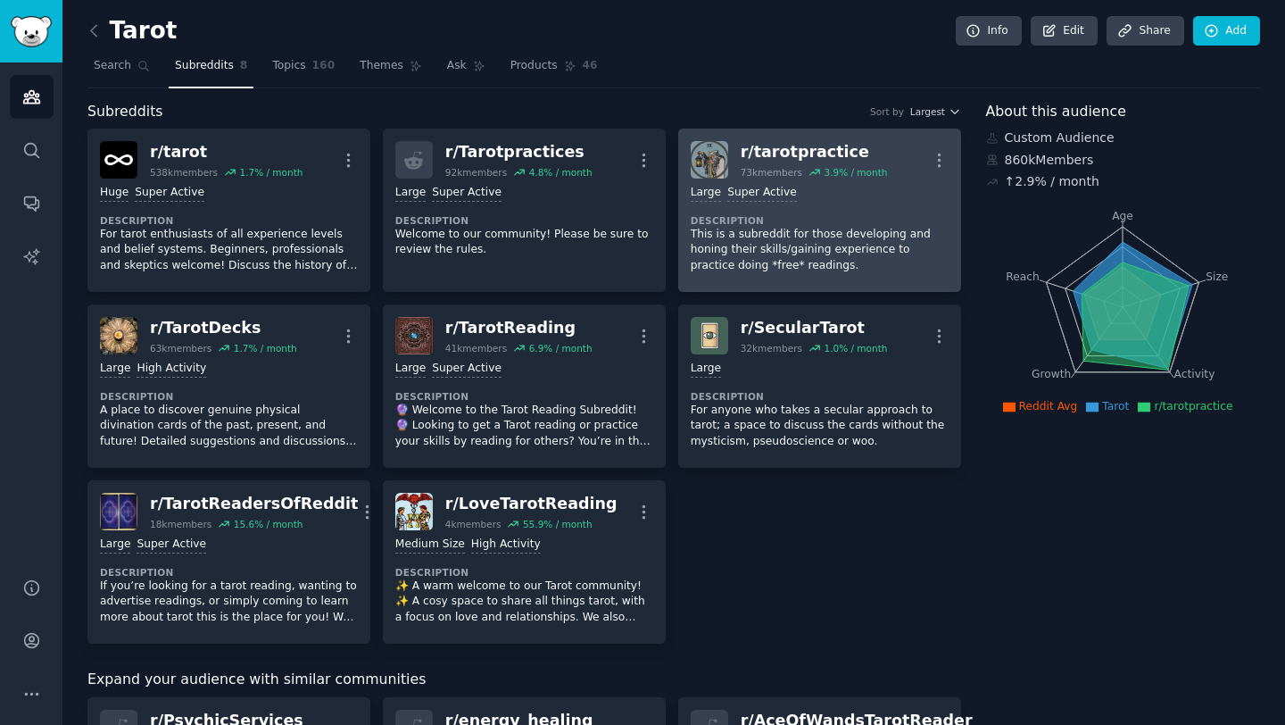
click at [777, 261] on p "This is a subreddit for those developing and honing their skills/gaining experi…" at bounding box center [820, 250] width 258 height 47
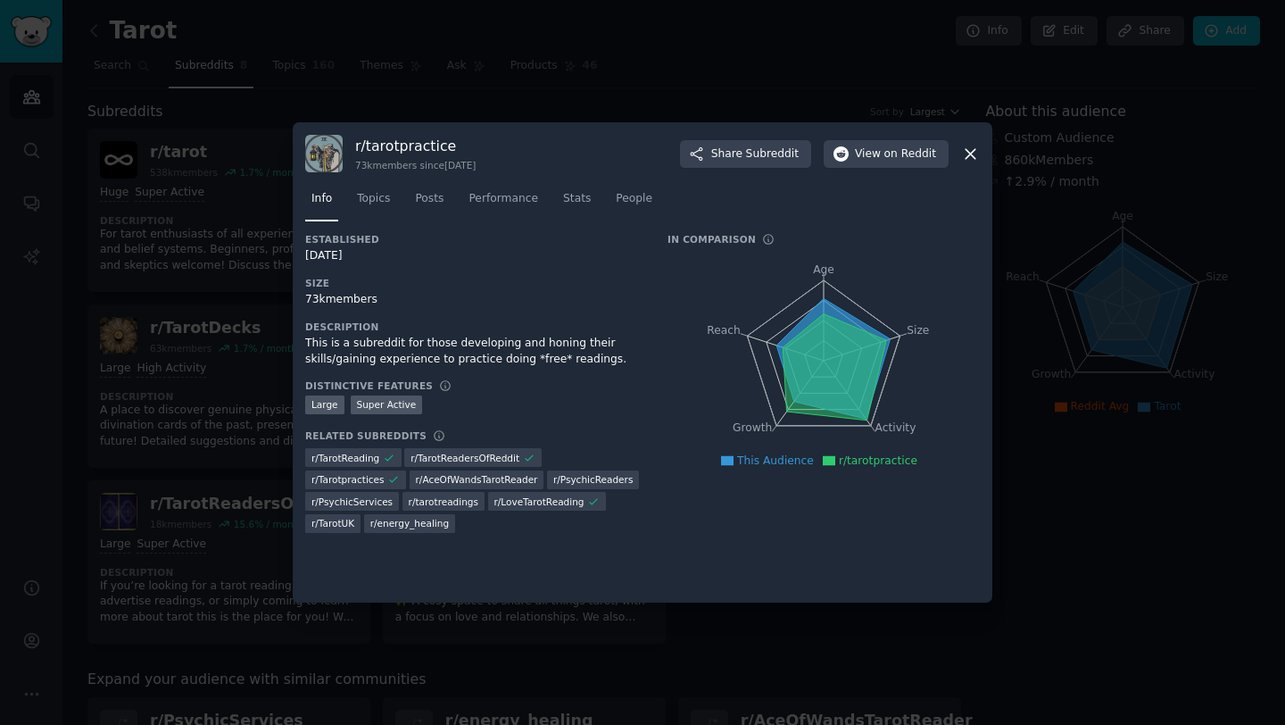
click at [215, 327] on div at bounding box center [642, 362] width 1285 height 725
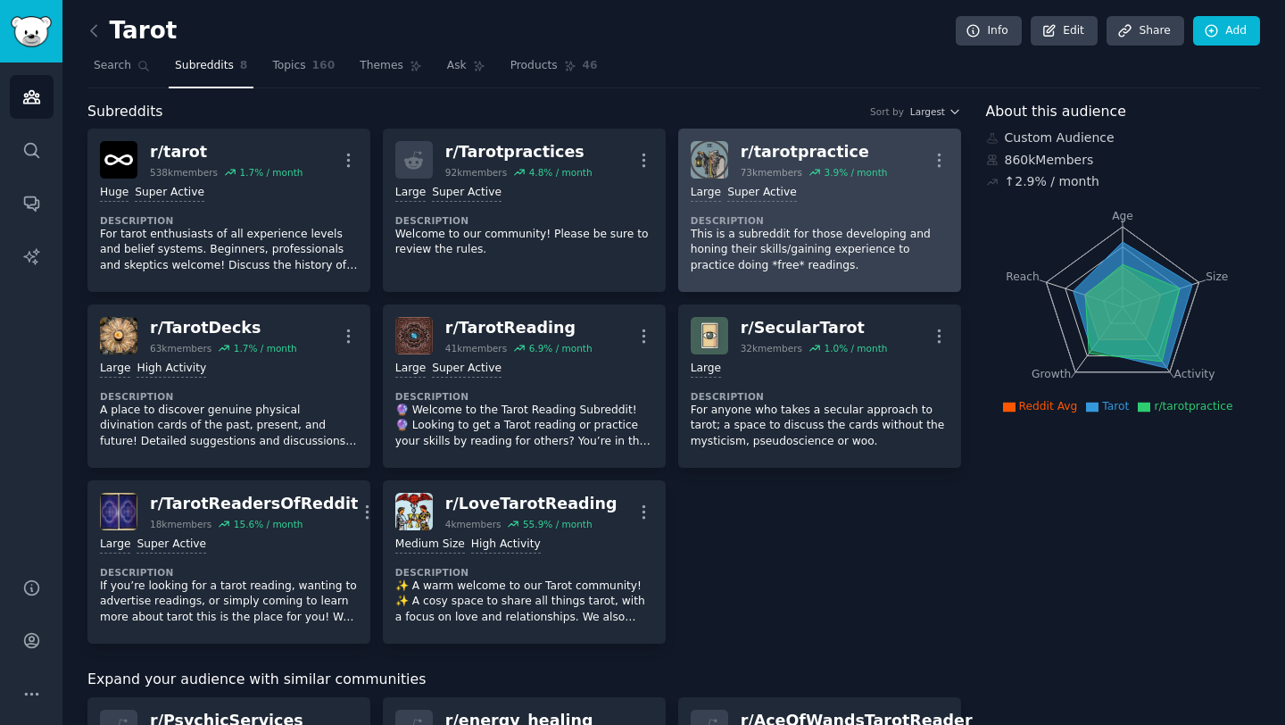
click at [833, 243] on p "This is a subreddit for those developing and honing their skills/gaining experi…" at bounding box center [820, 250] width 258 height 47
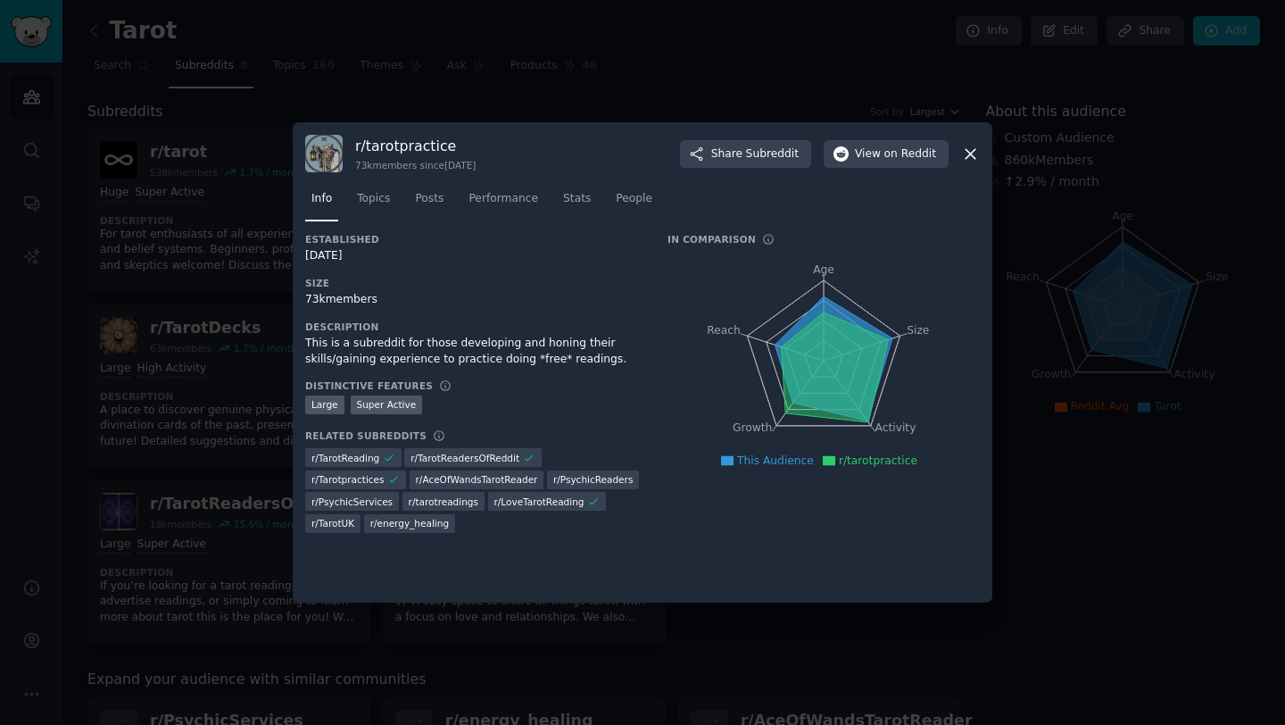
click at [249, 340] on div at bounding box center [642, 362] width 1285 height 725
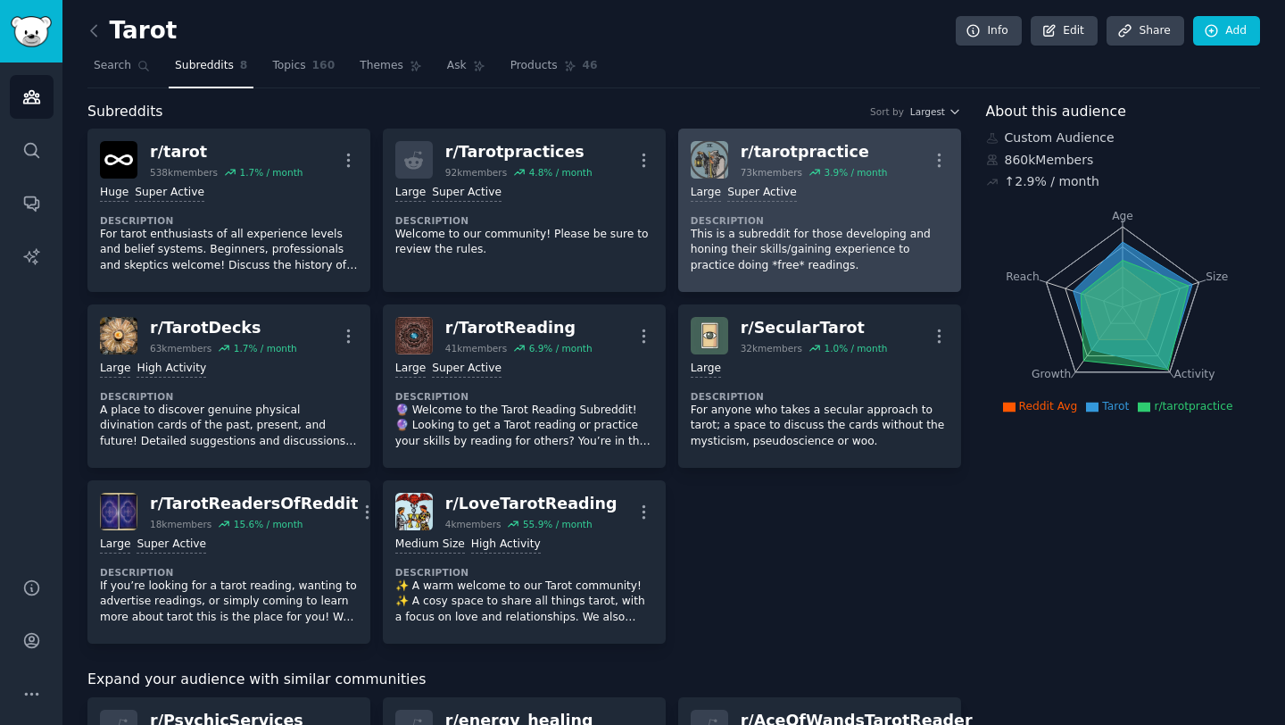
click at [789, 228] on p "This is a subreddit for those developing and honing their skills/gaining experi…" at bounding box center [820, 250] width 258 height 47
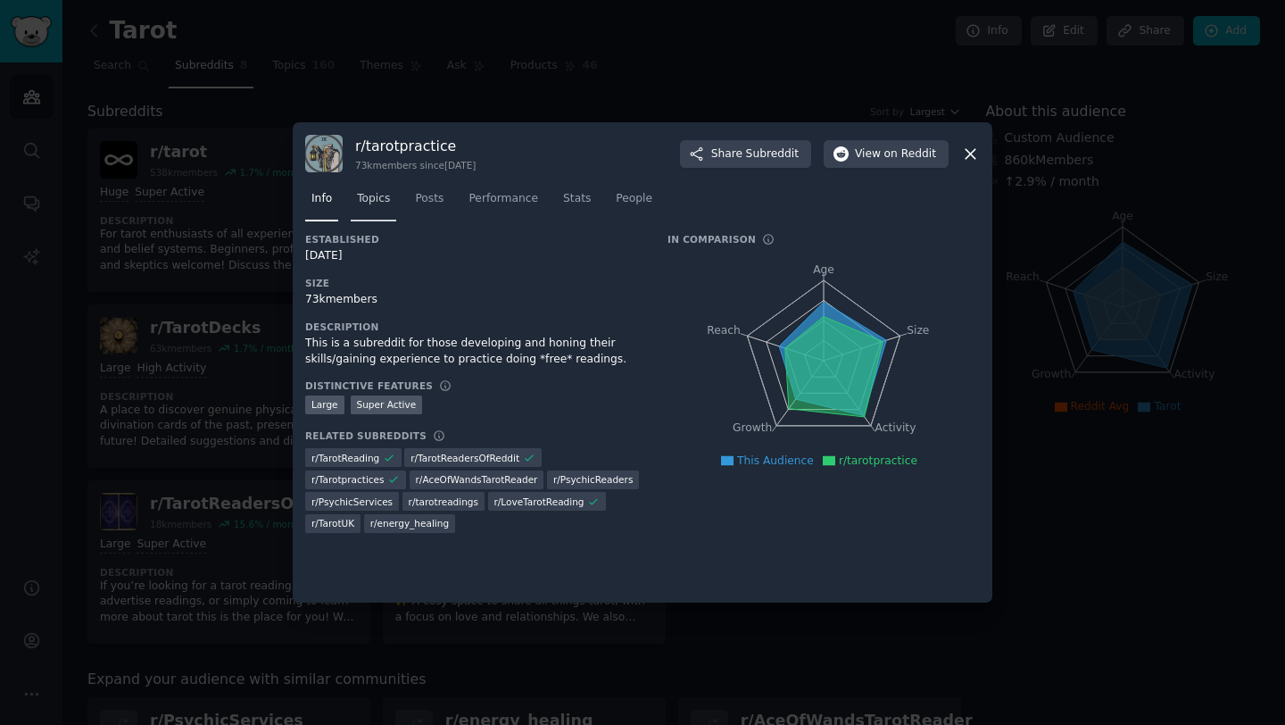
click at [380, 199] on span "Topics" at bounding box center [373, 199] width 33 height 16
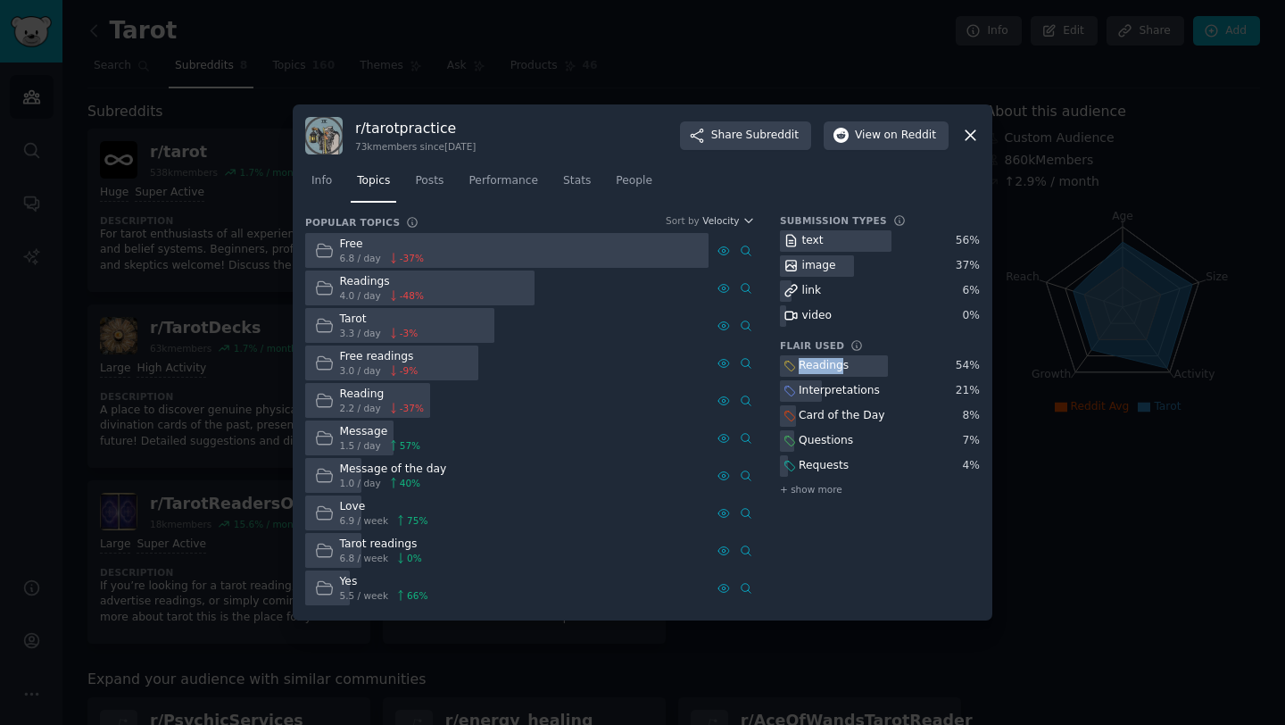
drag, startPoint x: 852, startPoint y: 363, endPoint x: 841, endPoint y: 363, distance: 11.6
click at [841, 363] on div "Readings" at bounding box center [880, 366] width 200 height 22
click at [234, 400] on div at bounding box center [642, 362] width 1285 height 725
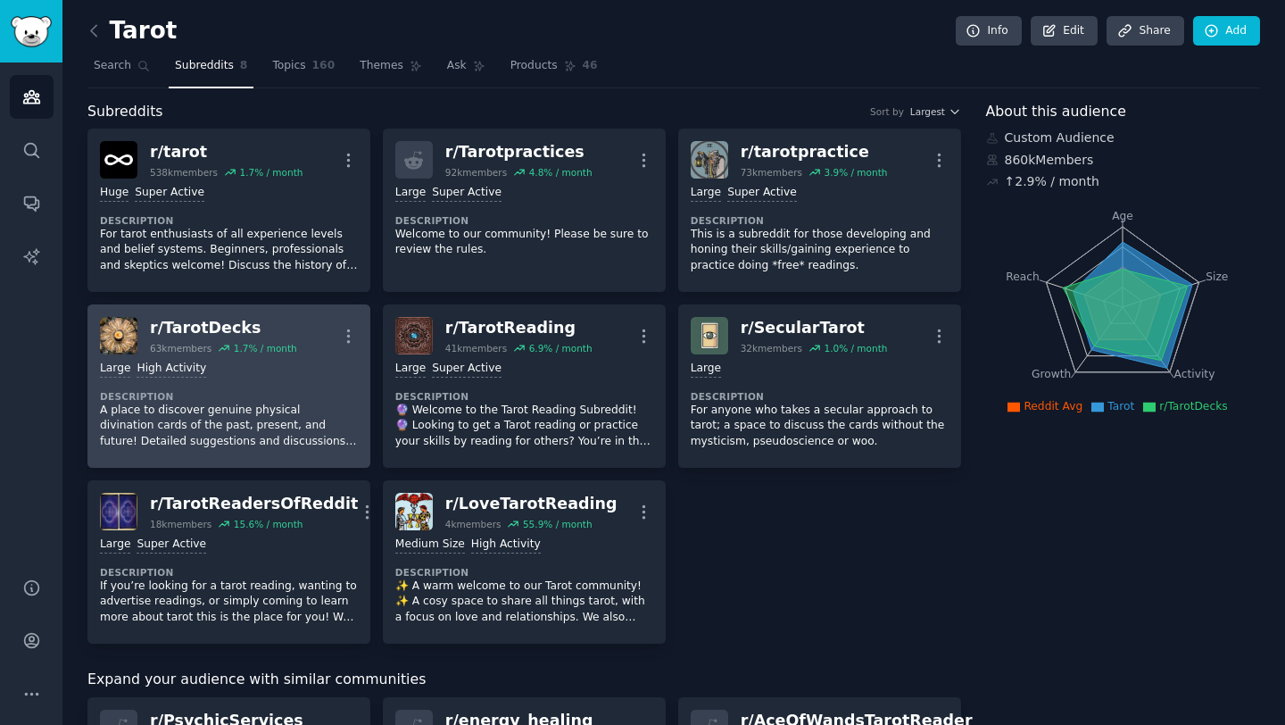
click at [257, 384] on div "Large High Activity Description A place to discover genuine physical divination…" at bounding box center [229, 404] width 258 height 101
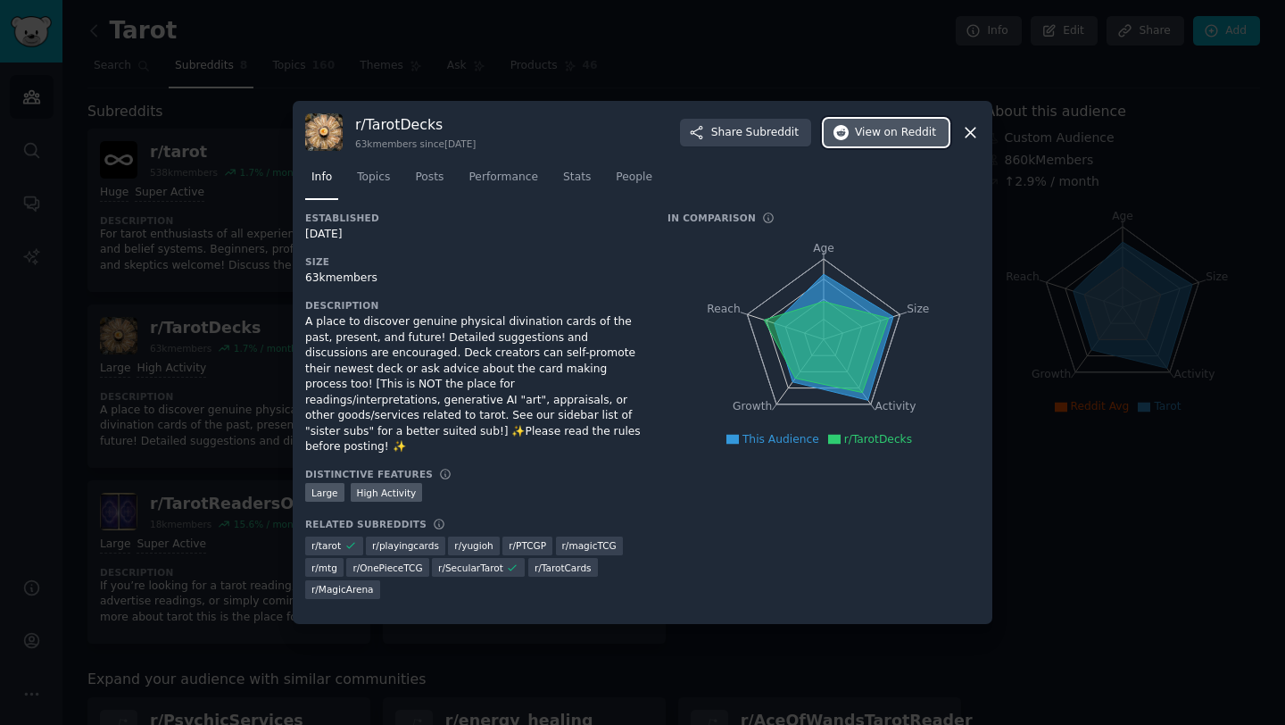
click at [862, 136] on span "View on Reddit" at bounding box center [895, 133] width 81 height 16
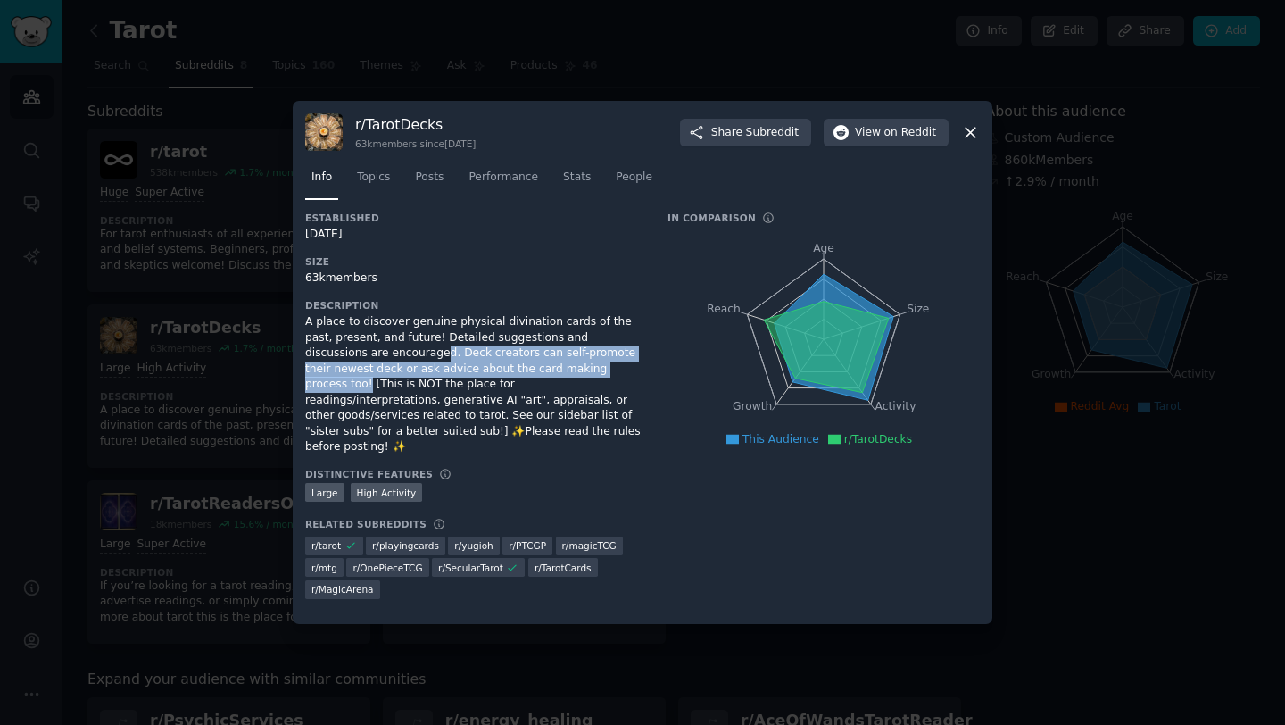
drag, startPoint x: 360, startPoint y: 360, endPoint x: 558, endPoint y: 369, distance: 198.3
click at [558, 369] on div "A place to discover genuine physical divination cards of the past, present, and…" at bounding box center [473, 384] width 337 height 141
drag, startPoint x: 509, startPoint y: 360, endPoint x: 495, endPoint y: 360, distance: 13.4
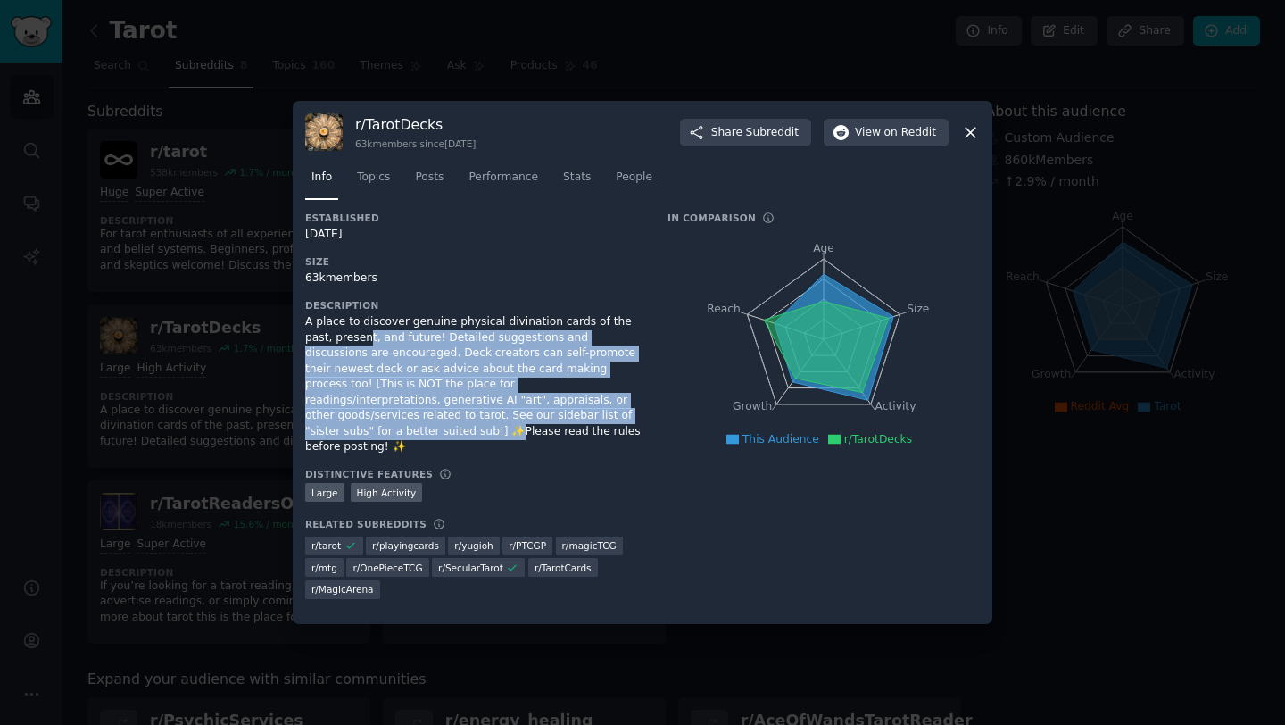
drag, startPoint x: 341, startPoint y: 339, endPoint x: 580, endPoint y: 418, distance: 252.0
click at [580, 418] on div "A place to discover genuine physical divination cards of the past, present, and…" at bounding box center [473, 384] width 337 height 141
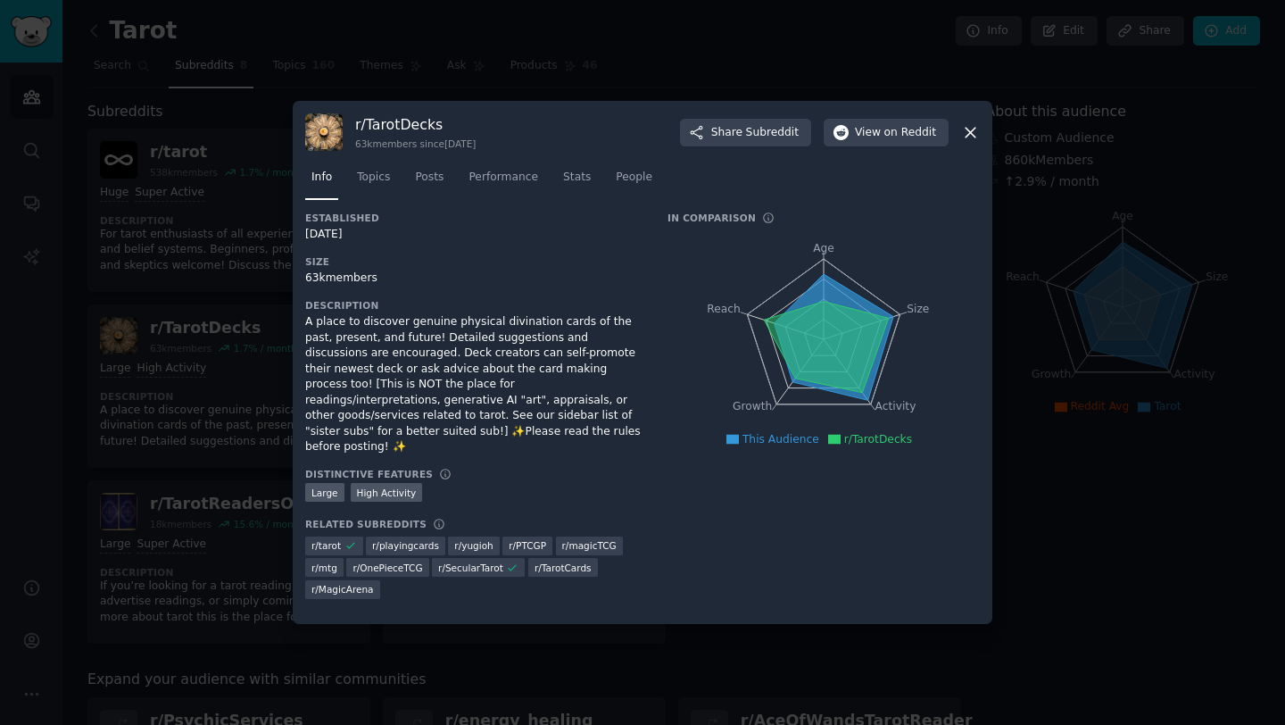
click at [509, 389] on div "A place to discover genuine physical divination cards of the past, present, and…" at bounding box center [473, 384] width 337 height 141
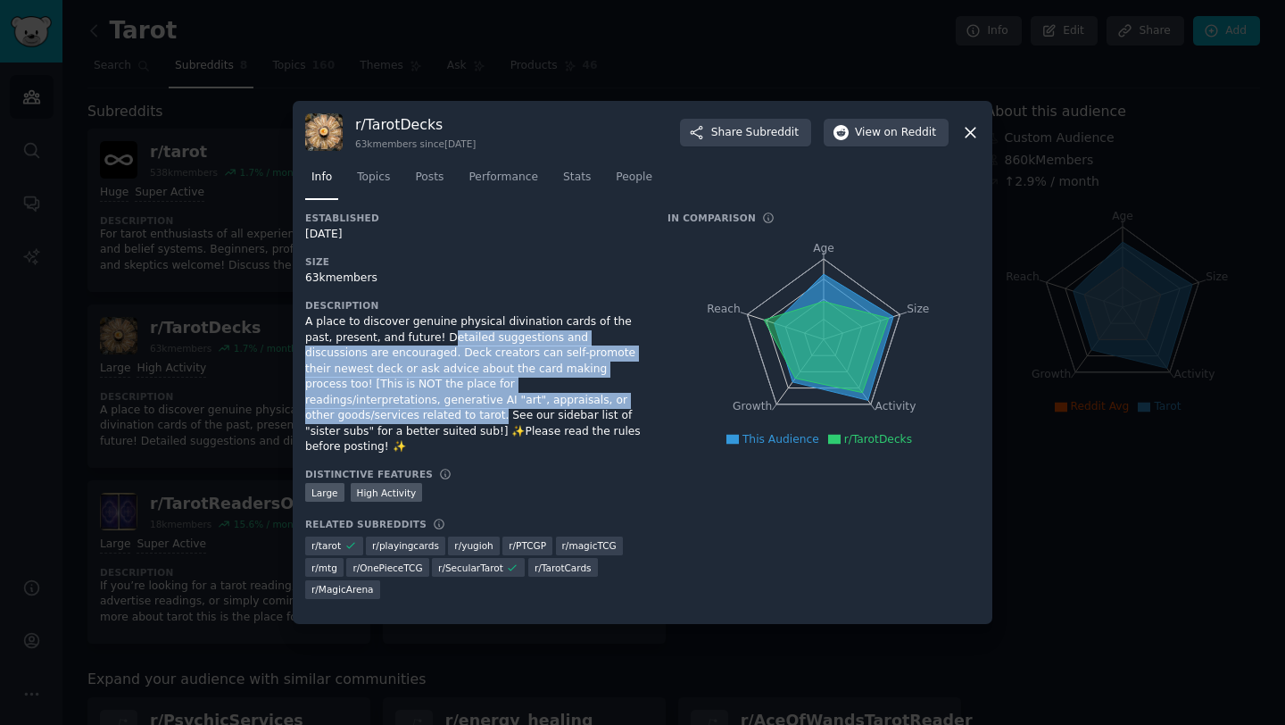
drag, startPoint x: 569, startPoint y: 408, endPoint x: 417, endPoint y: 342, distance: 166.3
click at [417, 342] on div "A place to discover genuine physical divination cards of the past, present, and…" at bounding box center [473, 384] width 337 height 141
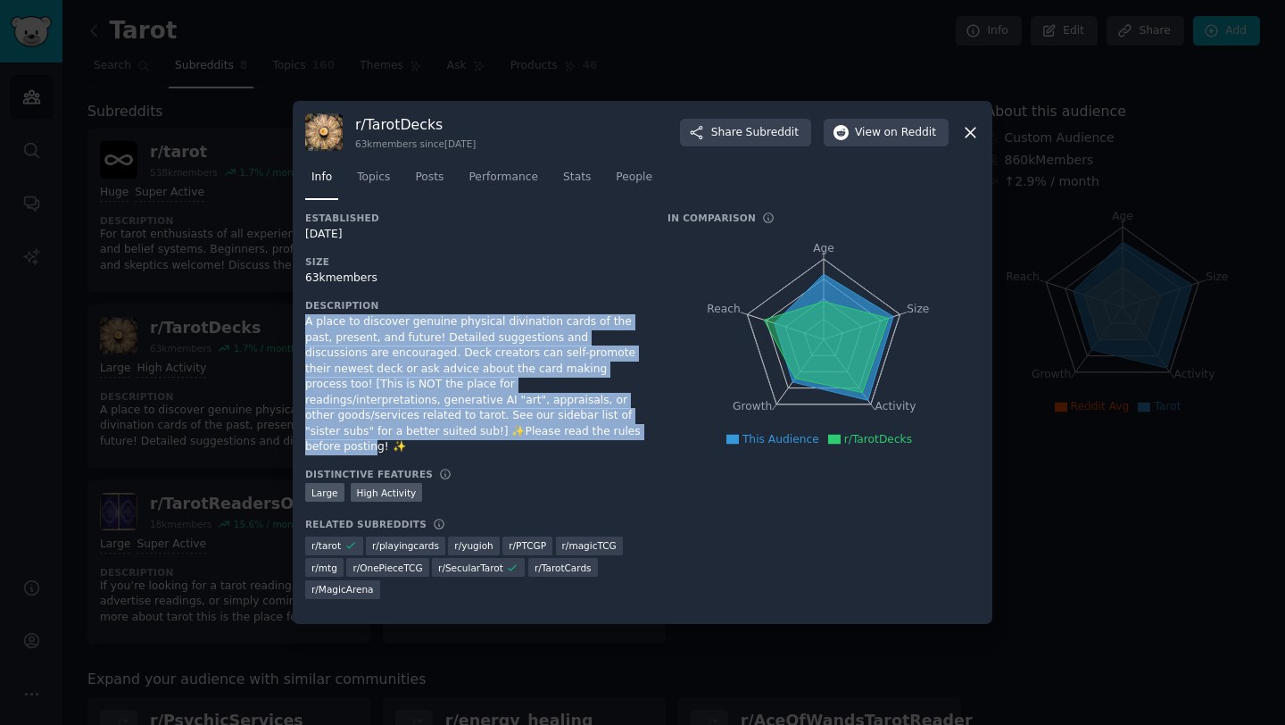
drag, startPoint x: 303, startPoint y: 322, endPoint x: 446, endPoint y: 438, distance: 184.0
click at [446, 438] on div "r/ TarotDecks 63k members since [DATE] Share Subreddit View on Reddit Info Topi…" at bounding box center [643, 362] width 700 height 523
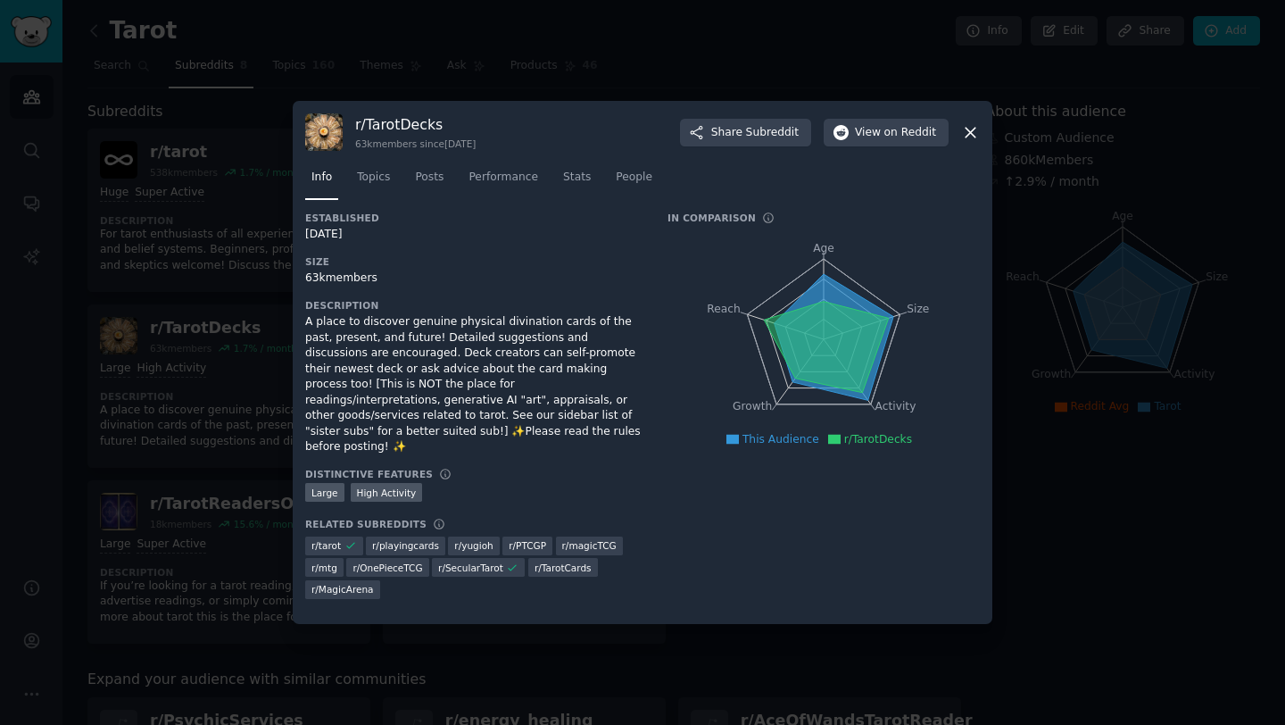
click at [302, 331] on div "r/ TarotDecks 63k members since [DATE] Share Subreddit View on Reddit Info Topi…" at bounding box center [643, 362] width 700 height 523
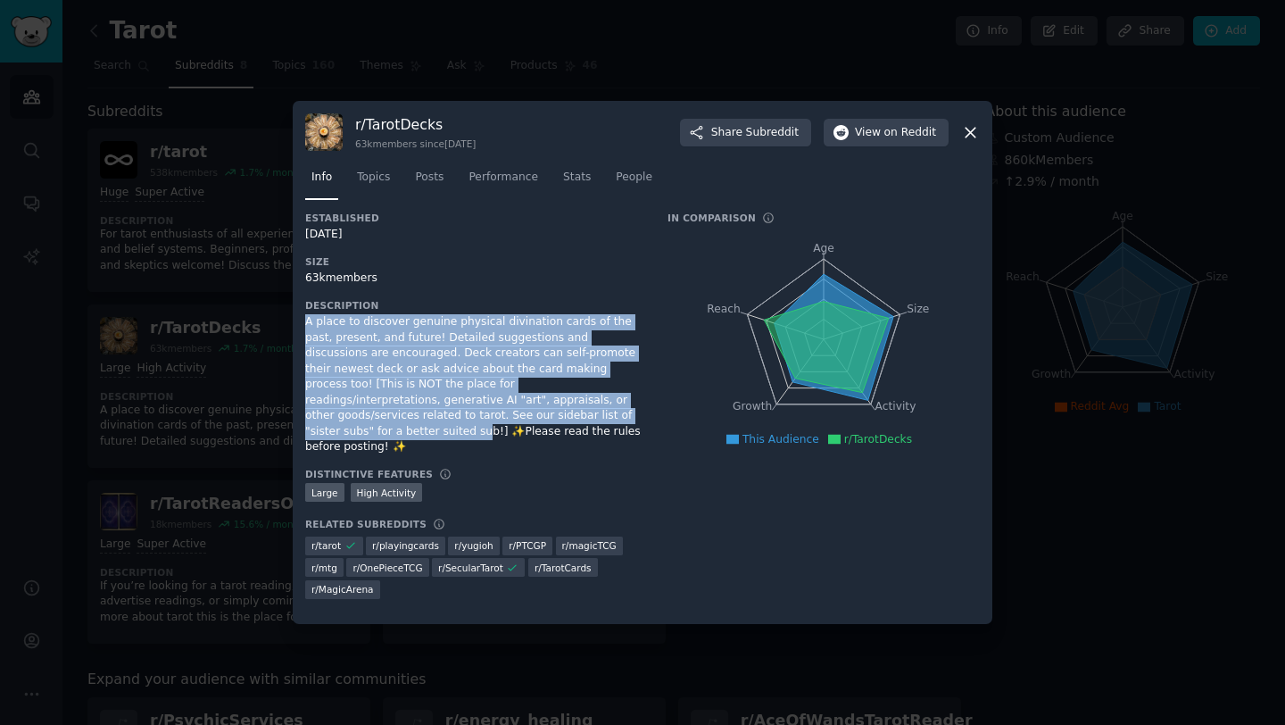
drag, startPoint x: 302, startPoint y: 331, endPoint x: 552, endPoint y: 430, distance: 268.8
click at [552, 430] on div "r/ TarotDecks 63k members since [DATE] Share Subreddit View on Reddit Info Topi…" at bounding box center [643, 362] width 700 height 523
drag, startPoint x: 305, startPoint y: 325, endPoint x: 496, endPoint y: 441, distance: 223.4
click at [496, 441] on div "A place to discover genuine physical divination cards of the past, present, and…" at bounding box center [473, 384] width 337 height 141
click at [309, 327] on div "A place to discover genuine physical divination cards of the past, present, and…" at bounding box center [473, 384] width 337 height 141
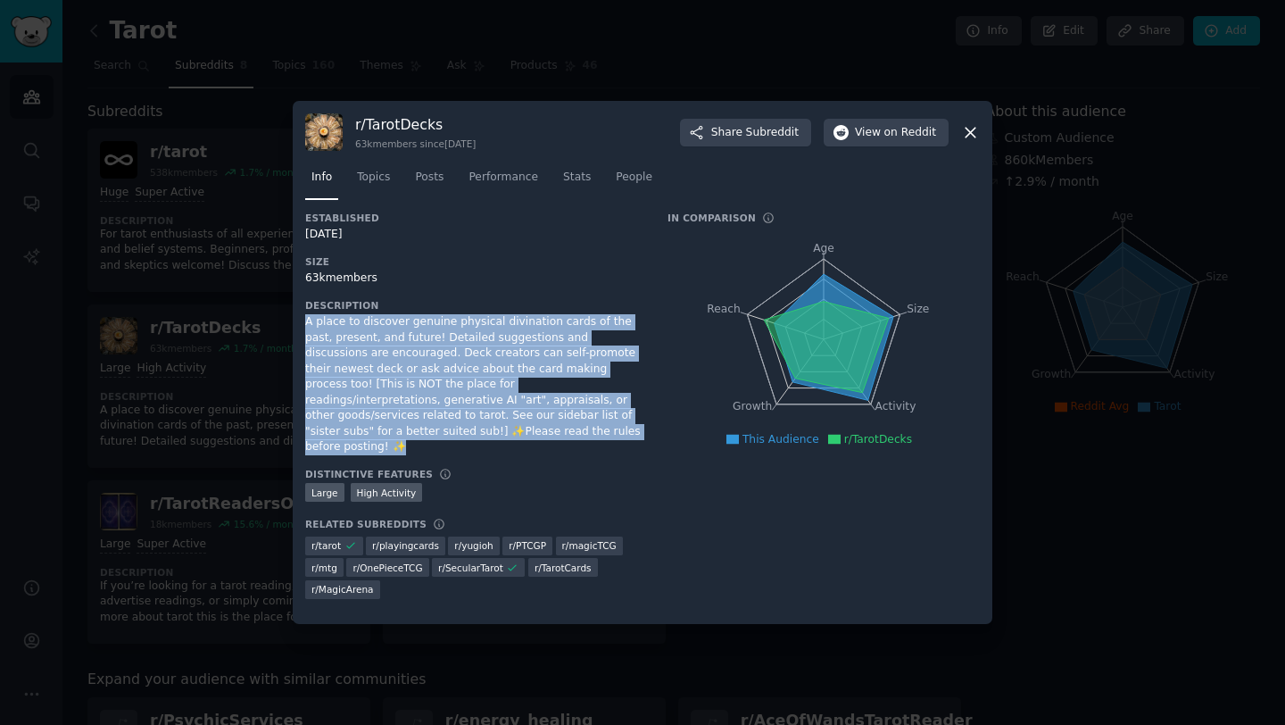
drag, startPoint x: 305, startPoint y: 327, endPoint x: 495, endPoint y: 437, distance: 219.5
click at [495, 437] on div "A place to discover genuine physical divination cards of the past, present, and…" at bounding box center [473, 384] width 337 height 141
click at [303, 328] on div "r/ TarotDecks 63k members since [DATE] Share Subreddit View on Reddit Info Topi…" at bounding box center [643, 362] width 700 height 523
drag, startPoint x: 305, startPoint y: 329, endPoint x: 635, endPoint y: 482, distance: 363.7
click at [635, 482] on div "Established [DATE] Size 63k members Description A place to discover genuine phy…" at bounding box center [473, 411] width 337 height 400
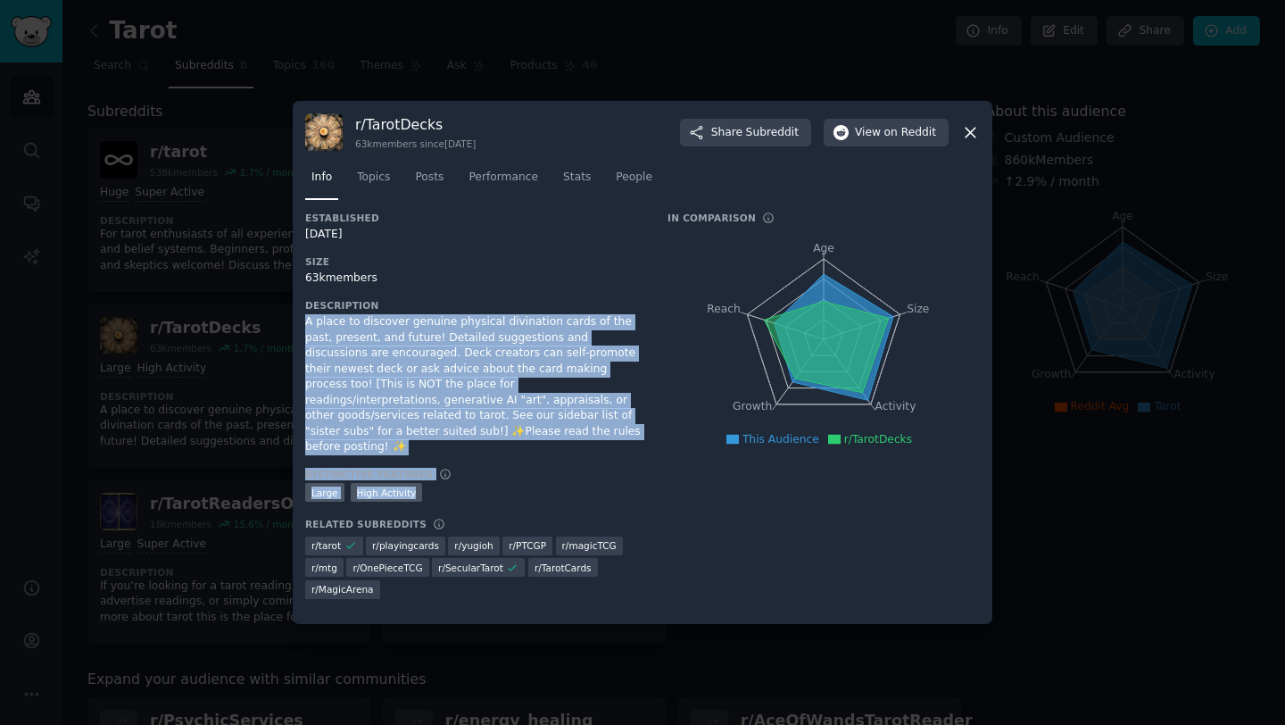
click at [311, 326] on div "A place to discover genuine physical divination cards of the past, present, and…" at bounding box center [473, 384] width 337 height 141
drag, startPoint x: 307, startPoint y: 326, endPoint x: 555, endPoint y: 442, distance: 273.8
click at [555, 442] on div "A place to discover genuine physical divination cards of the past, present, and…" at bounding box center [473, 384] width 337 height 141
click at [312, 331] on div "A place to discover genuine physical divination cards of the past, present, and…" at bounding box center [473, 384] width 337 height 141
drag, startPoint x: 305, startPoint y: 330, endPoint x: 556, endPoint y: 444, distance: 275.5
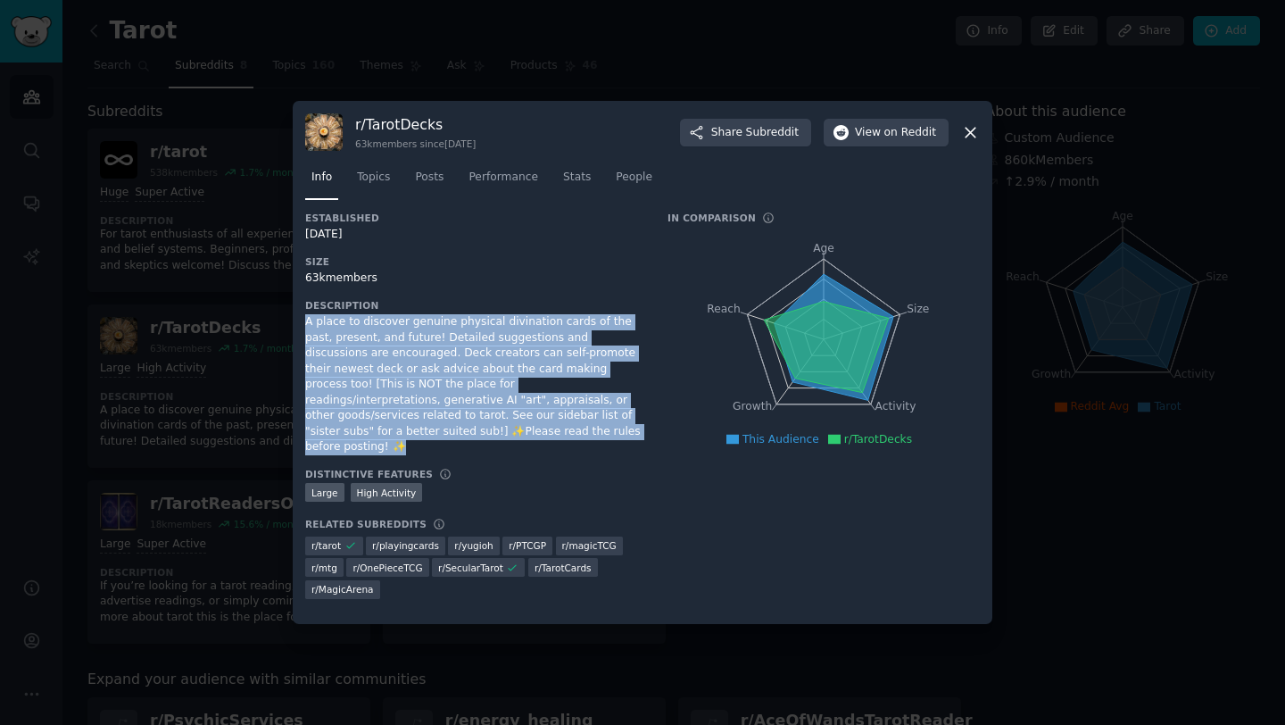
click at [556, 444] on div "A place to discover genuine physical divination cards of the past, present, and…" at bounding box center [473, 384] width 337 height 141
click at [306, 333] on div "A place to discover genuine physical divination cards of the past, present, and…" at bounding box center [473, 384] width 337 height 141
drag, startPoint x: 306, startPoint y: 333, endPoint x: 532, endPoint y: 455, distance: 256.7
click at [532, 455] on div "Established [DATE] Size 63k members Description A place to discover genuine phy…" at bounding box center [473, 411] width 337 height 400
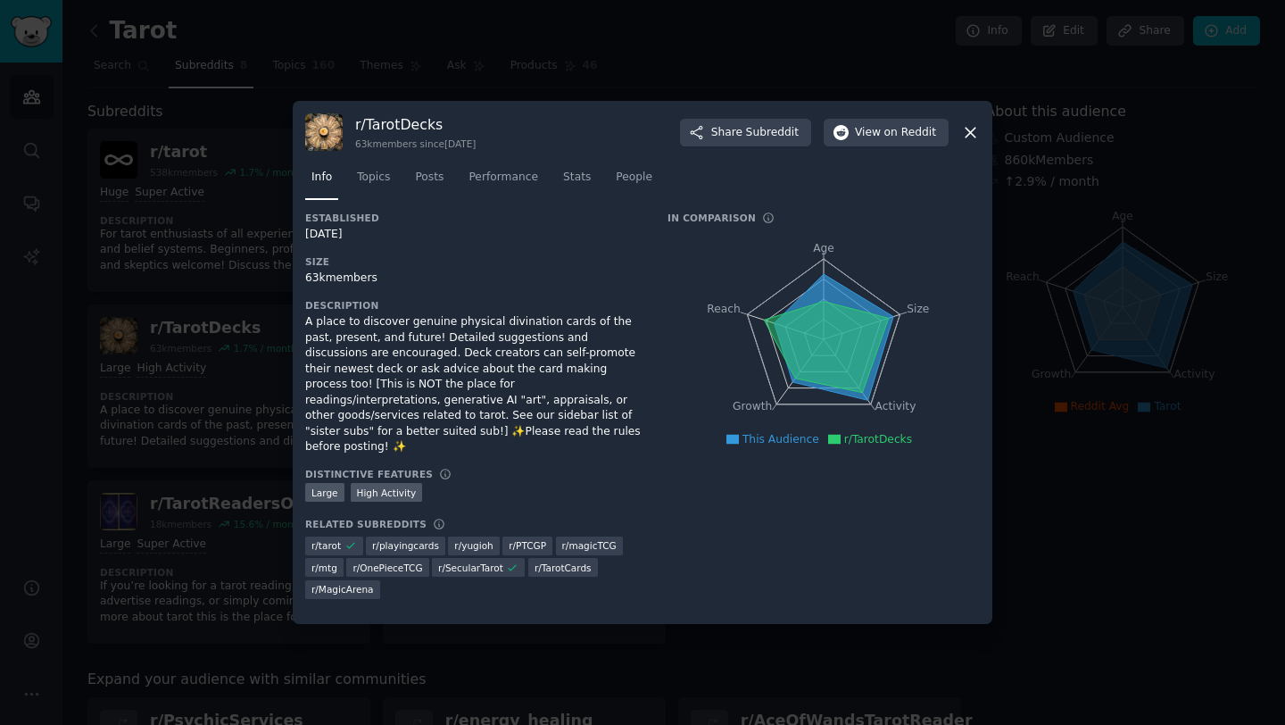
click at [314, 319] on div "Description A place to discover genuine physical divination cards of the past, …" at bounding box center [473, 377] width 337 height 156
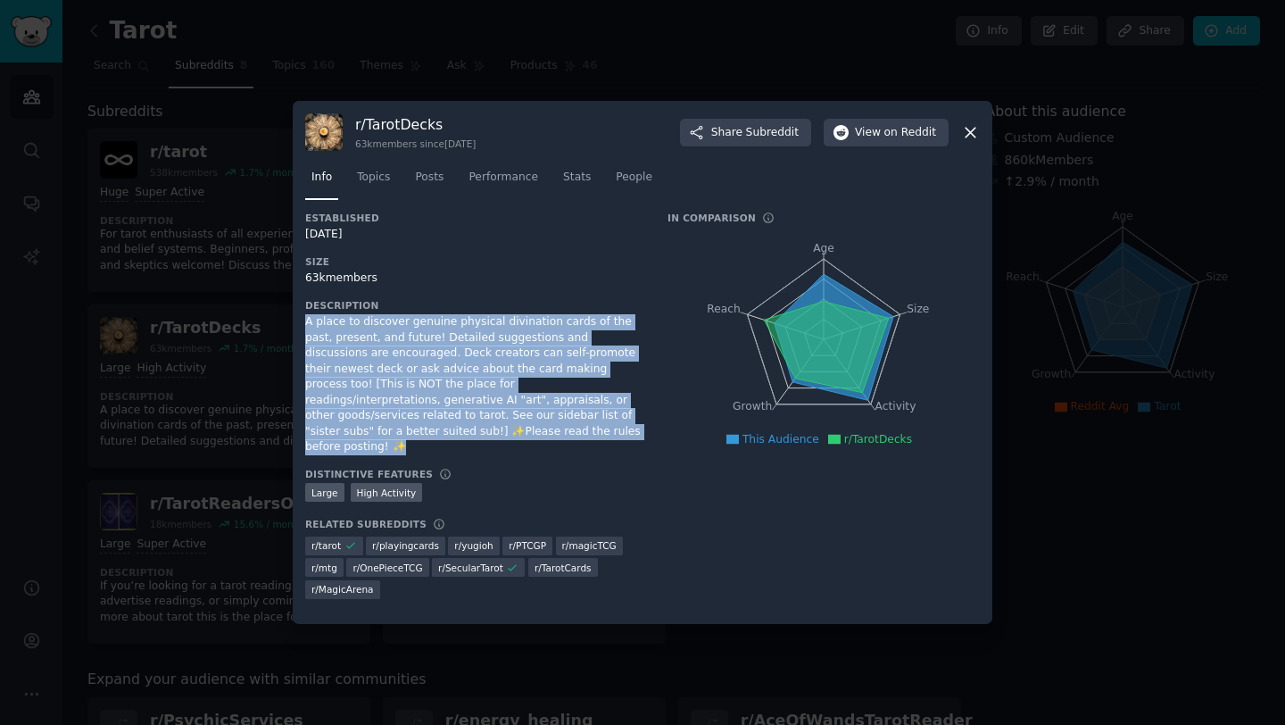
drag, startPoint x: 303, startPoint y: 329, endPoint x: 542, endPoint y: 437, distance: 261.6
click at [542, 437] on div "r/ TarotDecks 63k members since [DATE] Share Subreddit View on Reddit Info Topi…" at bounding box center [643, 362] width 700 height 523
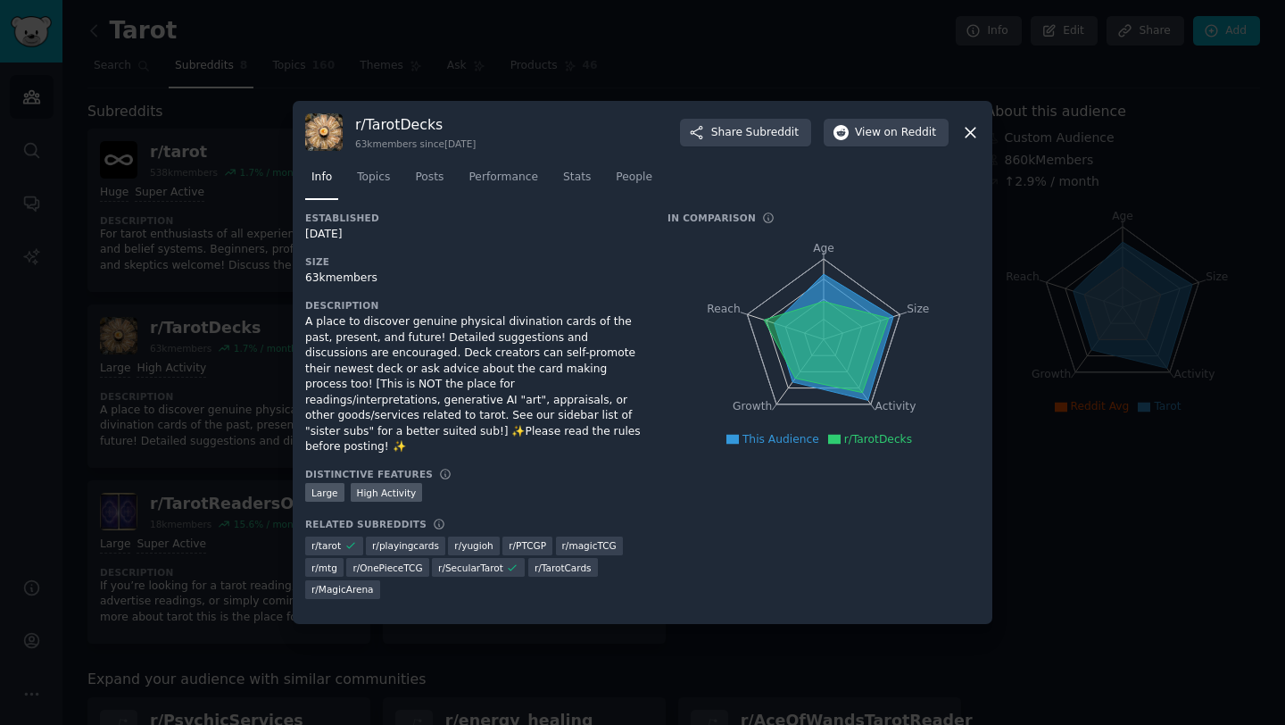
click at [302, 328] on div "r/ TarotDecks 63k members since [DATE] Share Subreddit View on Reddit Info Topi…" at bounding box center [643, 362] width 700 height 523
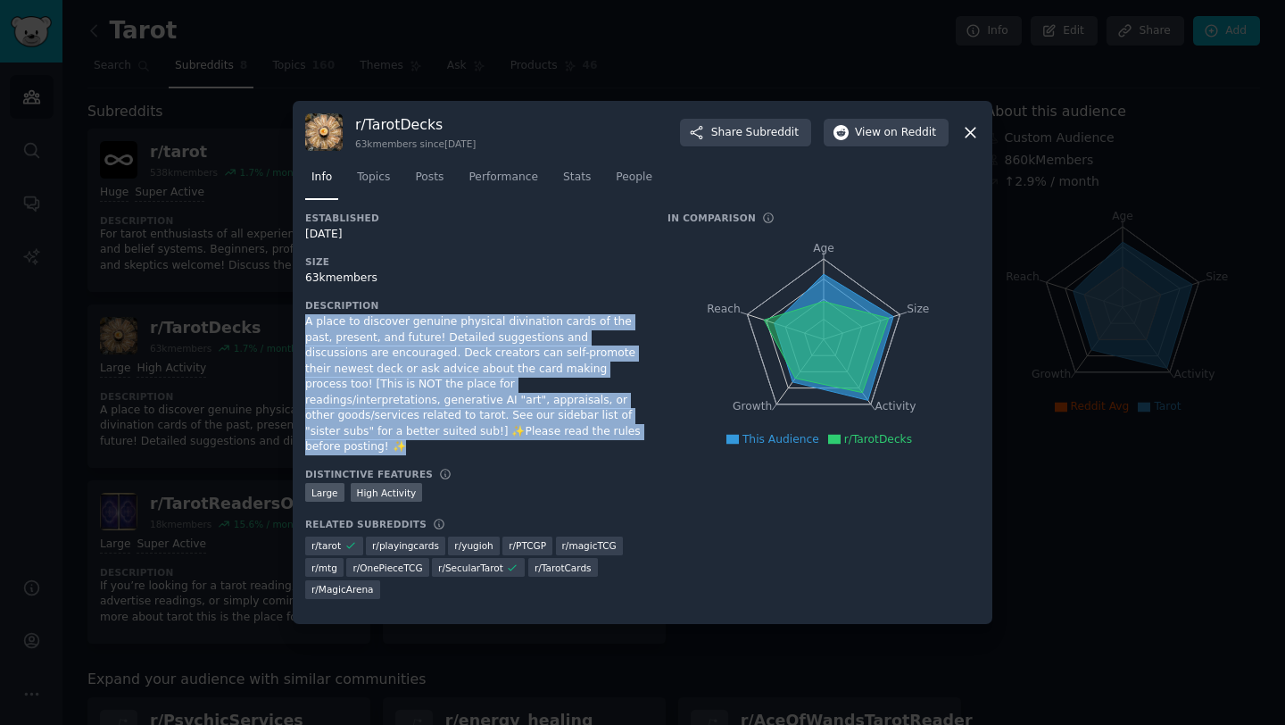
drag, startPoint x: 306, startPoint y: 330, endPoint x: 519, endPoint y: 439, distance: 239.4
click at [519, 439] on div "A place to discover genuine physical divination cards of the past, present, and…" at bounding box center [473, 384] width 337 height 141
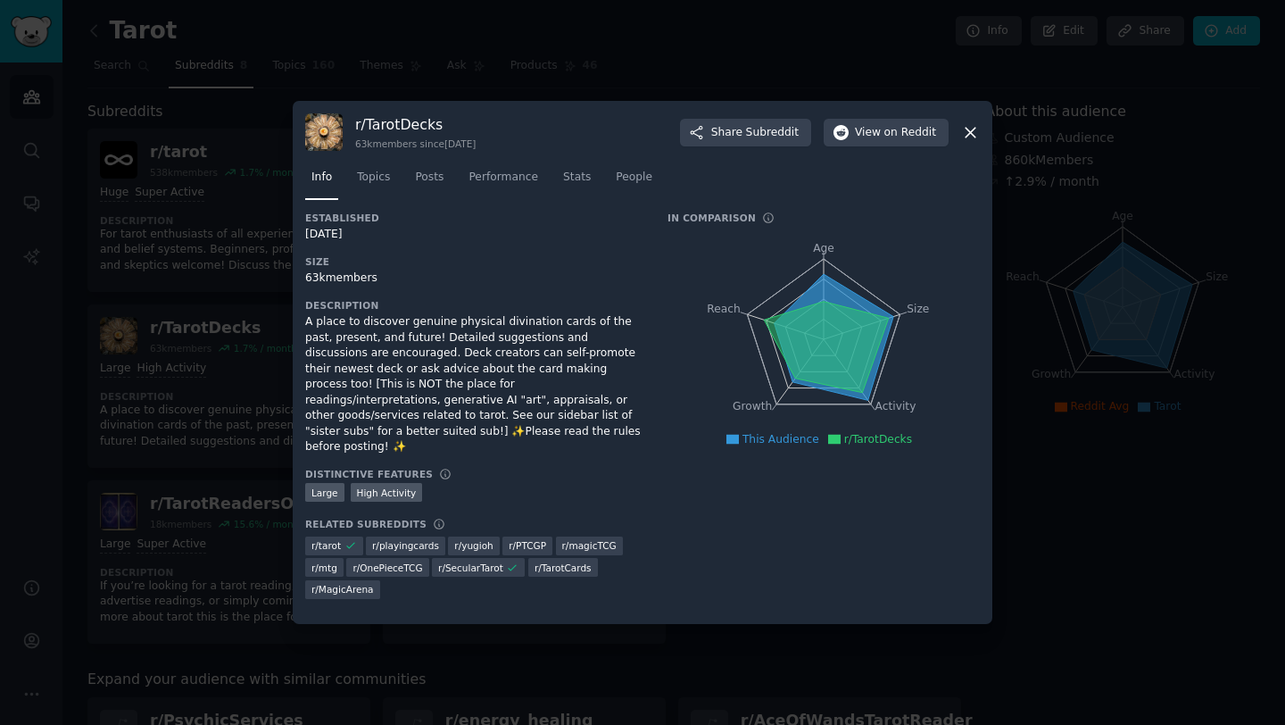
click at [310, 319] on div "Description A place to discover genuine physical divination cards of the past, …" at bounding box center [473, 377] width 337 height 156
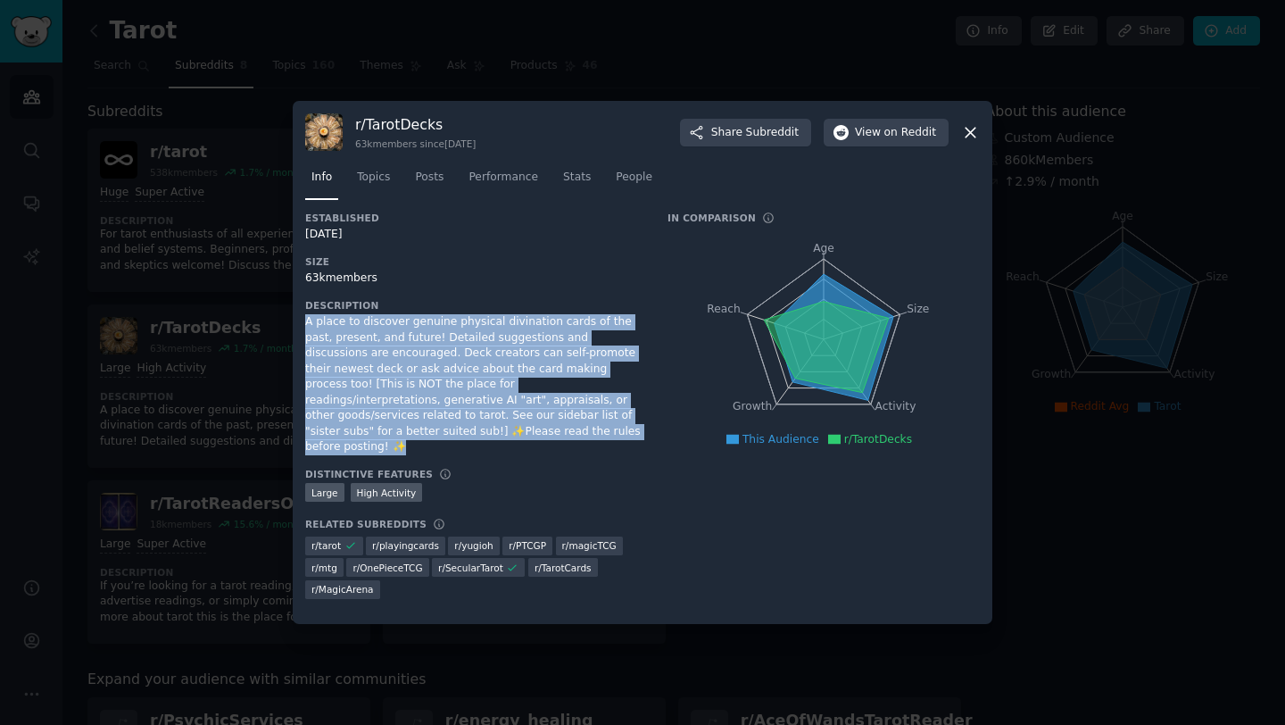
drag, startPoint x: 307, startPoint y: 327, endPoint x: 501, endPoint y: 438, distance: 223.0
click at [501, 438] on div "A place to discover genuine physical divination cards of the past, present, and…" at bounding box center [473, 384] width 337 height 141
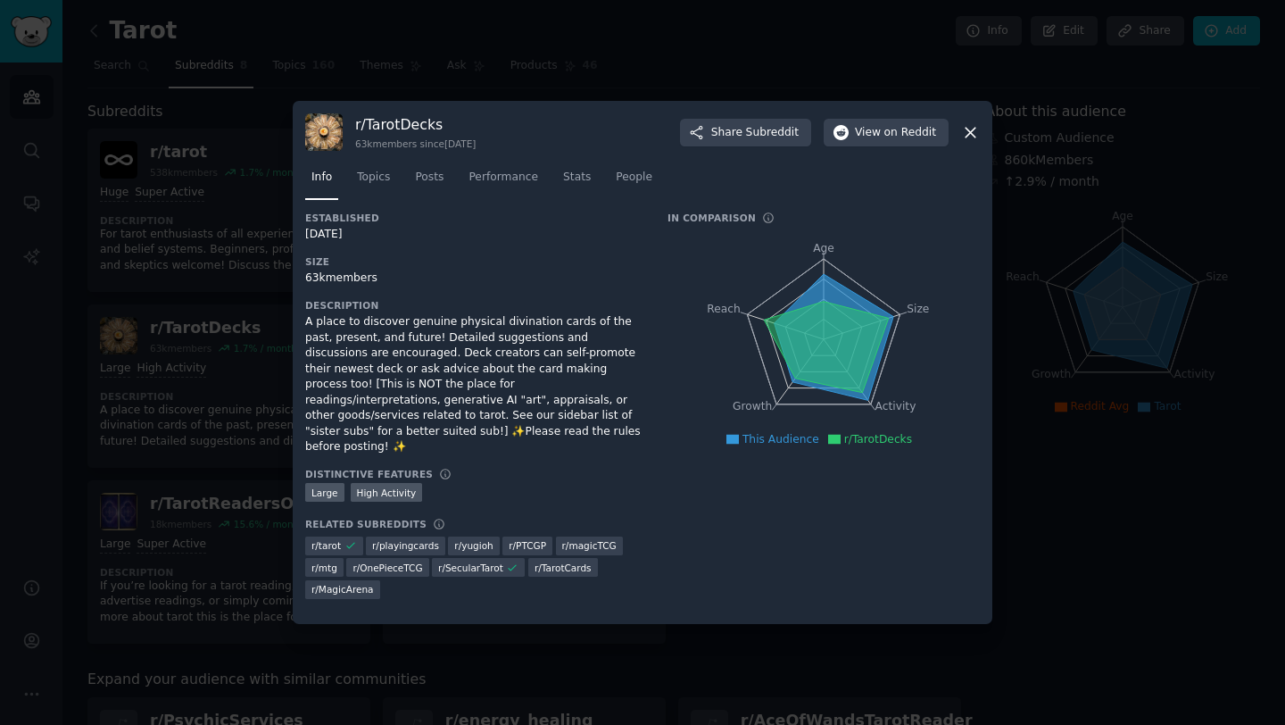
click at [483, 440] on div "A place to discover genuine physical divination cards of the past, present, and…" at bounding box center [473, 384] width 337 height 141
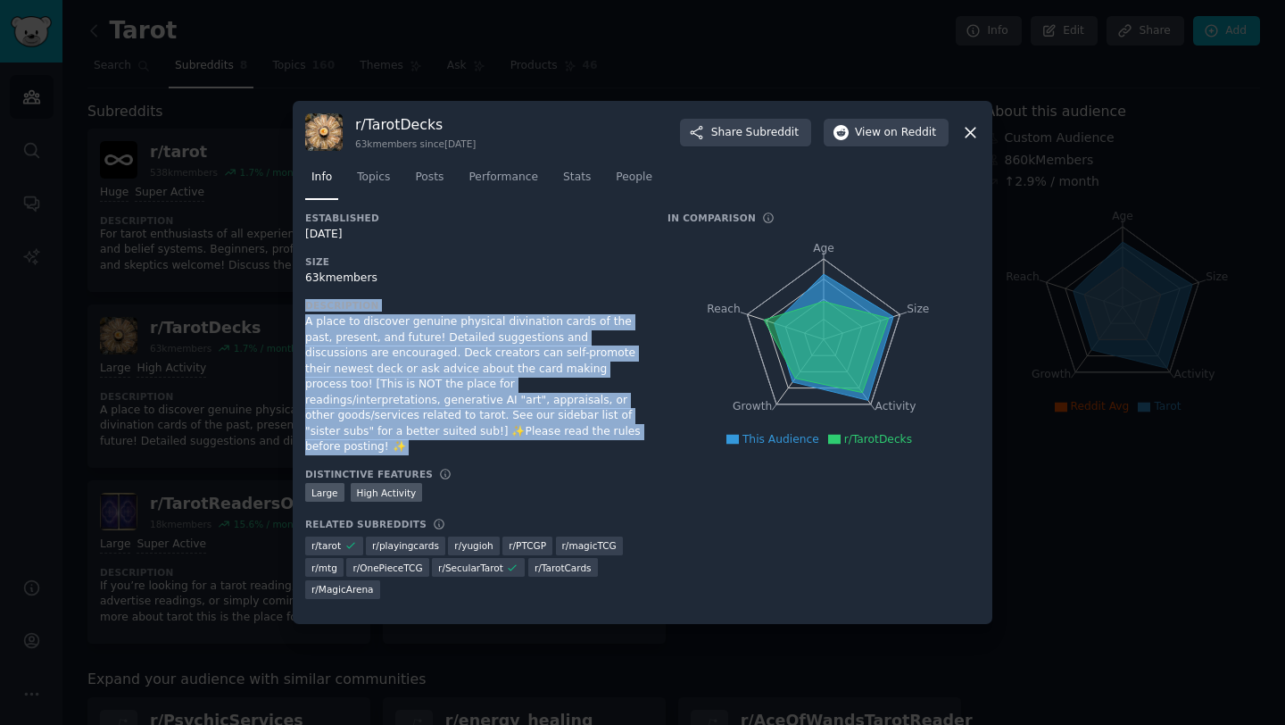
drag, startPoint x: 483, startPoint y: 440, endPoint x: 298, endPoint y: 299, distance: 232.4
click at [298, 299] on div "r/ TarotDecks 63k members since [DATE] Share Subreddit View on Reddit Info Topi…" at bounding box center [643, 362] width 700 height 523
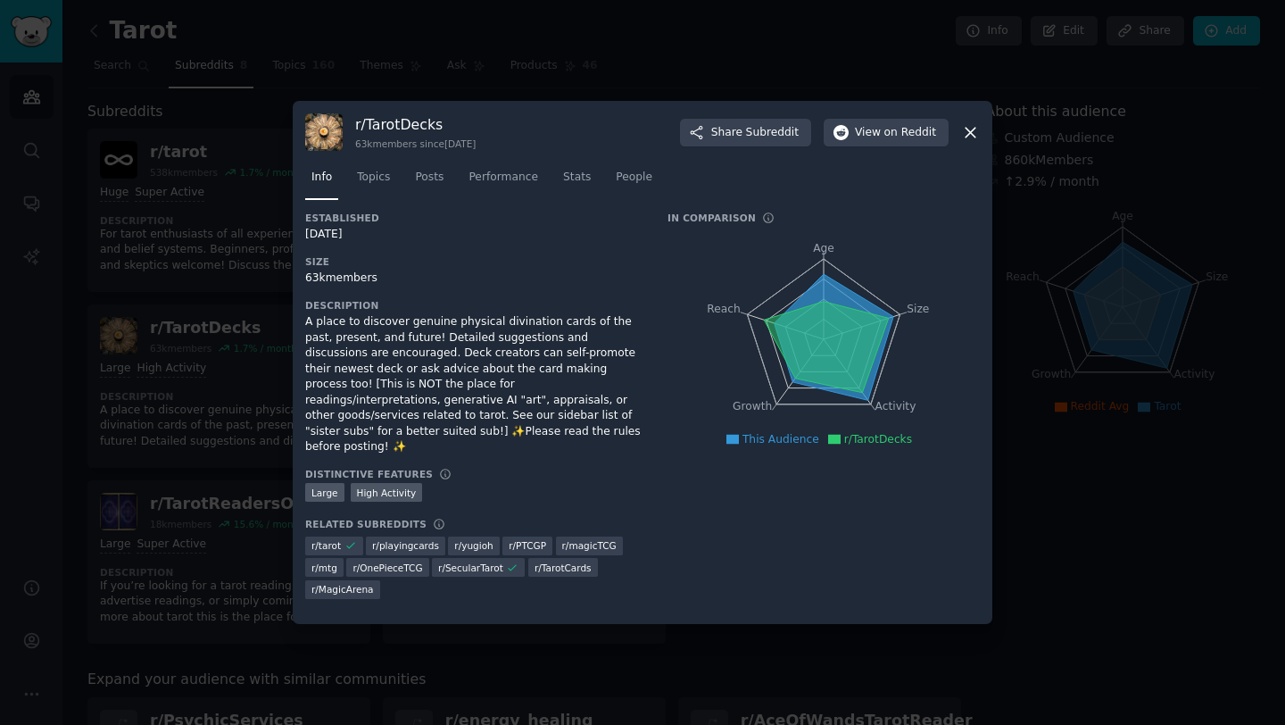
click at [218, 360] on div at bounding box center [642, 362] width 1285 height 725
